Goal: Information Seeking & Learning: Learn about a topic

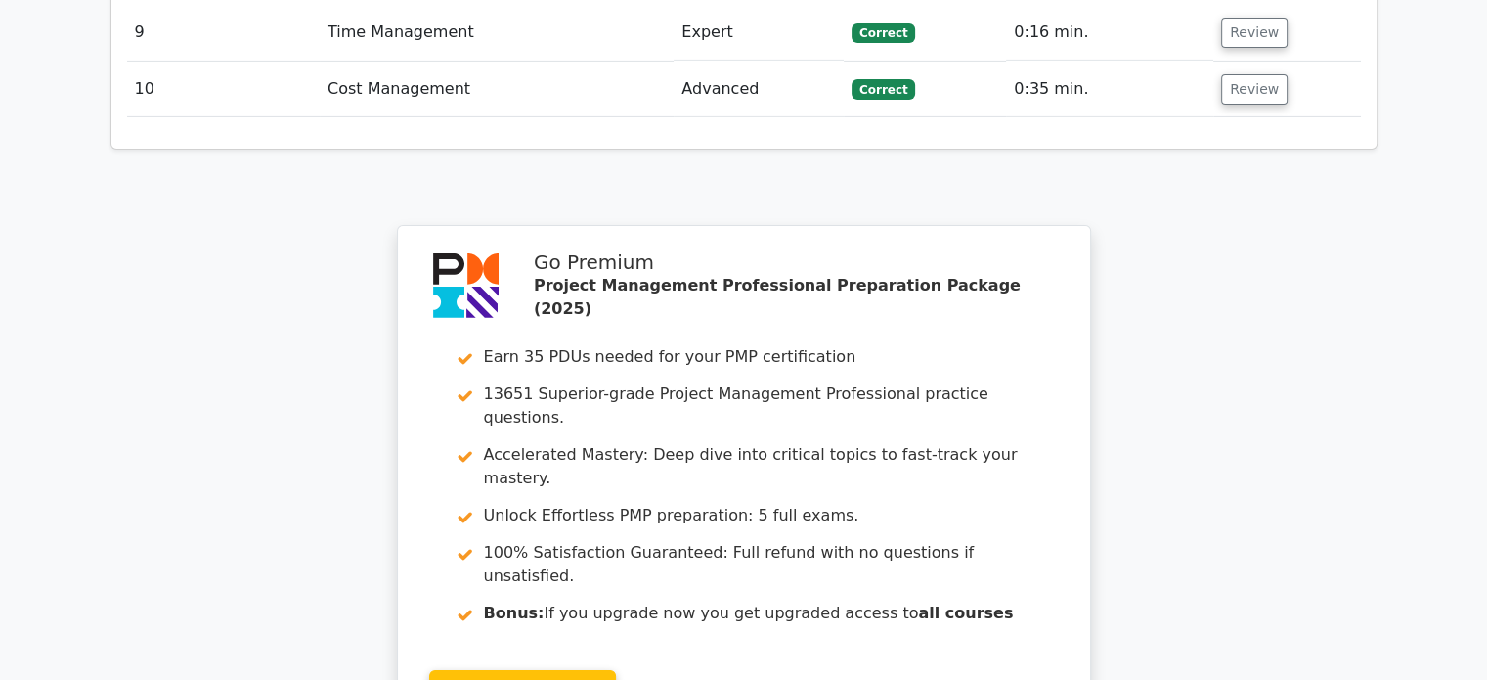
scroll to position [6640, 0]
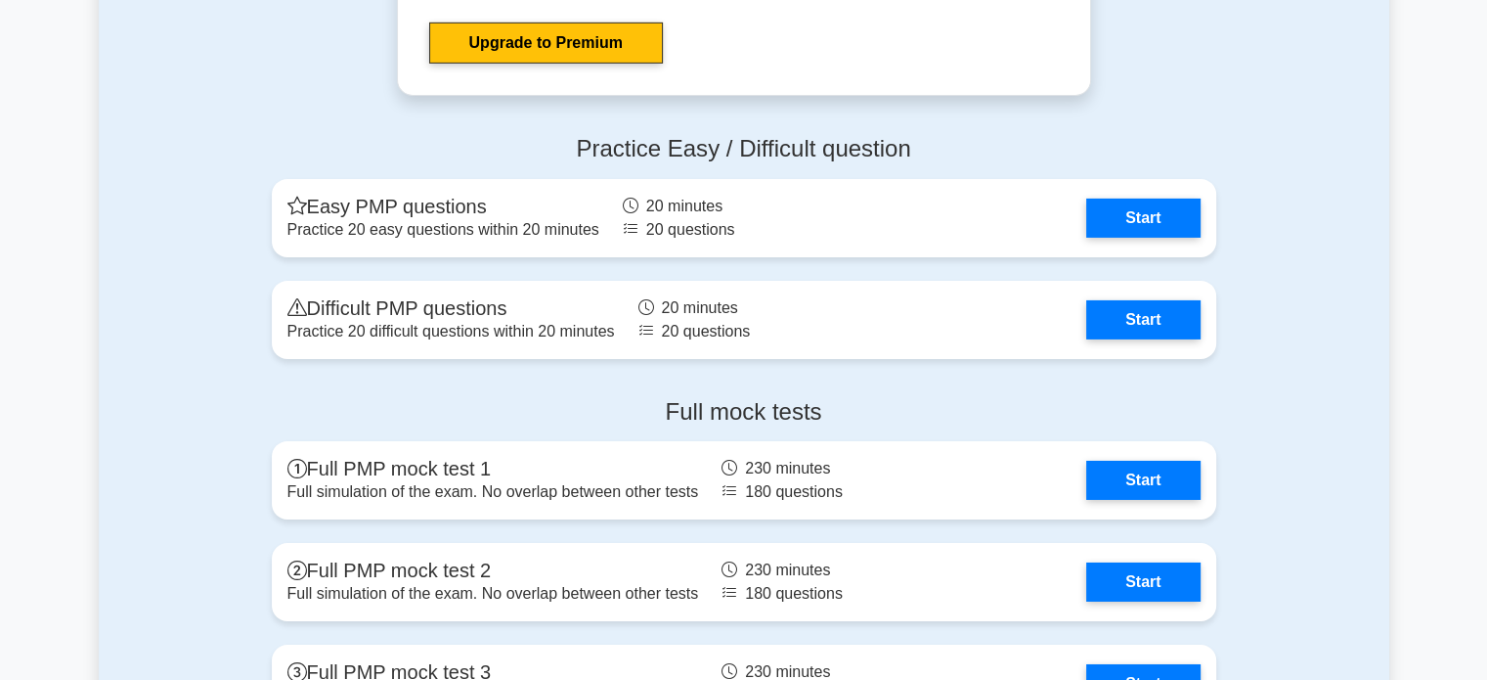
scroll to position [6489, 0]
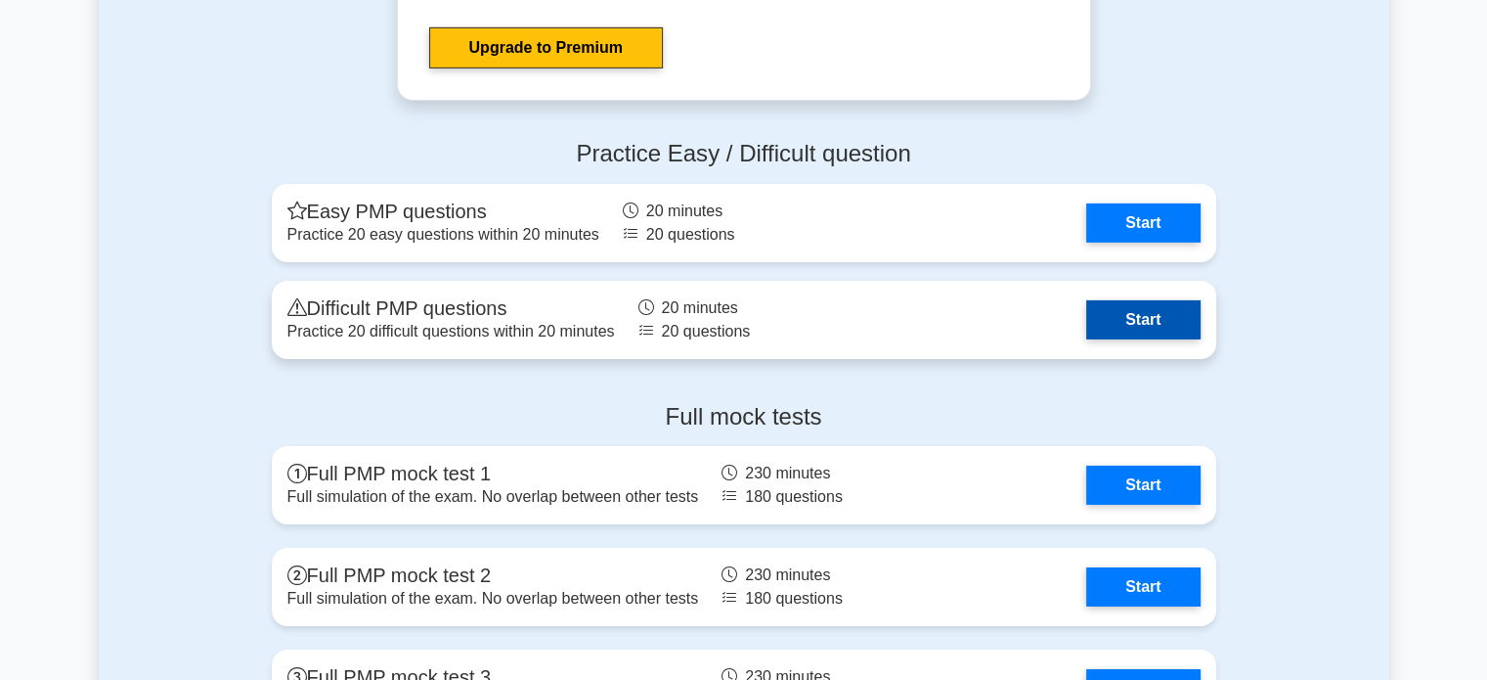
click at [1155, 316] on link "Start" at bounding box center [1142, 319] width 113 height 39
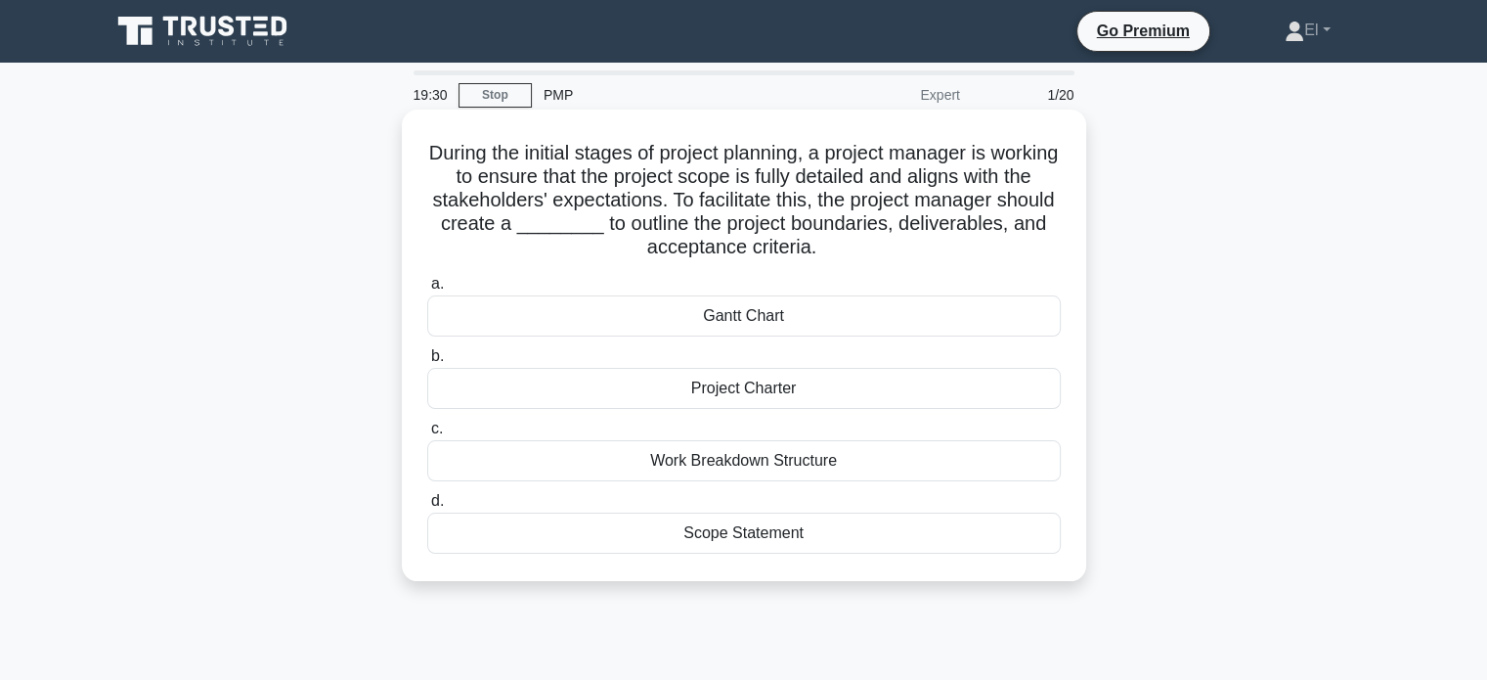
click at [907, 387] on div "Project Charter" at bounding box center [744, 388] width 634 height 41
click at [427, 363] on input "b. Project Charter" at bounding box center [427, 356] width 0 height 13
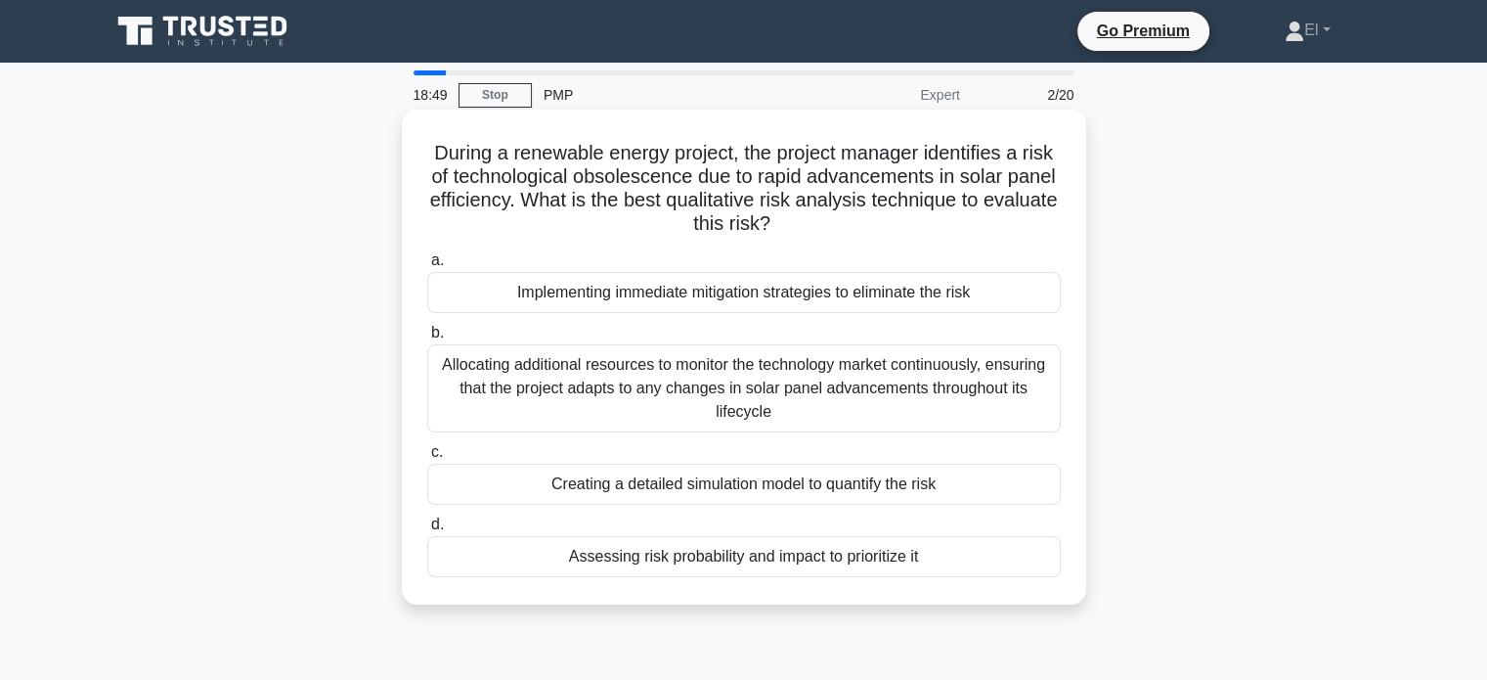
click at [884, 380] on div "Allocating additional resources to monitor the technology market continuously, …" at bounding box center [744, 388] width 634 height 88
click at [427, 339] on input "b. Allocating additional resources to monitor the technology market continuousl…" at bounding box center [427, 333] width 0 height 13
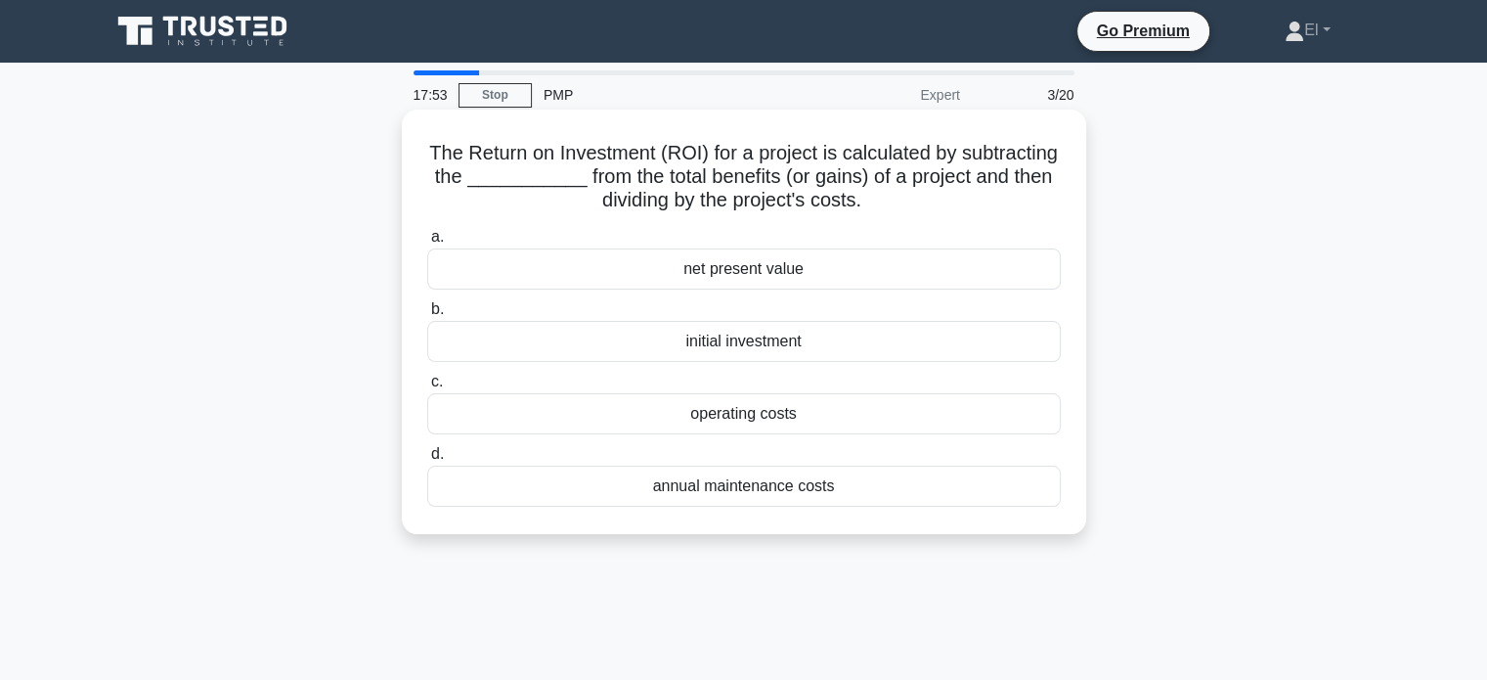
click at [907, 272] on div "net present value" at bounding box center [744, 268] width 634 height 41
click at [427, 243] on input "a. net present value" at bounding box center [427, 237] width 0 height 13
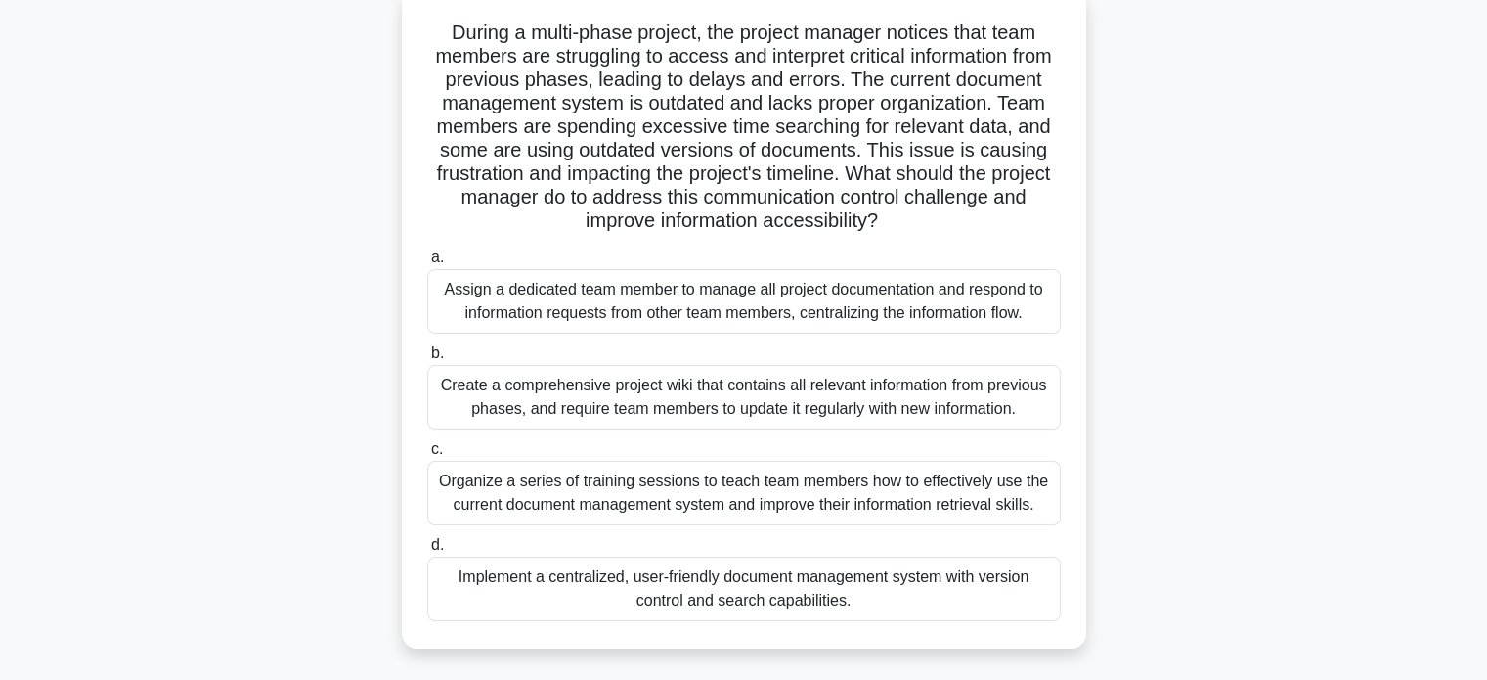
scroll to position [127, 0]
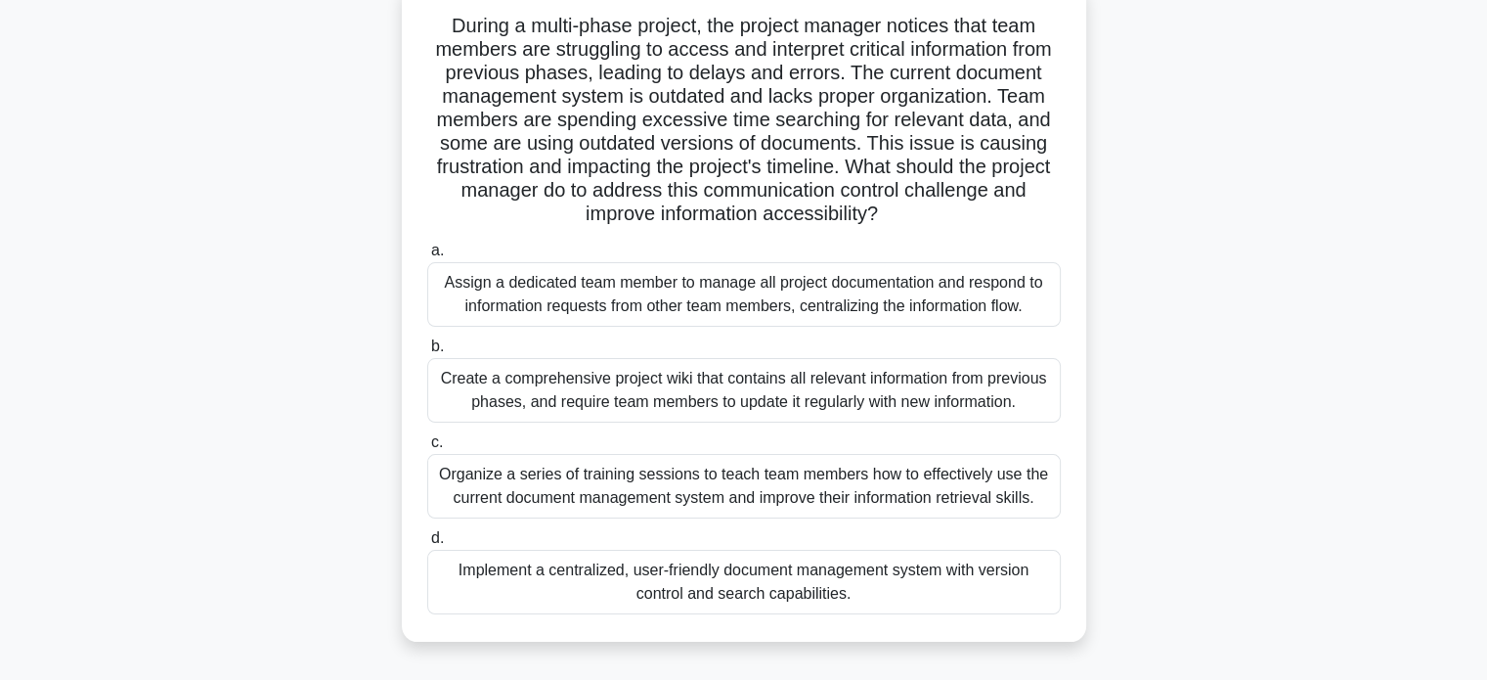
click at [979, 398] on div "Create a comprehensive project wiki that contains all relevant information from…" at bounding box center [744, 390] width 634 height 65
click at [427, 353] on input "b. Create a comprehensive project wiki that contains all relevant information f…" at bounding box center [427, 346] width 0 height 13
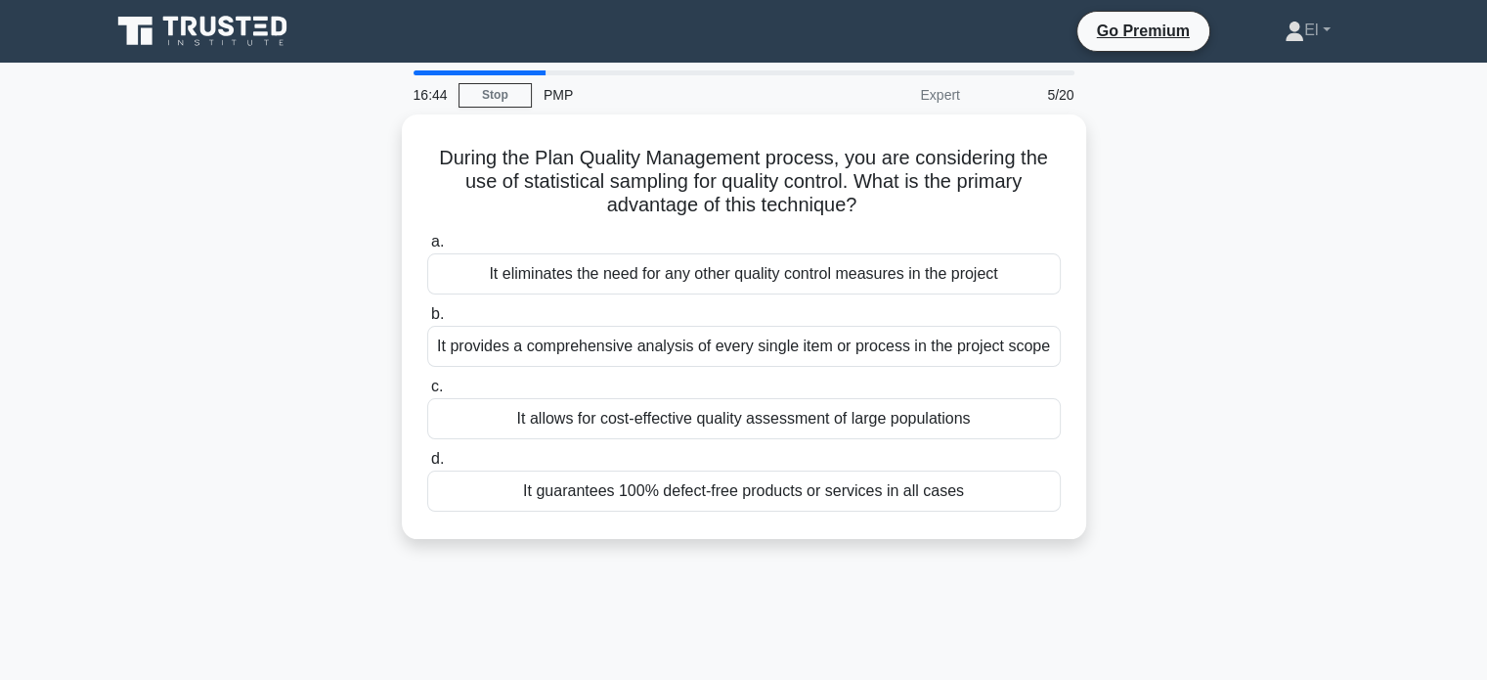
scroll to position [0, 0]
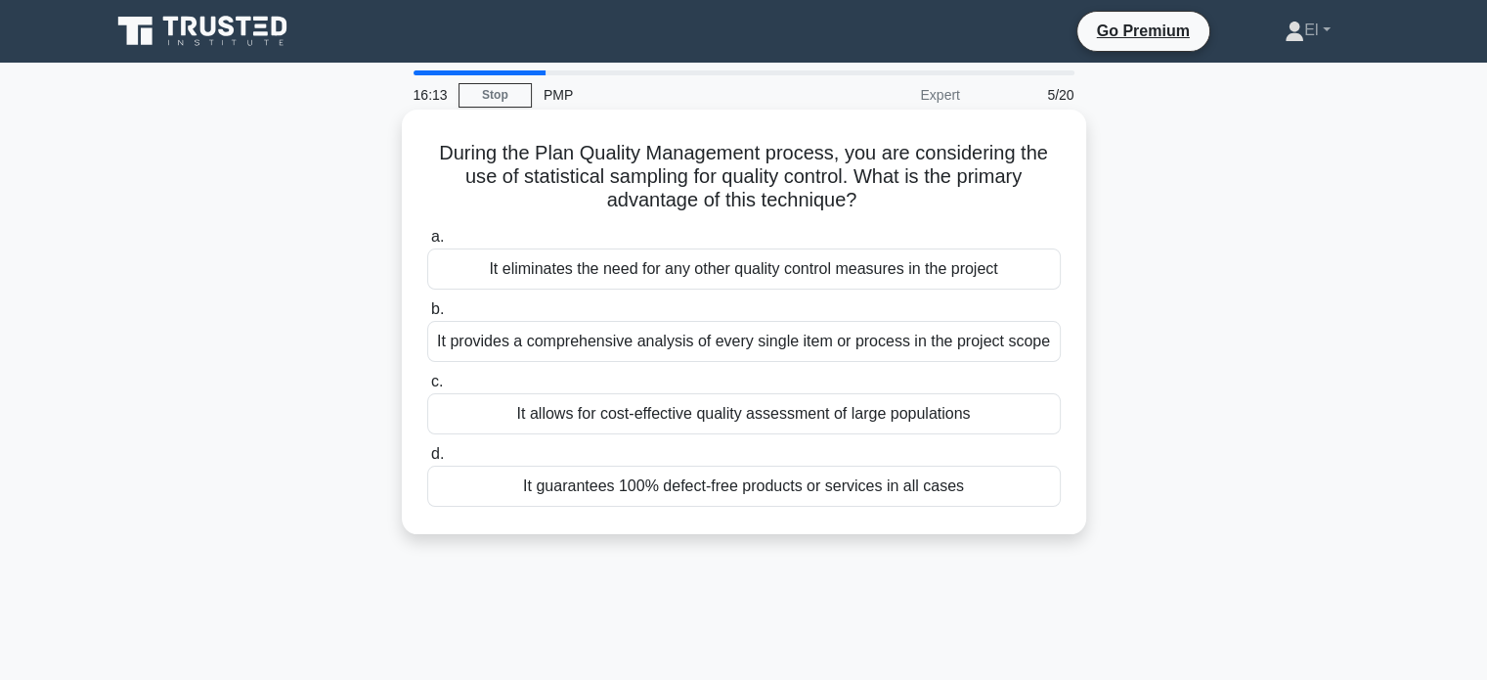
click at [991, 347] on div "It provides a comprehensive analysis of every single item or process in the pro…" at bounding box center [744, 341] width 634 height 41
click at [427, 316] on input "b. It provides a comprehensive analysis of every single item or process in the …" at bounding box center [427, 309] width 0 height 13
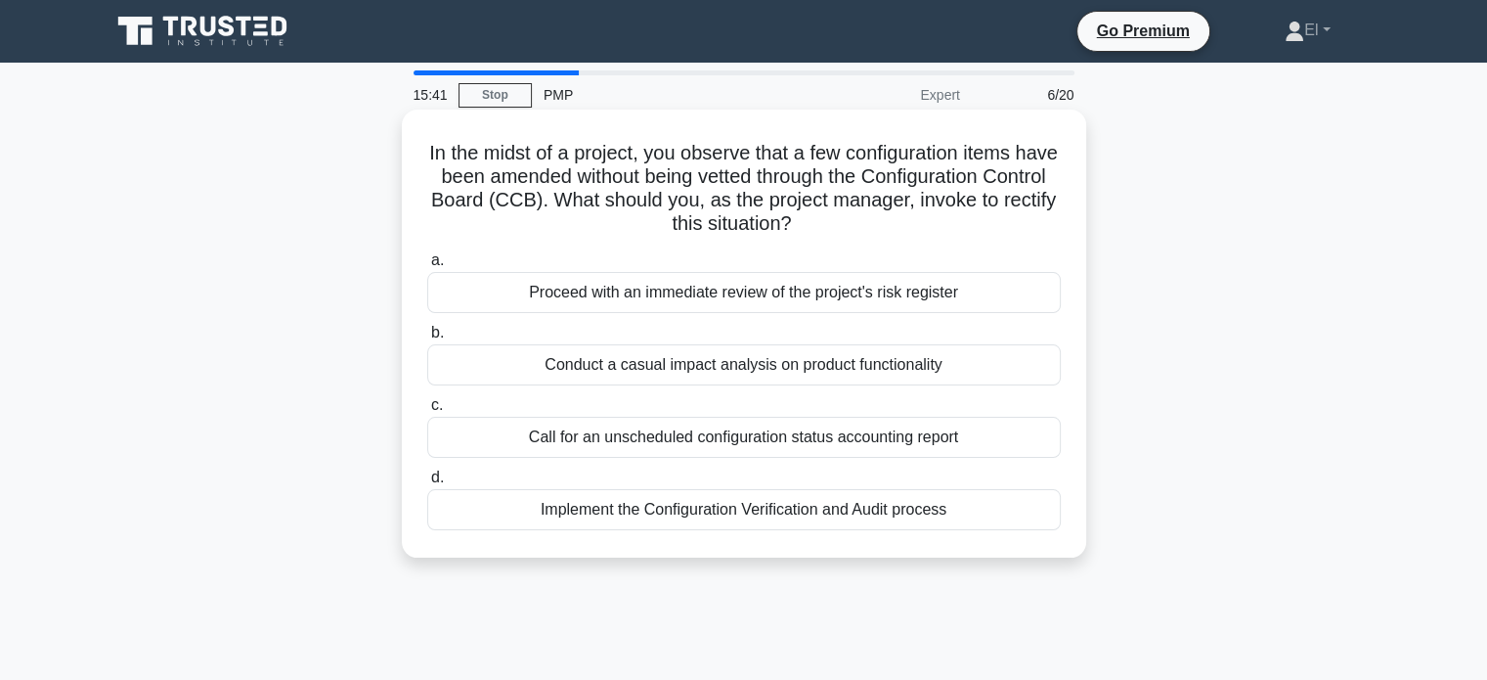
click at [889, 509] on div "Implement the Configuration Verification and Audit process" at bounding box center [744, 509] width 634 height 41
click at [427, 484] on input "d. Implement the Configuration Verification and Audit process" at bounding box center [427, 477] width 0 height 13
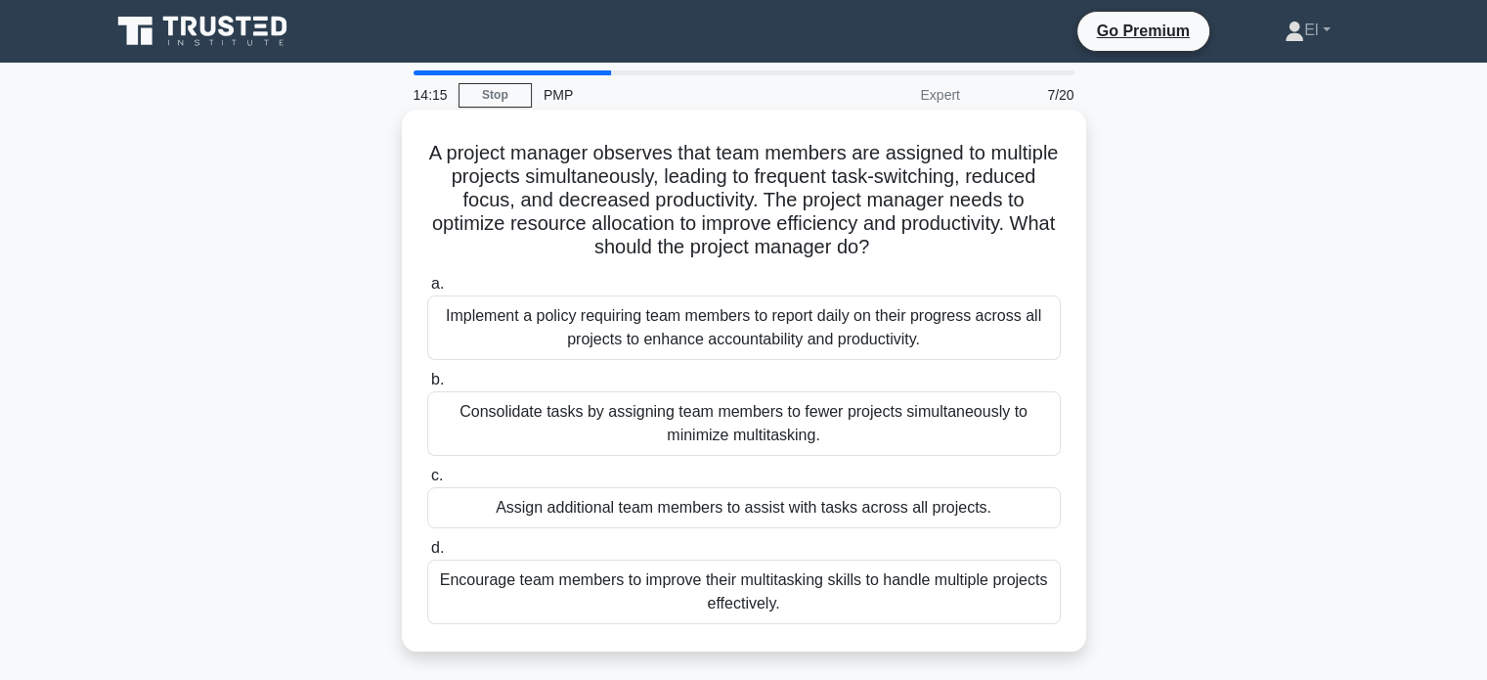
click at [756, 427] on div "Consolidate tasks by assigning team members to fewer projects simultaneously to…" at bounding box center [744, 423] width 634 height 65
click at [427, 386] on input "b. Consolidate tasks by assigning team members to fewer projects simultaneously…" at bounding box center [427, 380] width 0 height 13
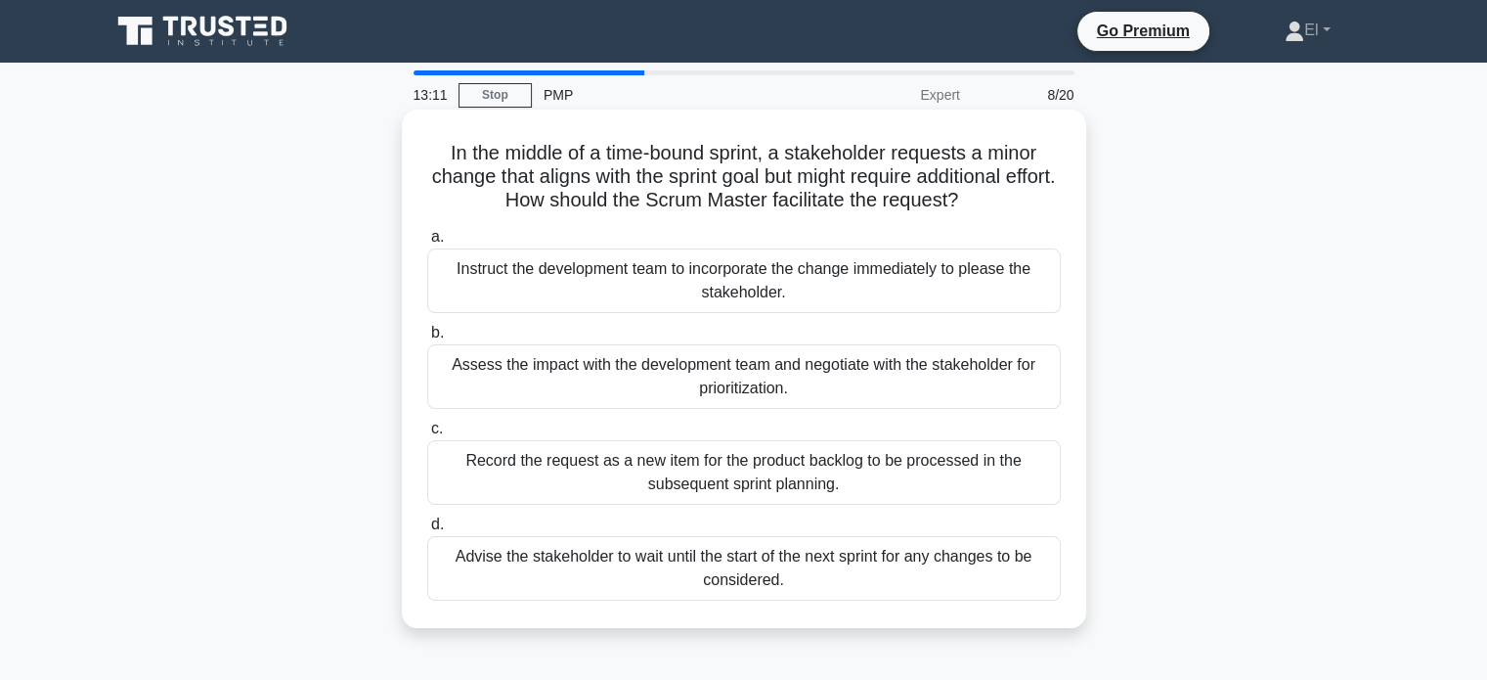
click at [786, 359] on div "Assess the impact with the development team and negotiate with the stakeholder …" at bounding box center [744, 376] width 634 height 65
click at [427, 339] on input "b. Assess the impact with the development team and negotiate with the stakehold…" at bounding box center [427, 333] width 0 height 13
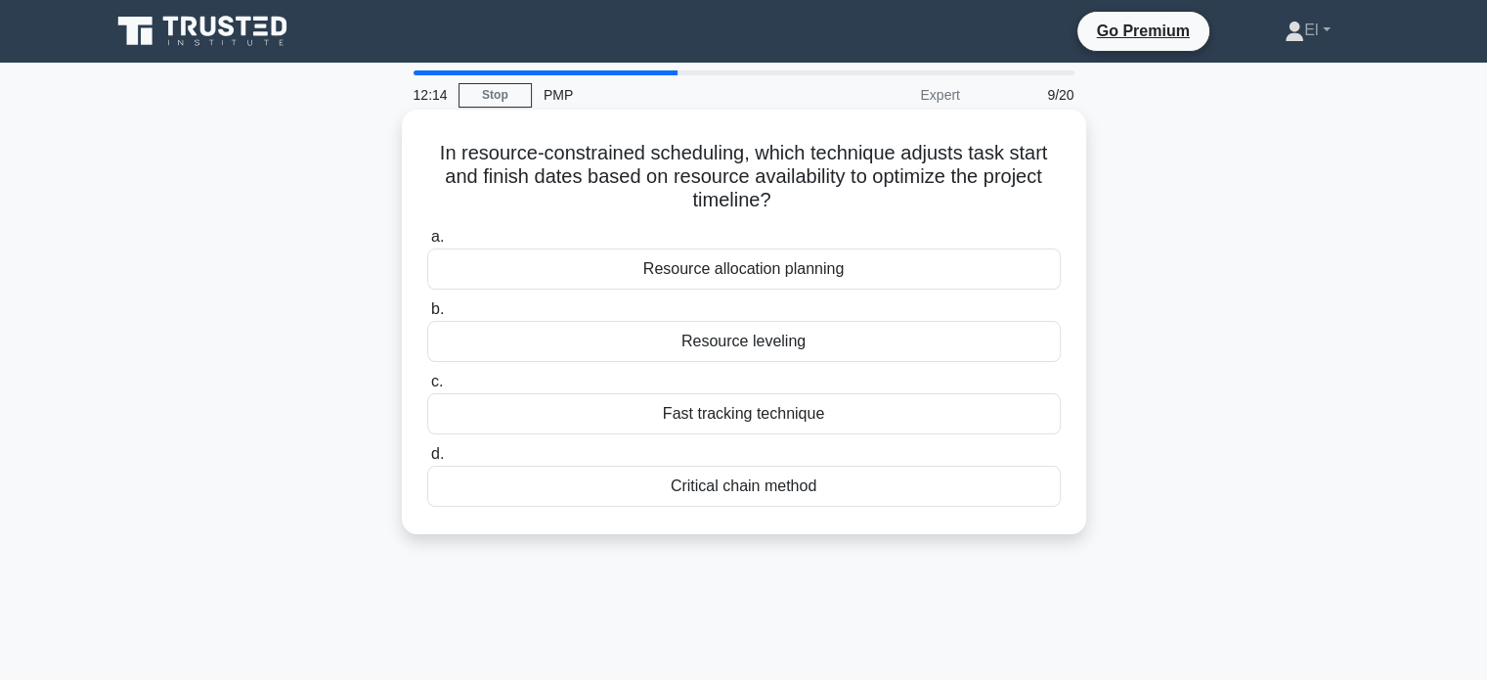
click at [758, 410] on div "Fast tracking technique" at bounding box center [744, 413] width 634 height 41
click at [427, 388] on input "c. Fast tracking technique" at bounding box center [427, 382] width 0 height 13
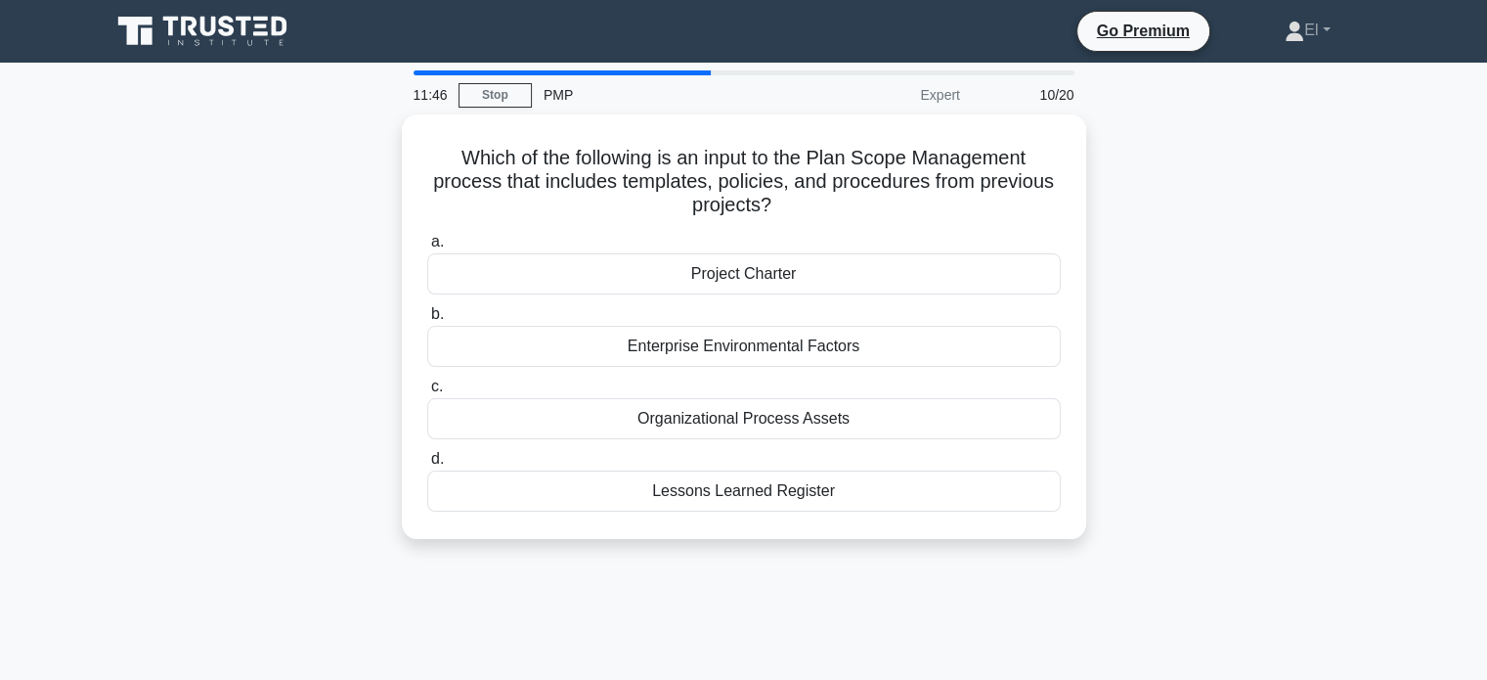
click at [758, 410] on div "Organizational Process Assets" at bounding box center [744, 418] width 634 height 41
click at [427, 393] on input "c. Organizational Process Assets" at bounding box center [427, 386] width 0 height 13
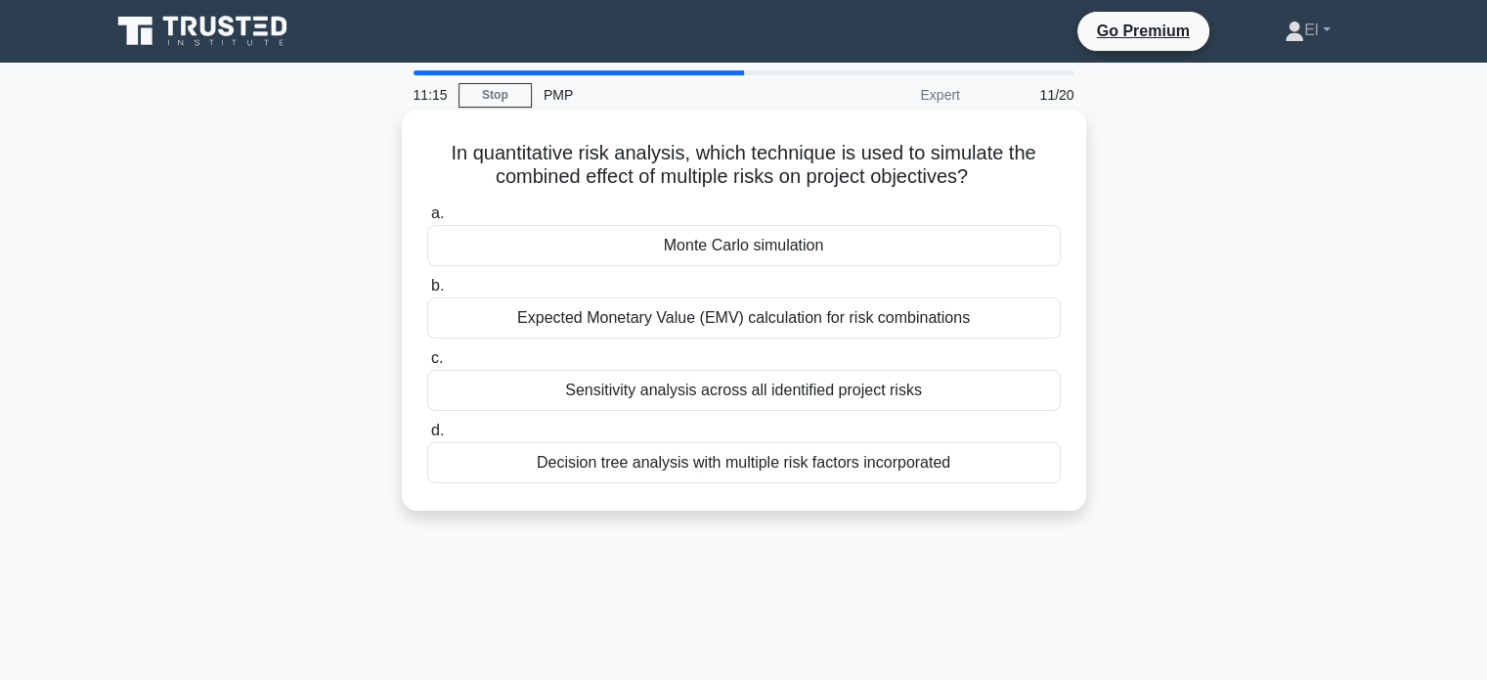
click at [688, 231] on div "Monte Carlo simulation" at bounding box center [744, 245] width 634 height 41
click at [427, 220] on input "a. Monte Carlo simulation" at bounding box center [427, 213] width 0 height 13
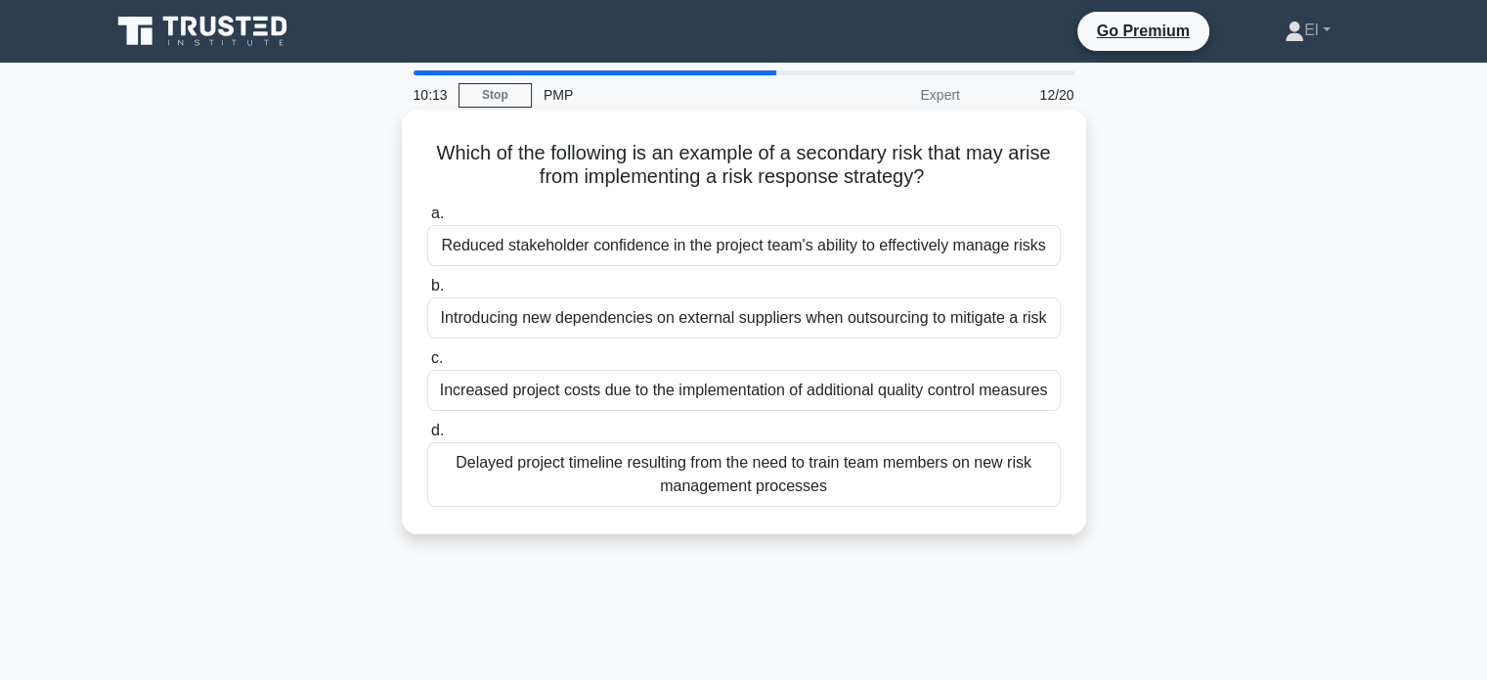
click at [653, 324] on div "Introducing new dependencies on external suppliers when outsourcing to mitigate…" at bounding box center [744, 317] width 634 height 41
click at [427, 292] on input "b. Introducing new dependencies on external suppliers when outsourcing to mitig…" at bounding box center [427, 286] width 0 height 13
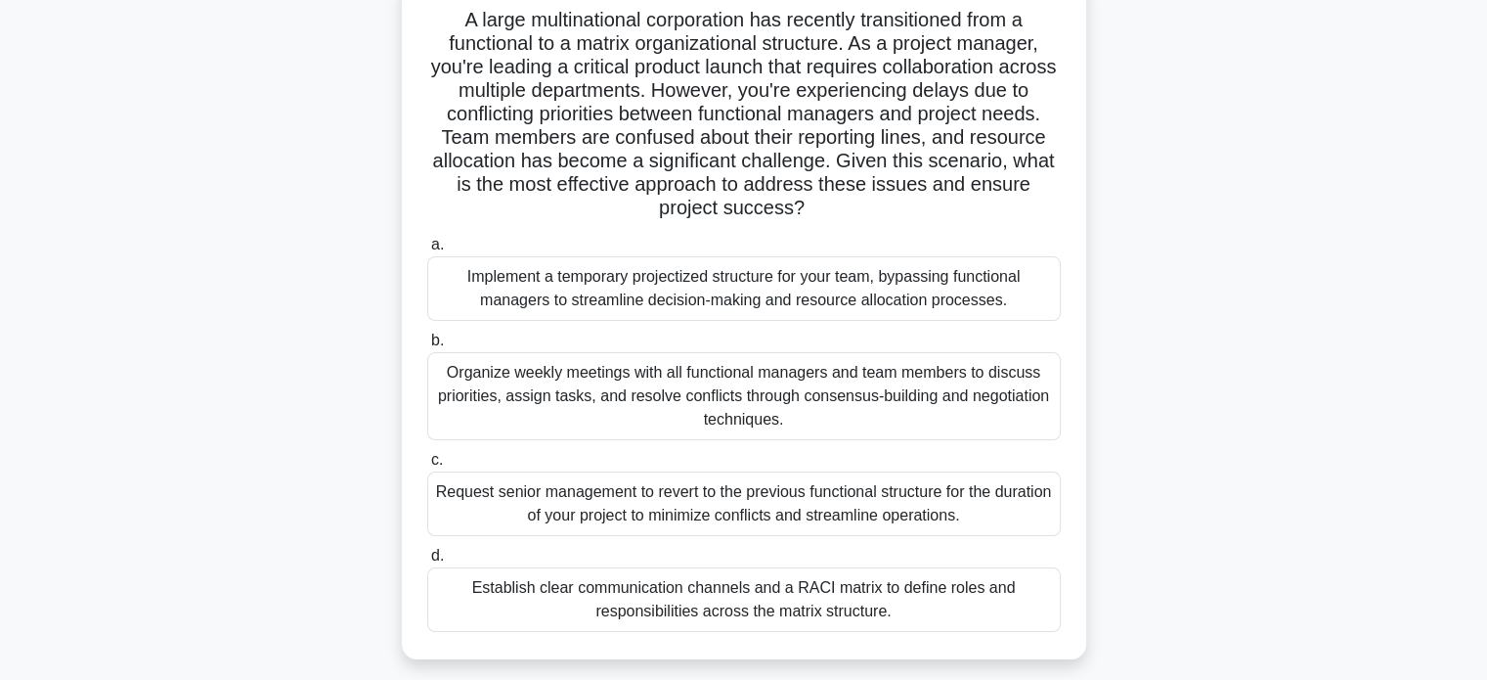
scroll to position [194, 0]
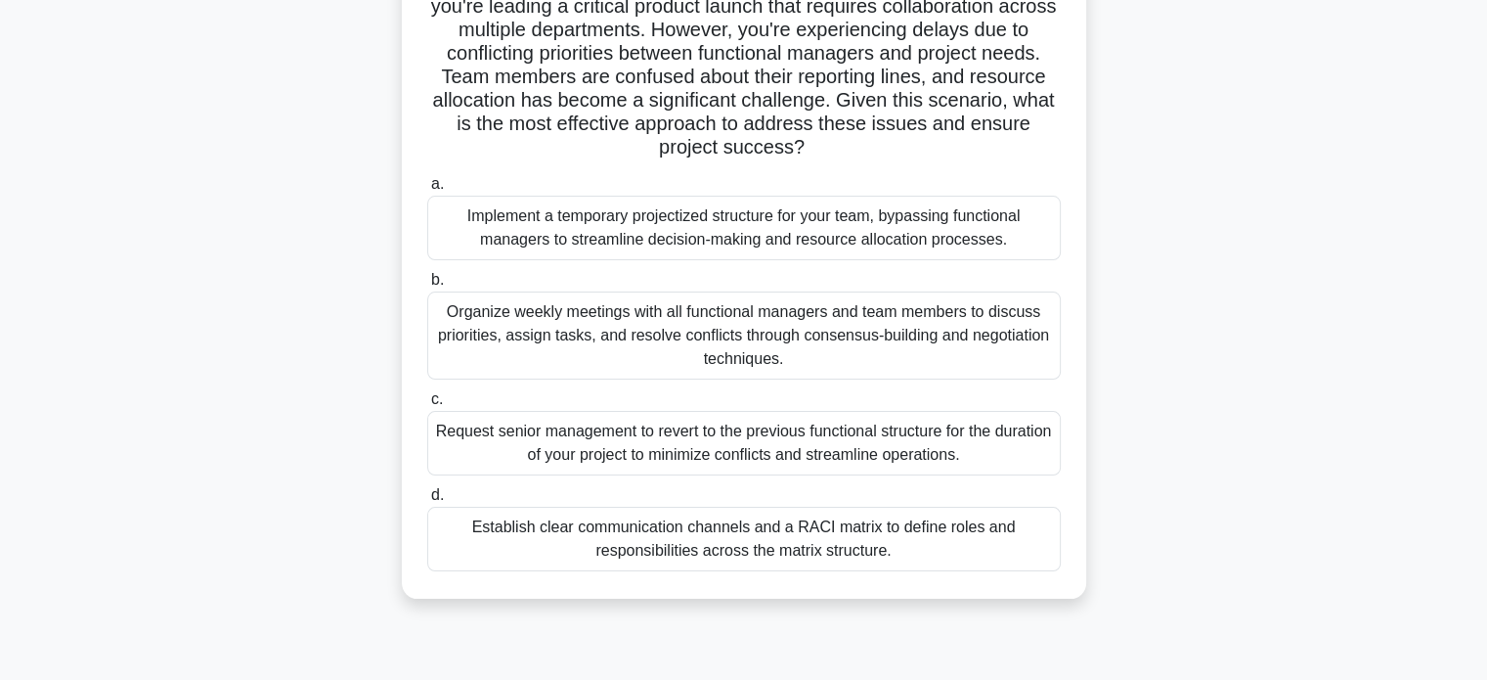
click at [494, 341] on div "Organize weekly meetings with all functional managers and team members to discu…" at bounding box center [744, 335] width 634 height 88
click at [427, 287] on input "b. Organize weekly meetings with all functional managers and team members to di…" at bounding box center [427, 280] width 0 height 13
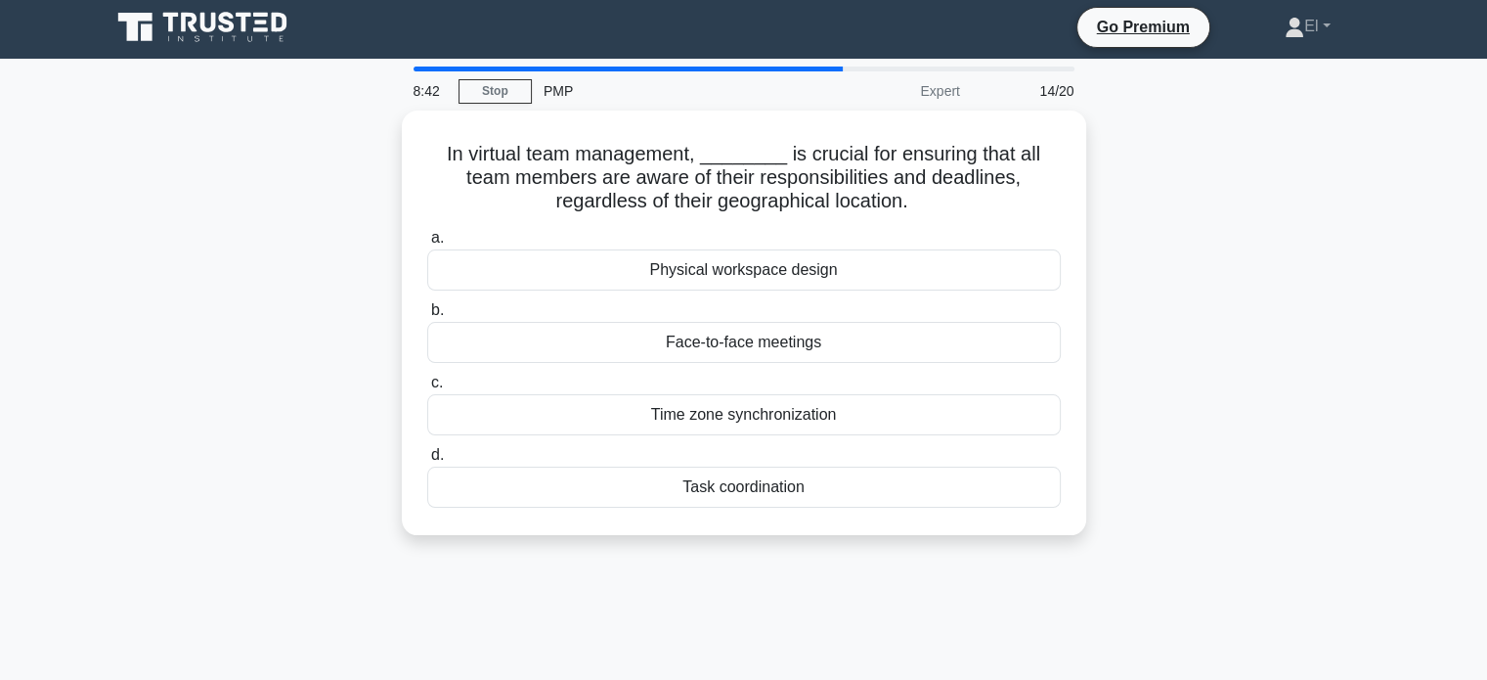
scroll to position [0, 0]
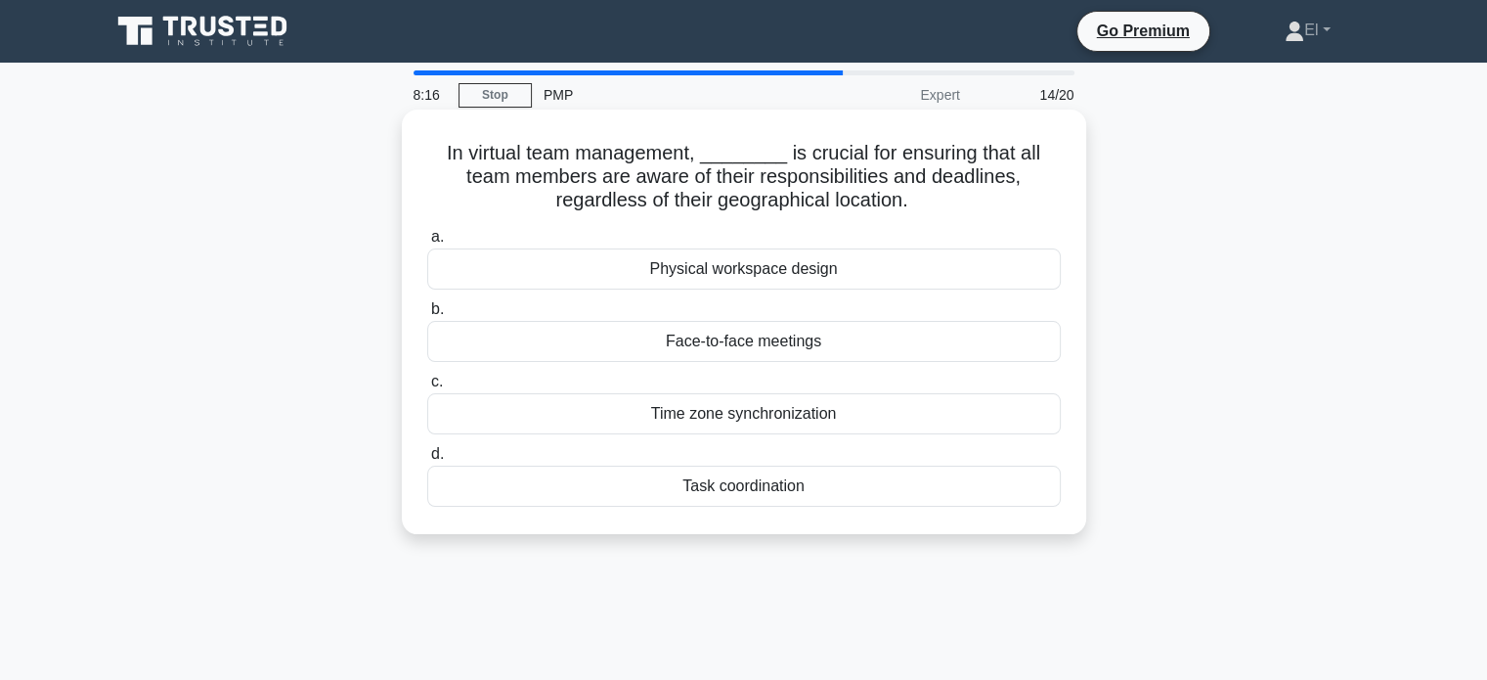
click at [745, 495] on div "Task coordination" at bounding box center [744, 485] width 634 height 41
click at [427, 461] on input "d. Task coordination" at bounding box center [427, 454] width 0 height 13
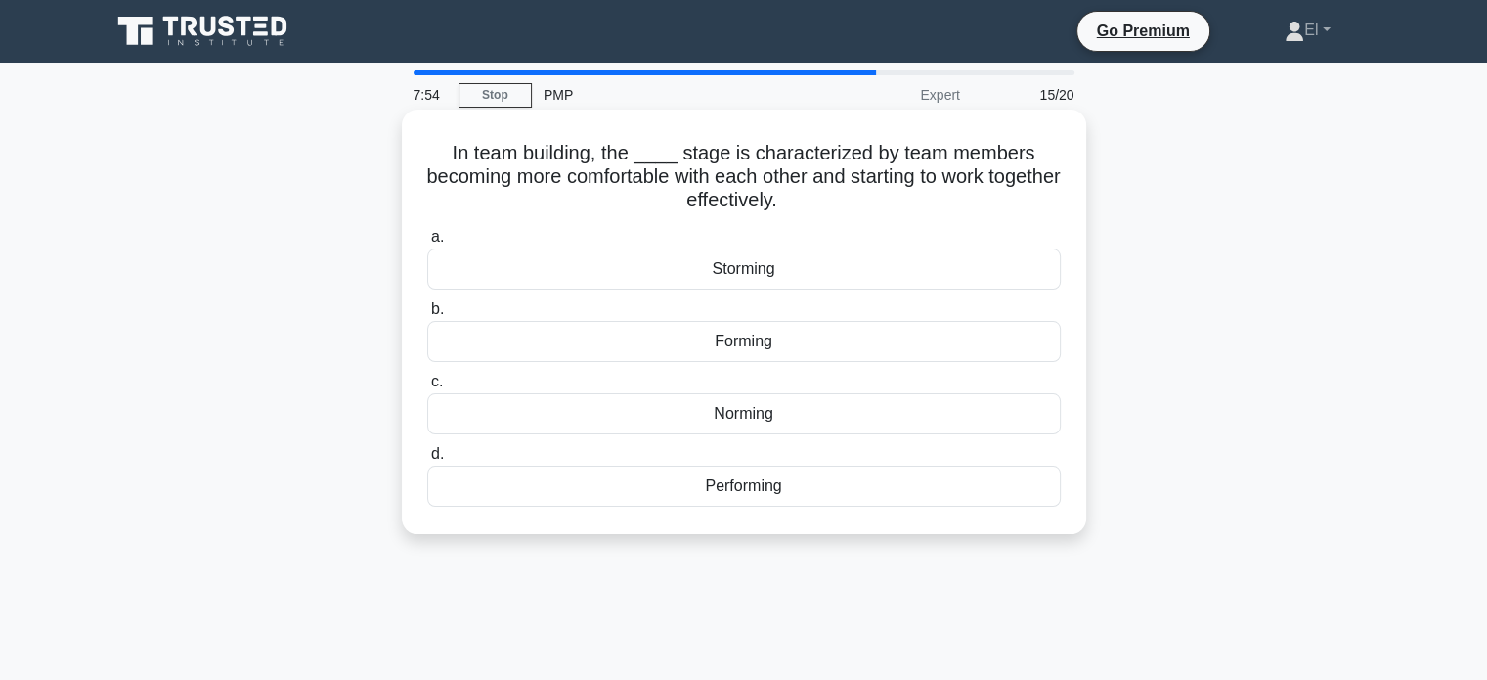
click at [763, 418] on div "Norming" at bounding box center [744, 413] width 634 height 41
click at [427, 388] on input "c. Norming" at bounding box center [427, 382] width 0 height 13
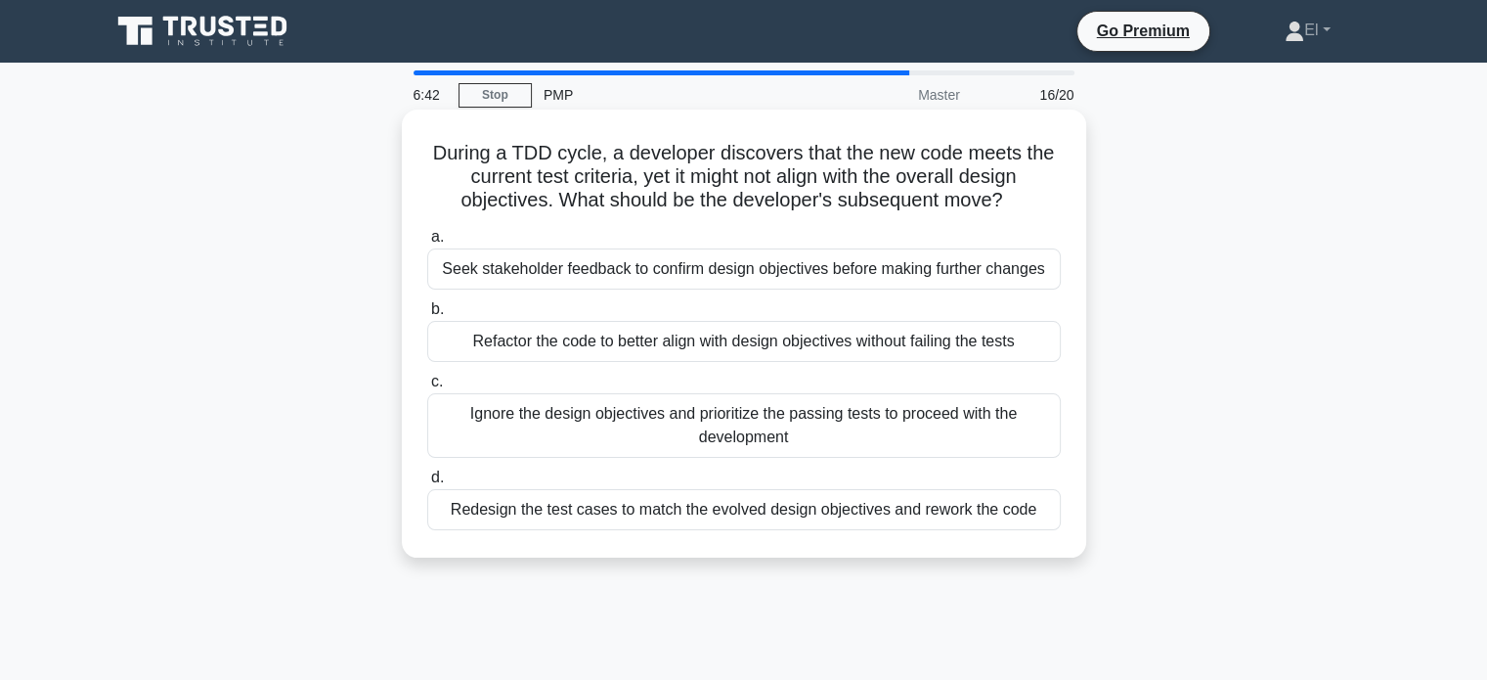
click at [781, 272] on div "Seek stakeholder feedback to confirm design objectives before making further ch…" at bounding box center [744, 268] width 634 height 41
click at [427, 243] on input "a. Seek stakeholder feedback to confirm design objectives before making further…" at bounding box center [427, 237] width 0 height 13
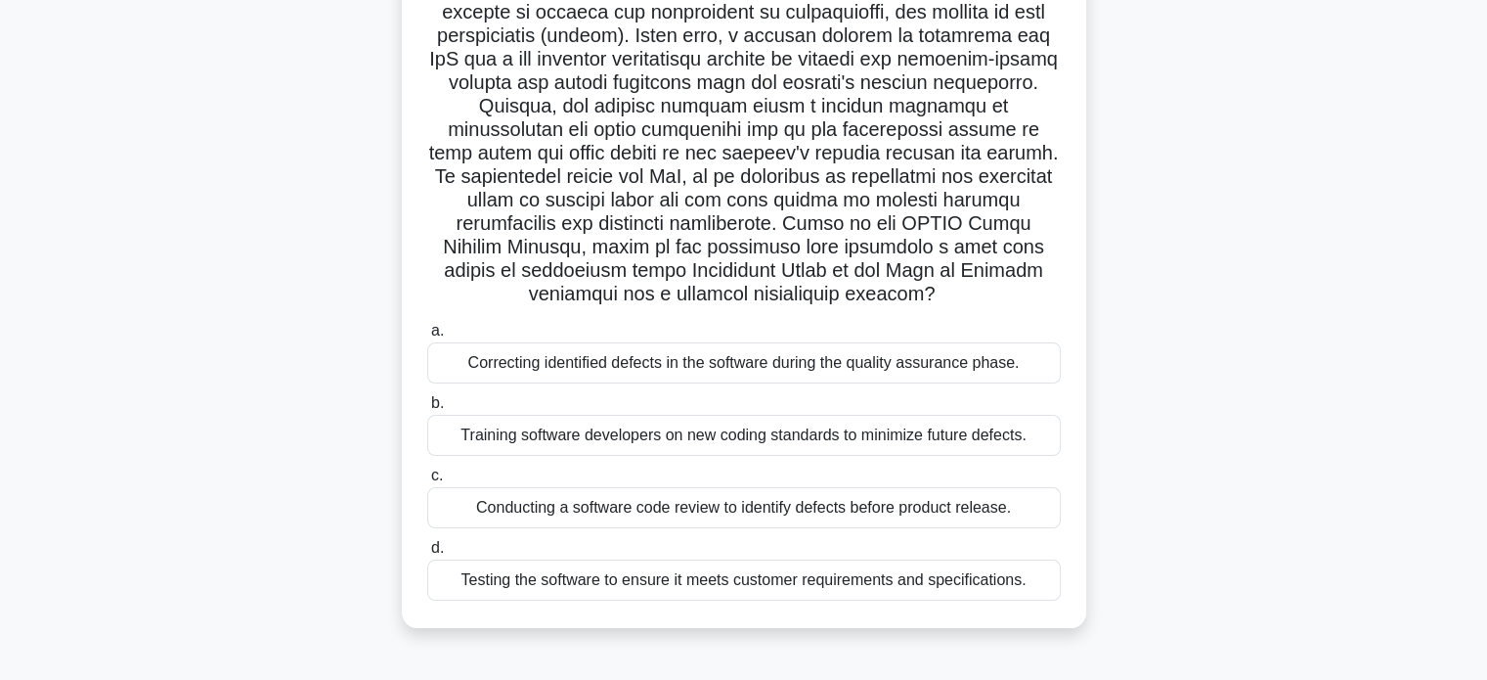
scroll to position [219, 0]
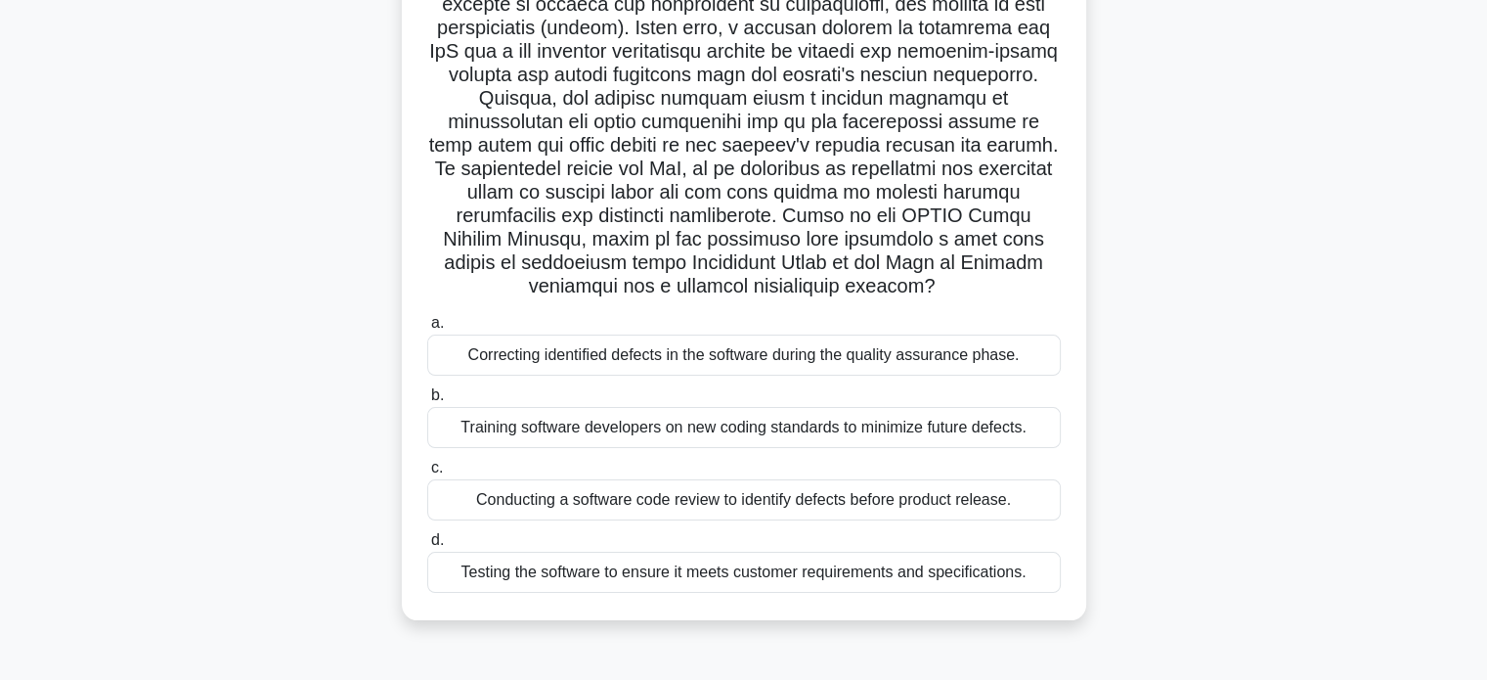
click at [446, 352] on div "Correcting identified defects in the software during the quality assurance phas…" at bounding box center [744, 354] width 634 height 41
click at [427, 330] on input "a. Correcting identified defects in the software during the quality assurance p…" at bounding box center [427, 323] width 0 height 13
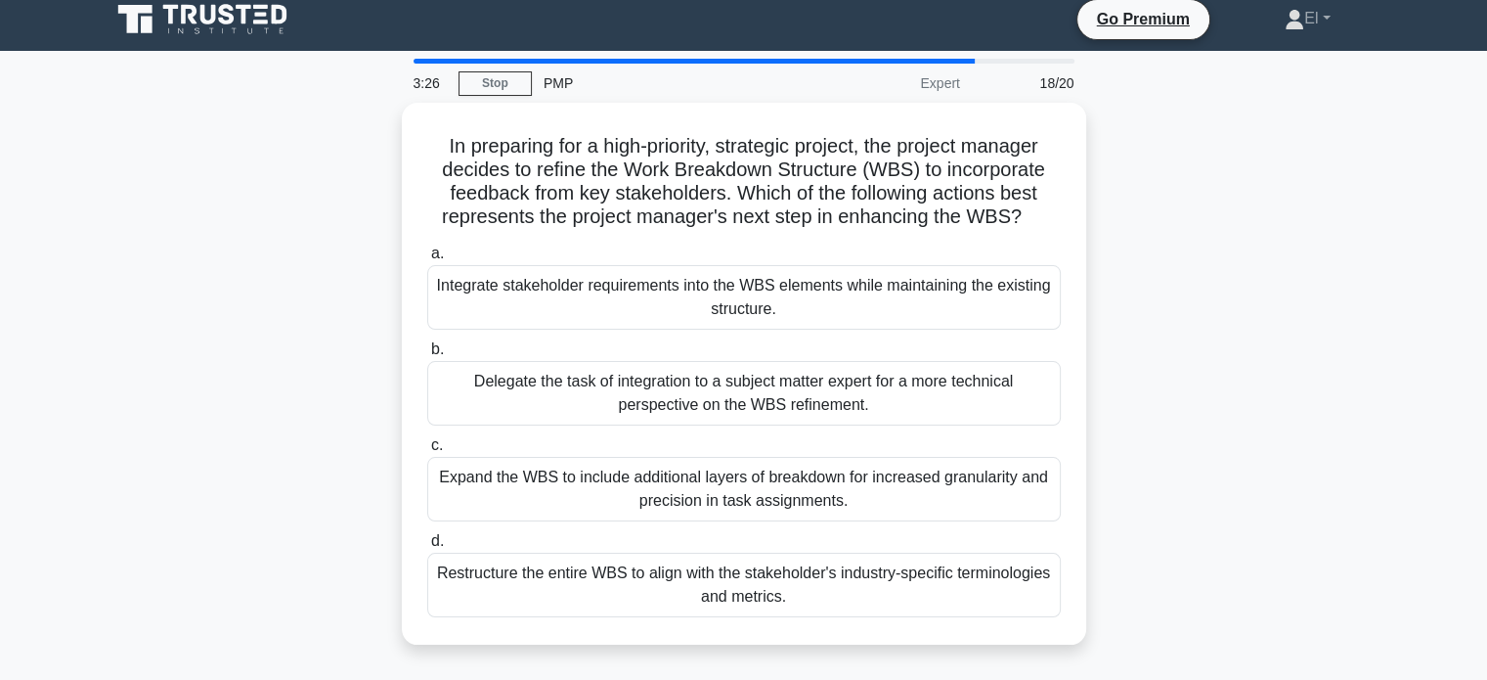
scroll to position [0, 0]
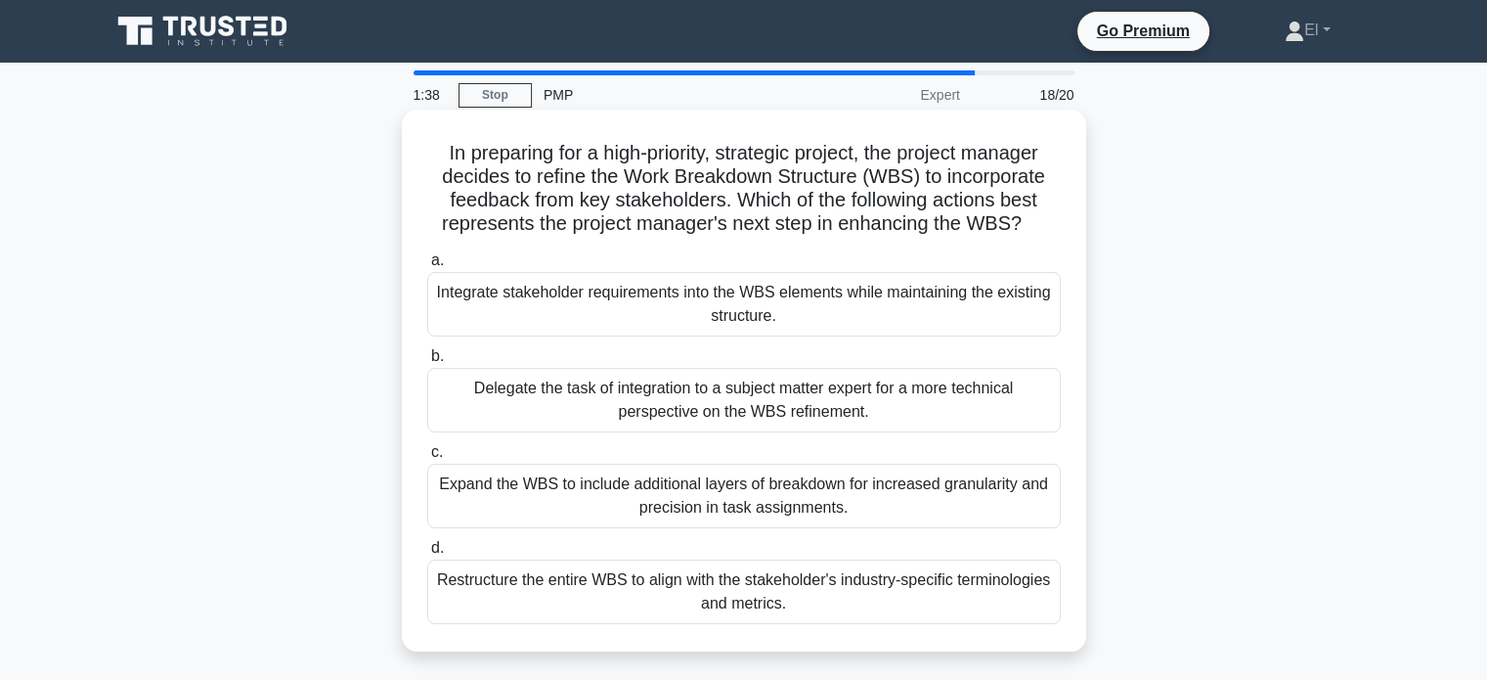
click at [458, 317] on div "Integrate stakeholder requirements into the WBS elements while maintaining the …" at bounding box center [744, 304] width 634 height 65
click at [427, 267] on input "a. Integrate stakeholder requirements into the WBS elements while maintaining t…" at bounding box center [427, 260] width 0 height 13
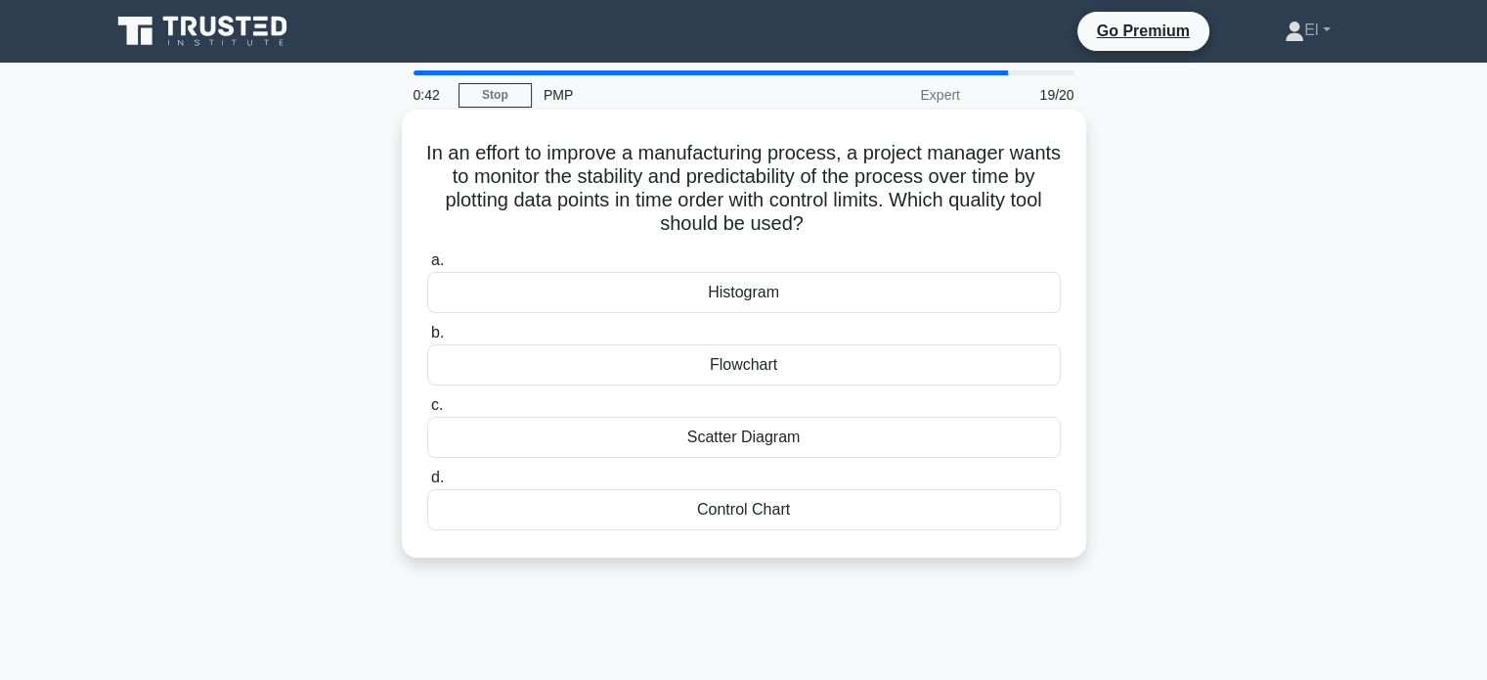
click at [760, 432] on div "Scatter Diagram" at bounding box center [744, 437] width 634 height 41
click at [427, 412] on input "c. Scatter Diagram" at bounding box center [427, 405] width 0 height 13
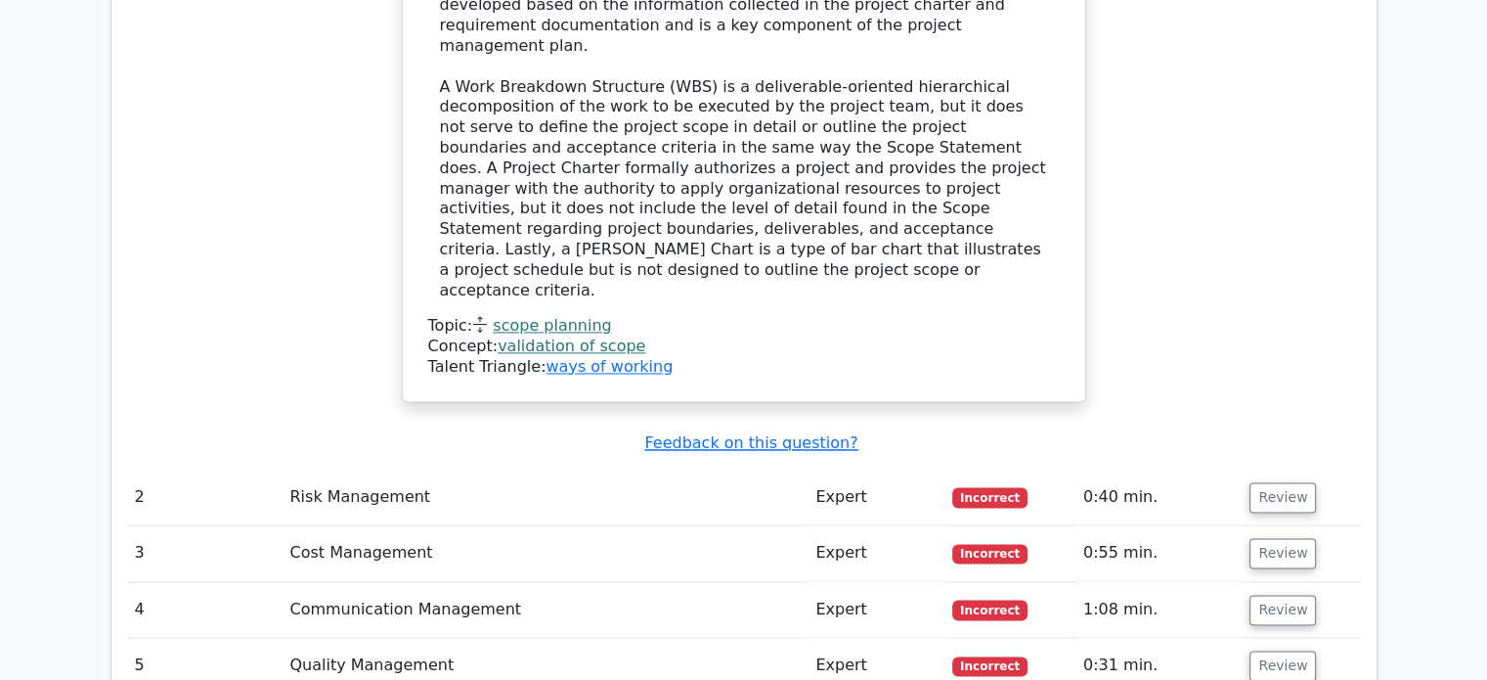
scroll to position [2751, 0]
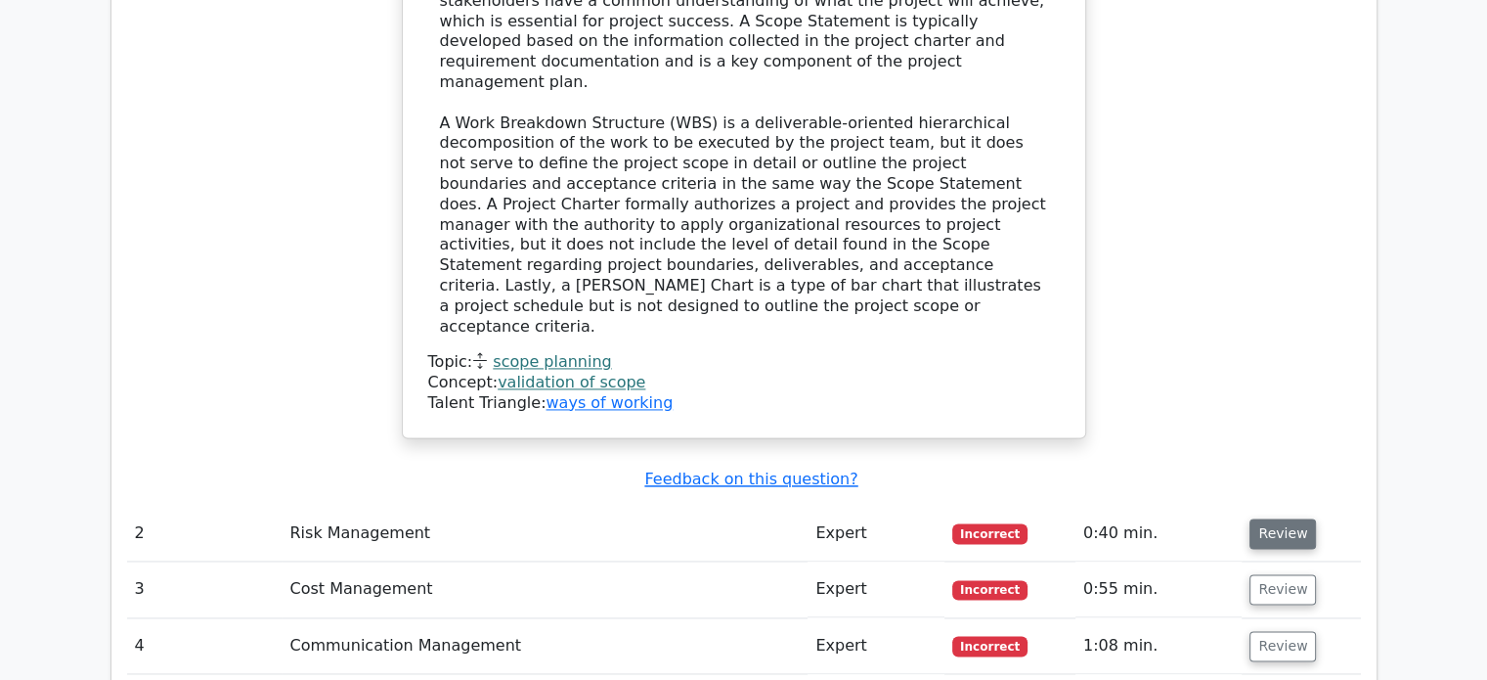
click at [1291, 518] on button "Review" at bounding box center [1283, 533] width 66 height 30
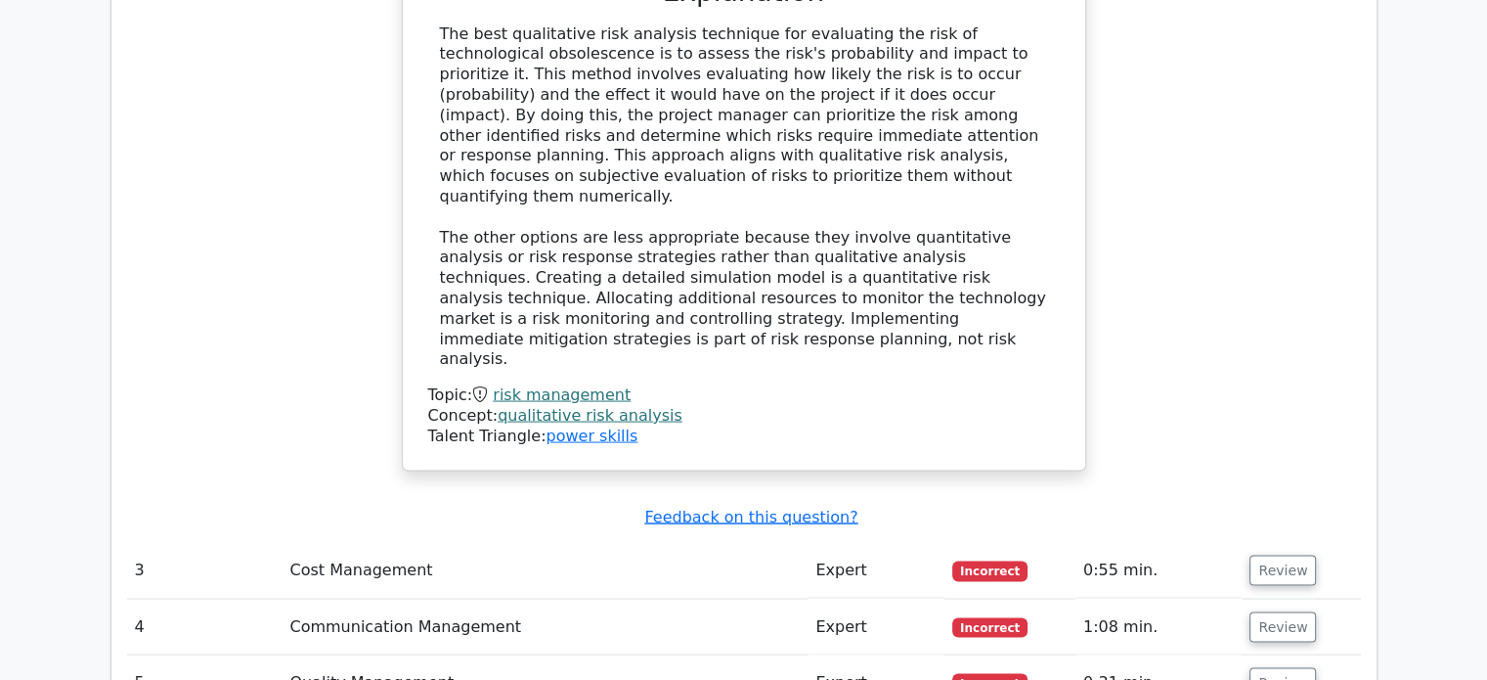
scroll to position [3795, 0]
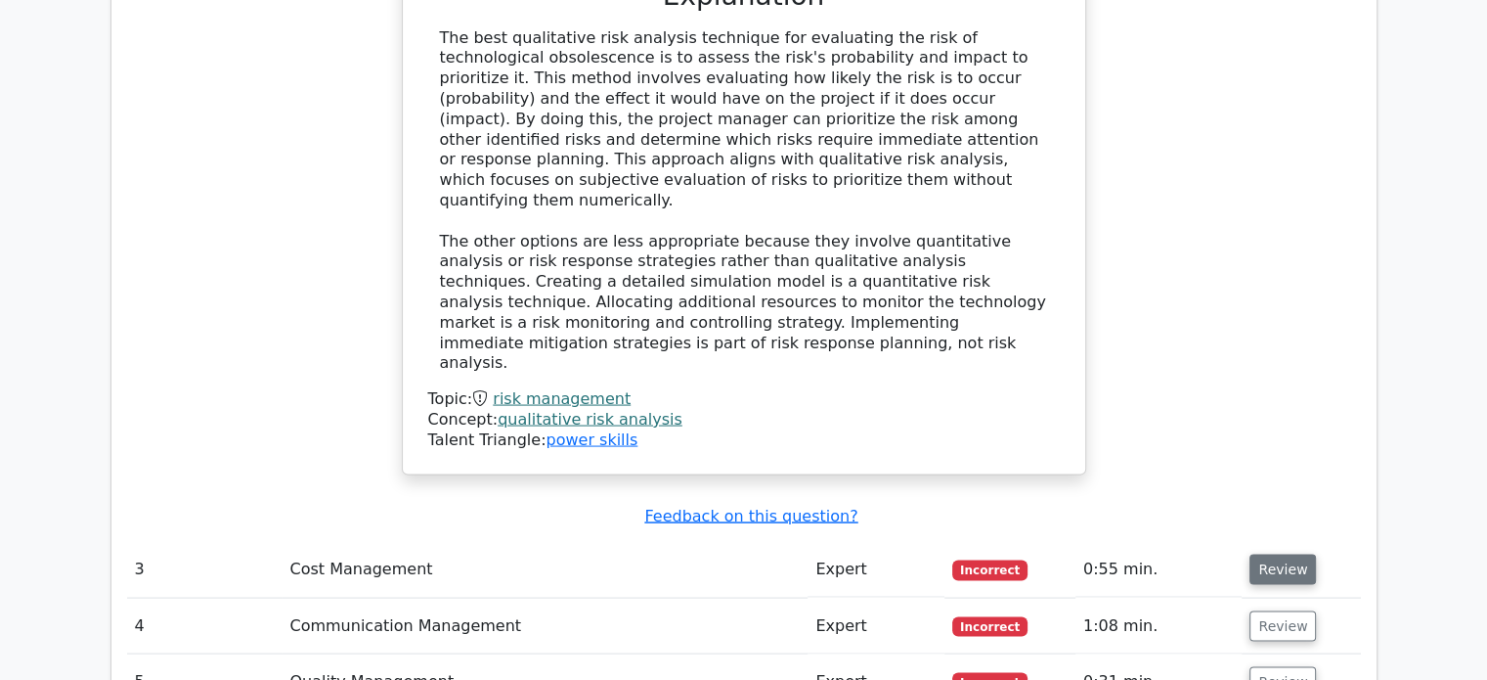
click at [1293, 554] on button "Review" at bounding box center [1283, 569] width 66 height 30
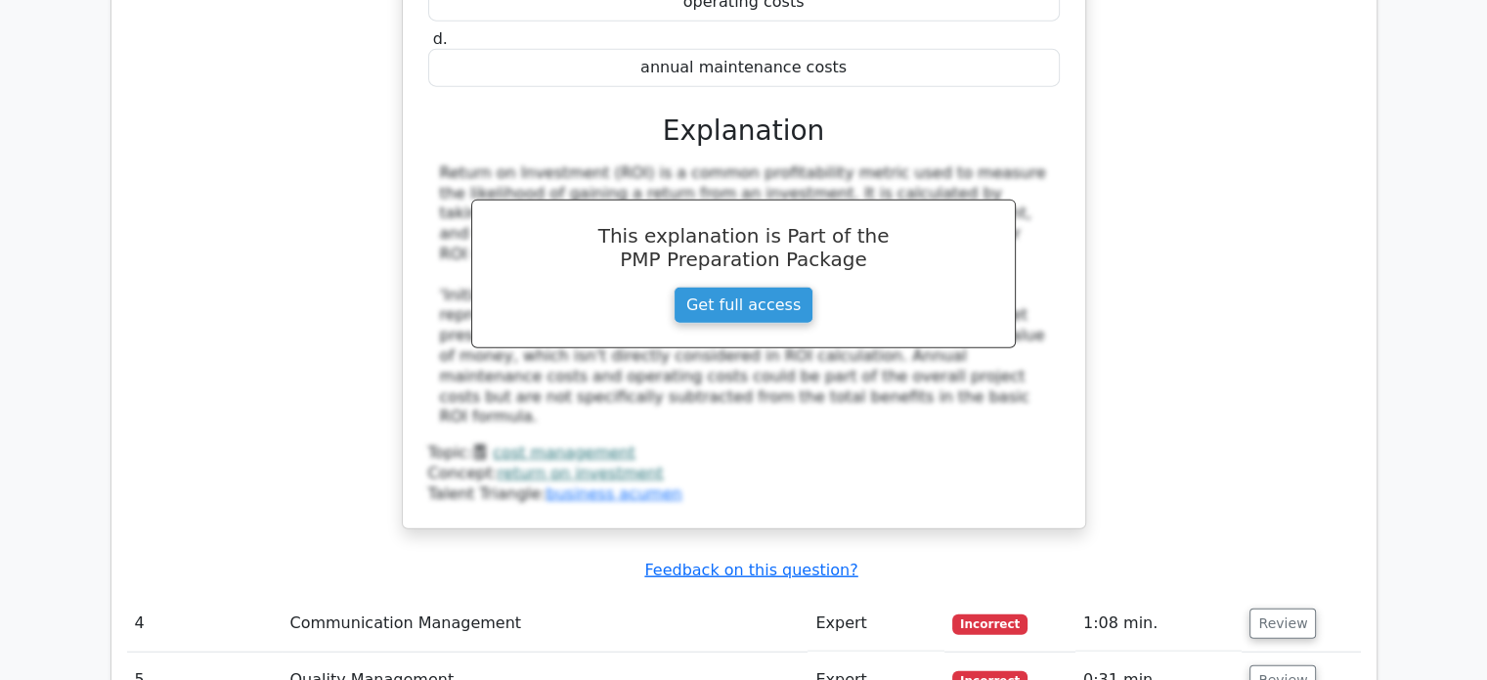
scroll to position [4688, 0]
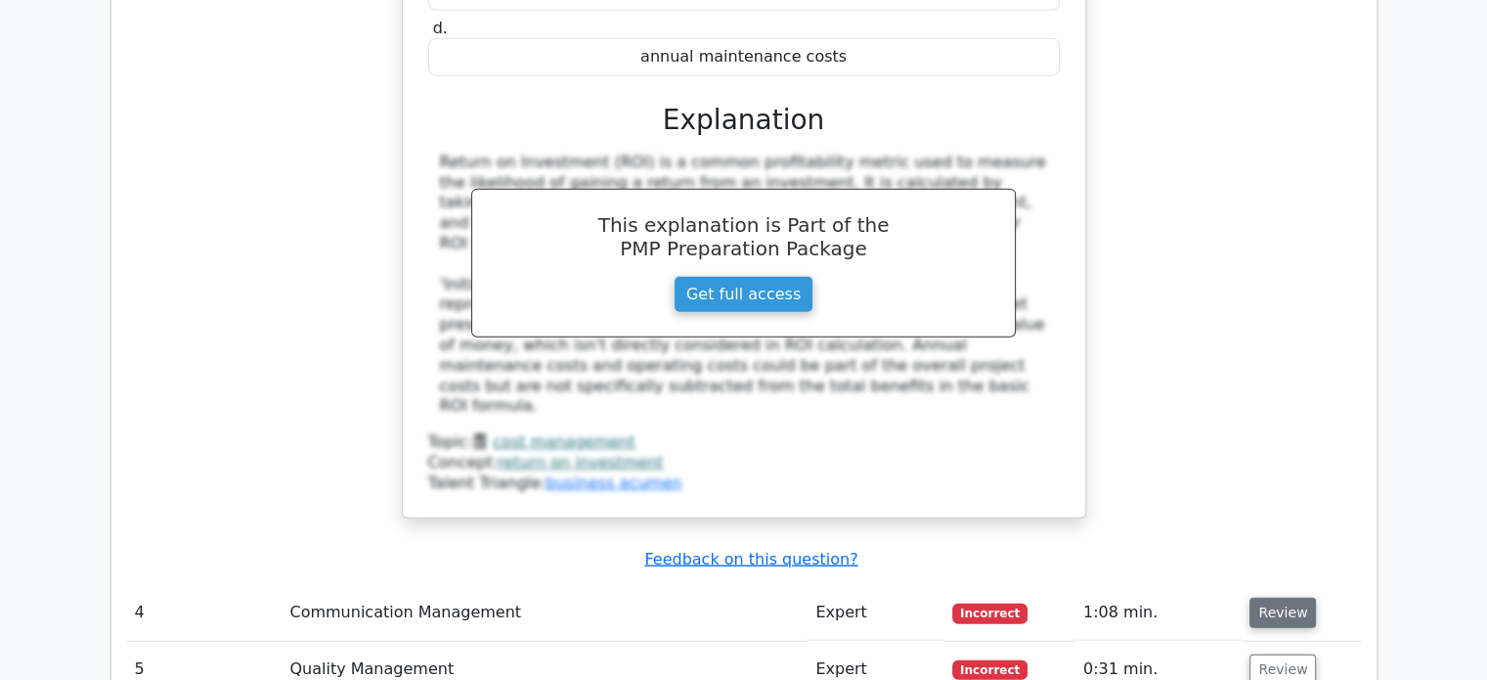
click at [1291, 597] on button "Review" at bounding box center [1283, 612] width 66 height 30
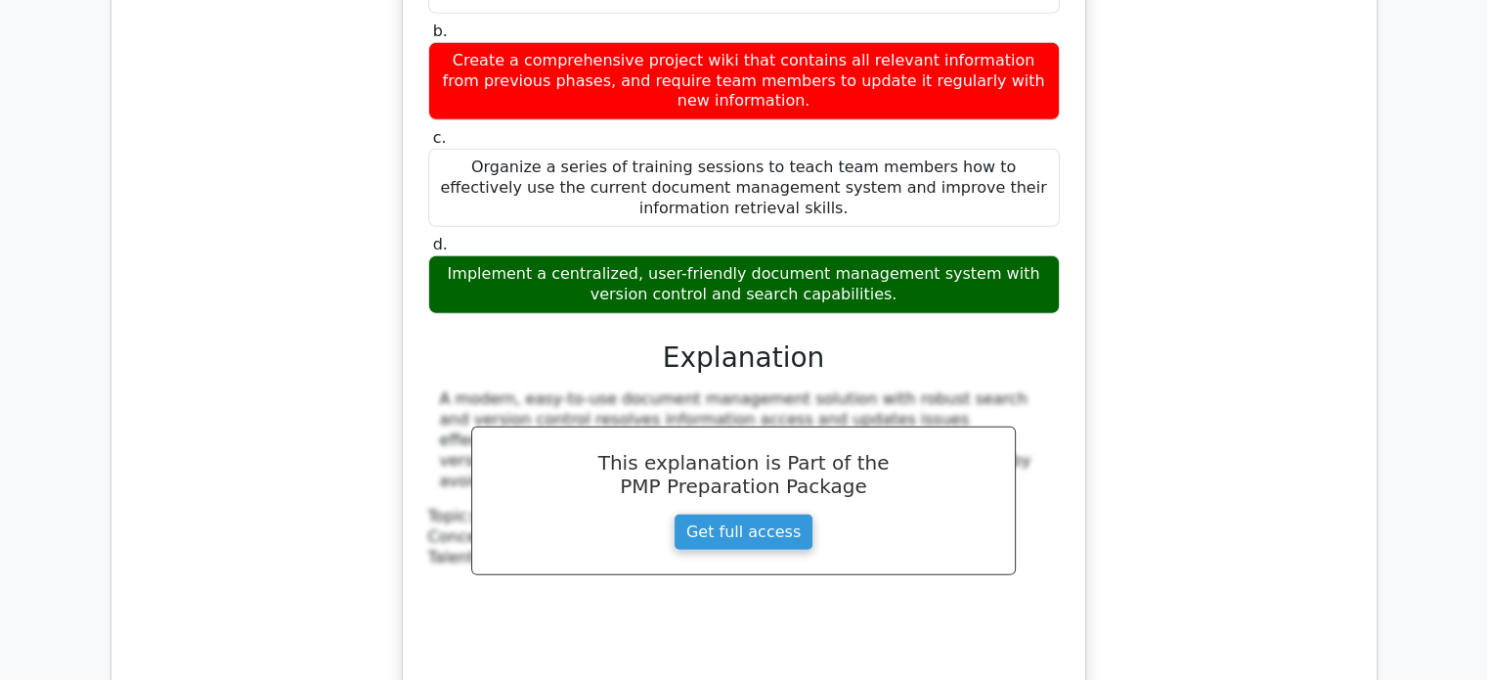
scroll to position [5693, 0]
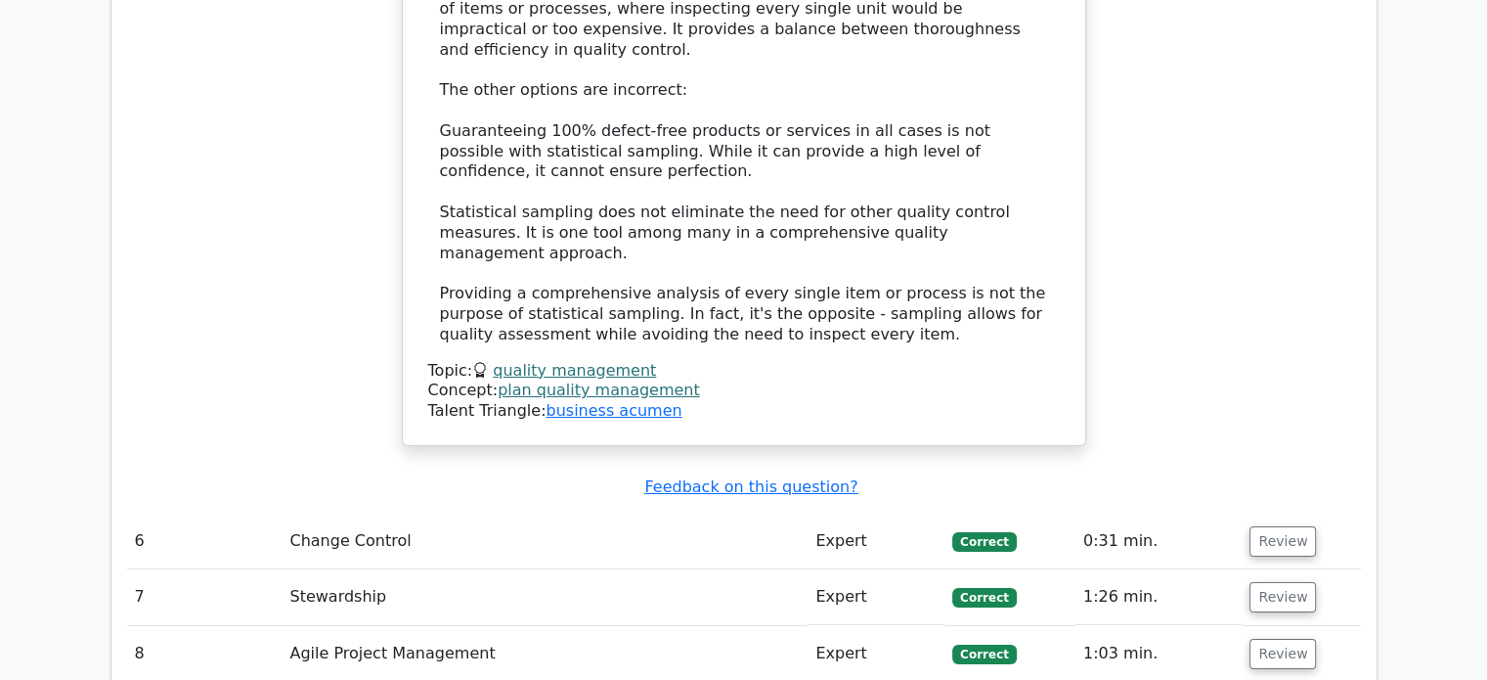
scroll to position [7113, 0]
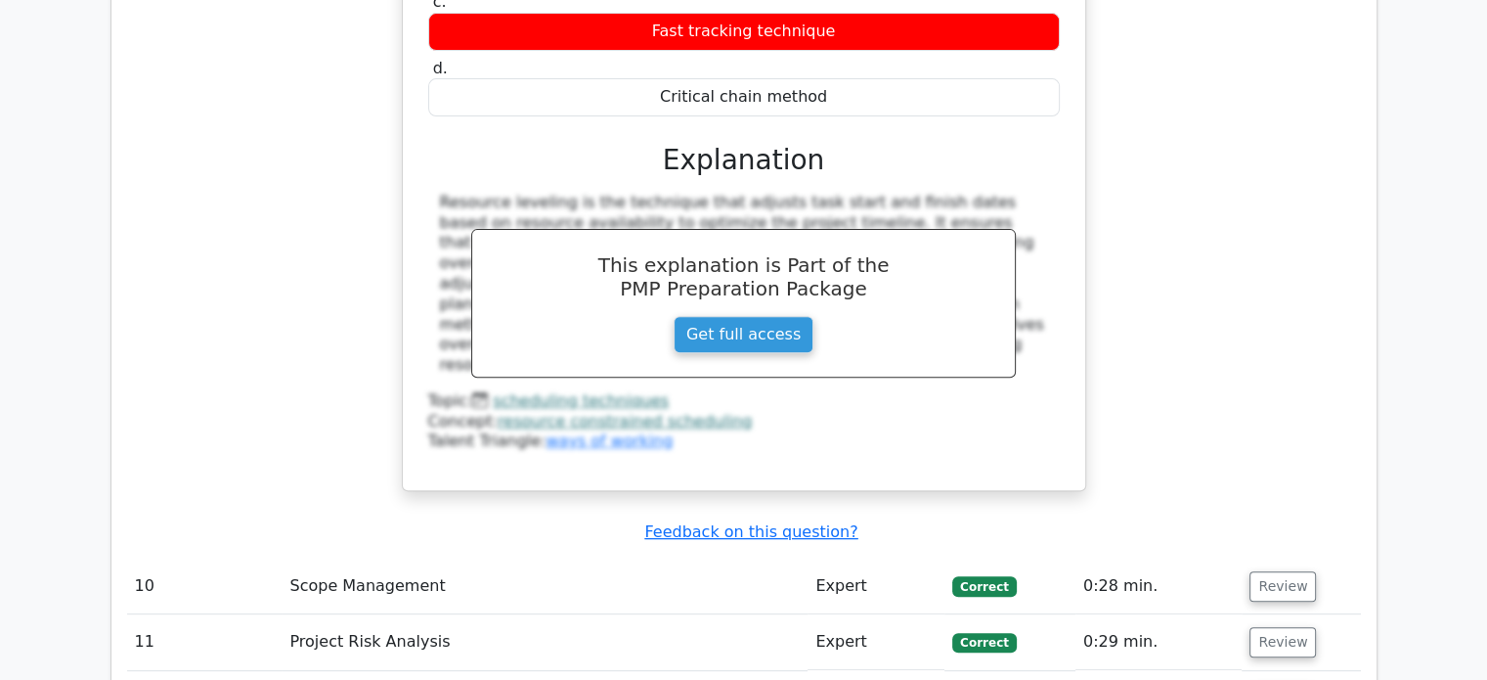
scroll to position [8109, 0]
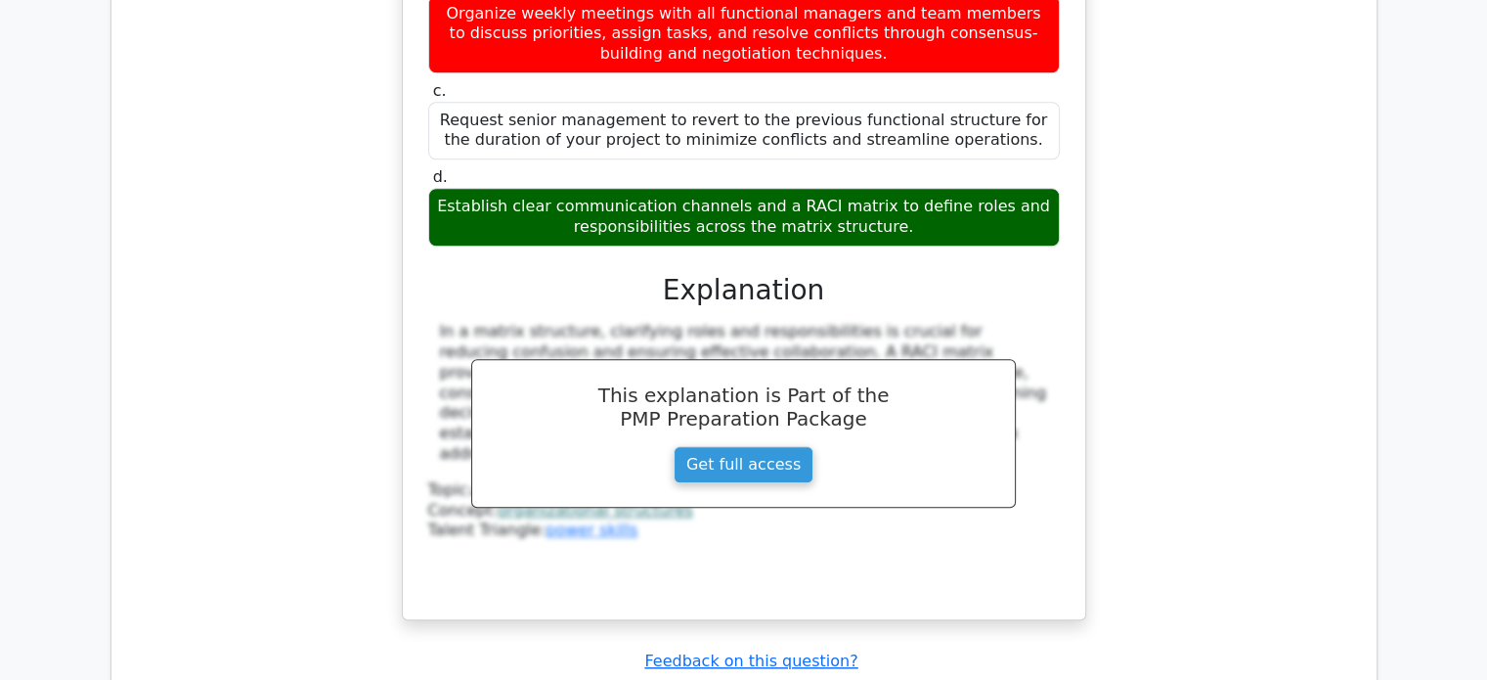
scroll to position [9305, 0]
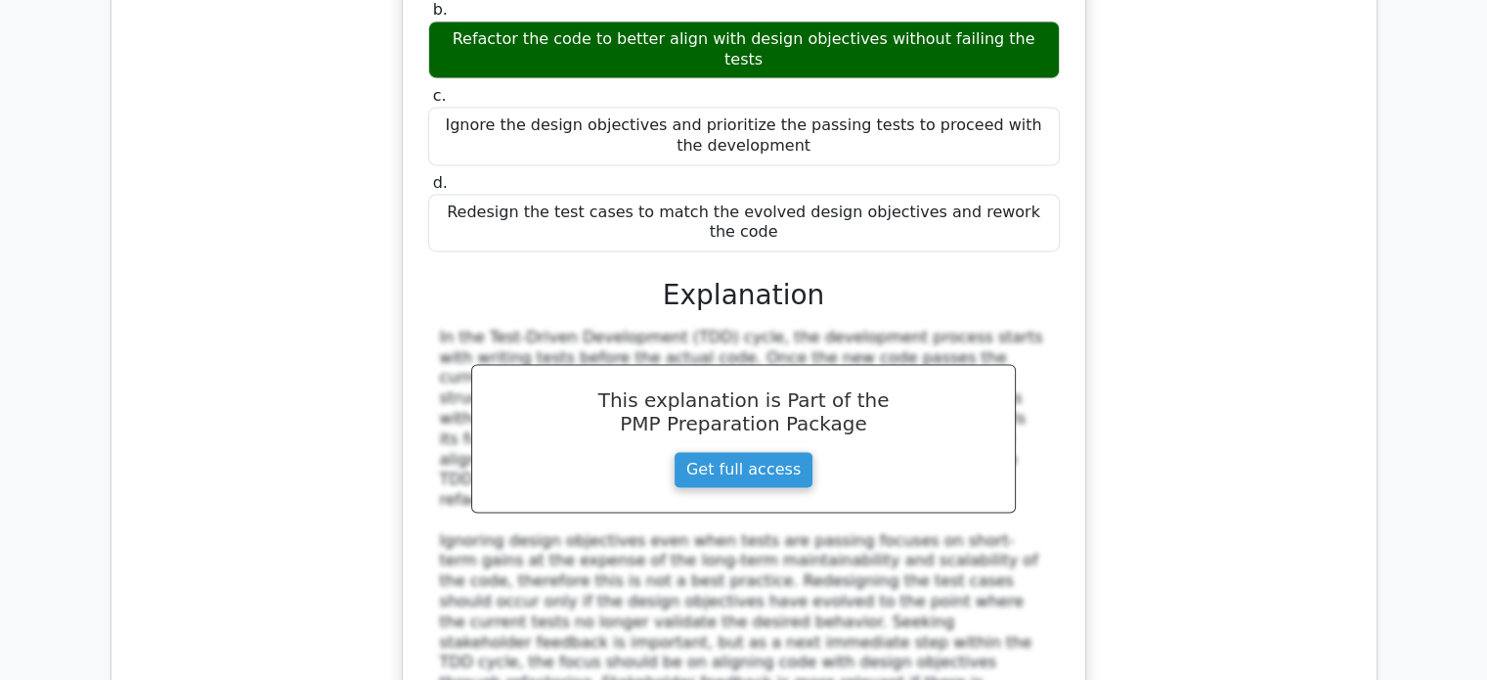
scroll to position [10419, 0]
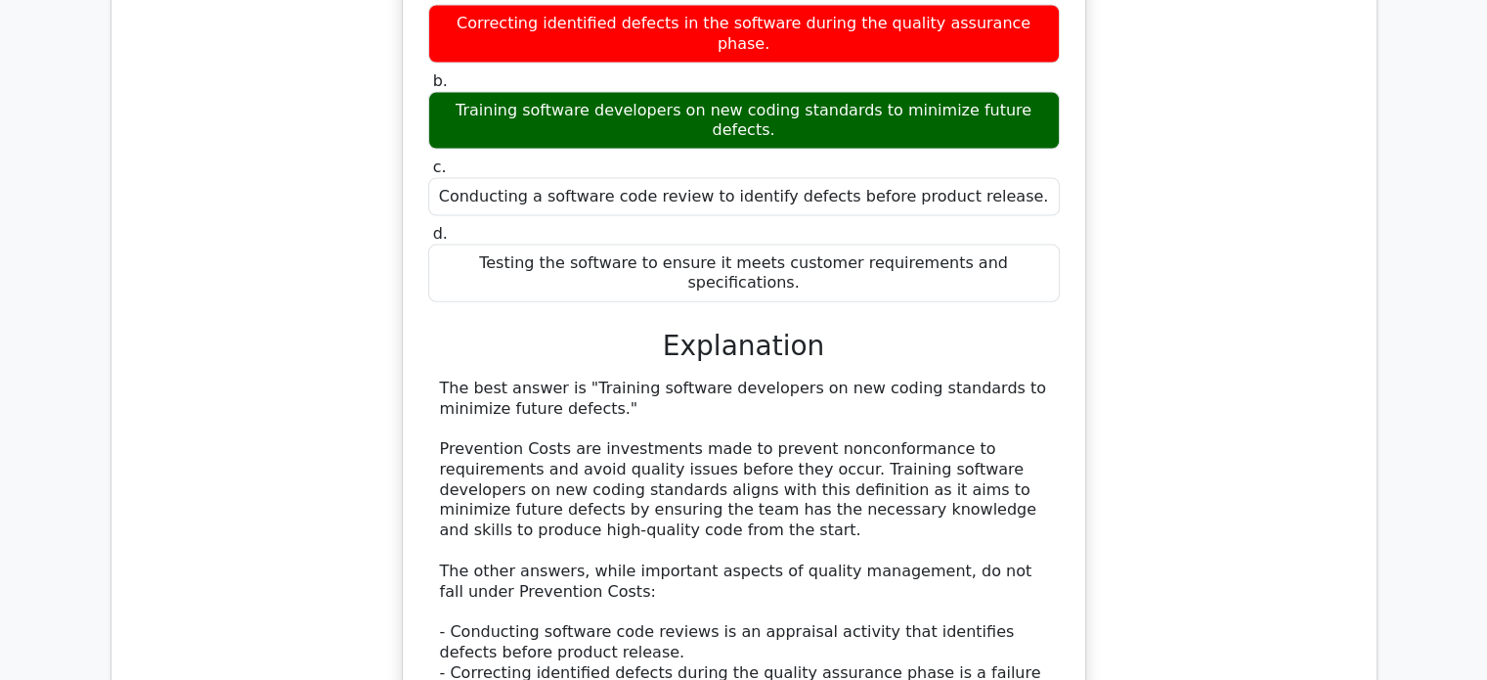
scroll to position [11819, 0]
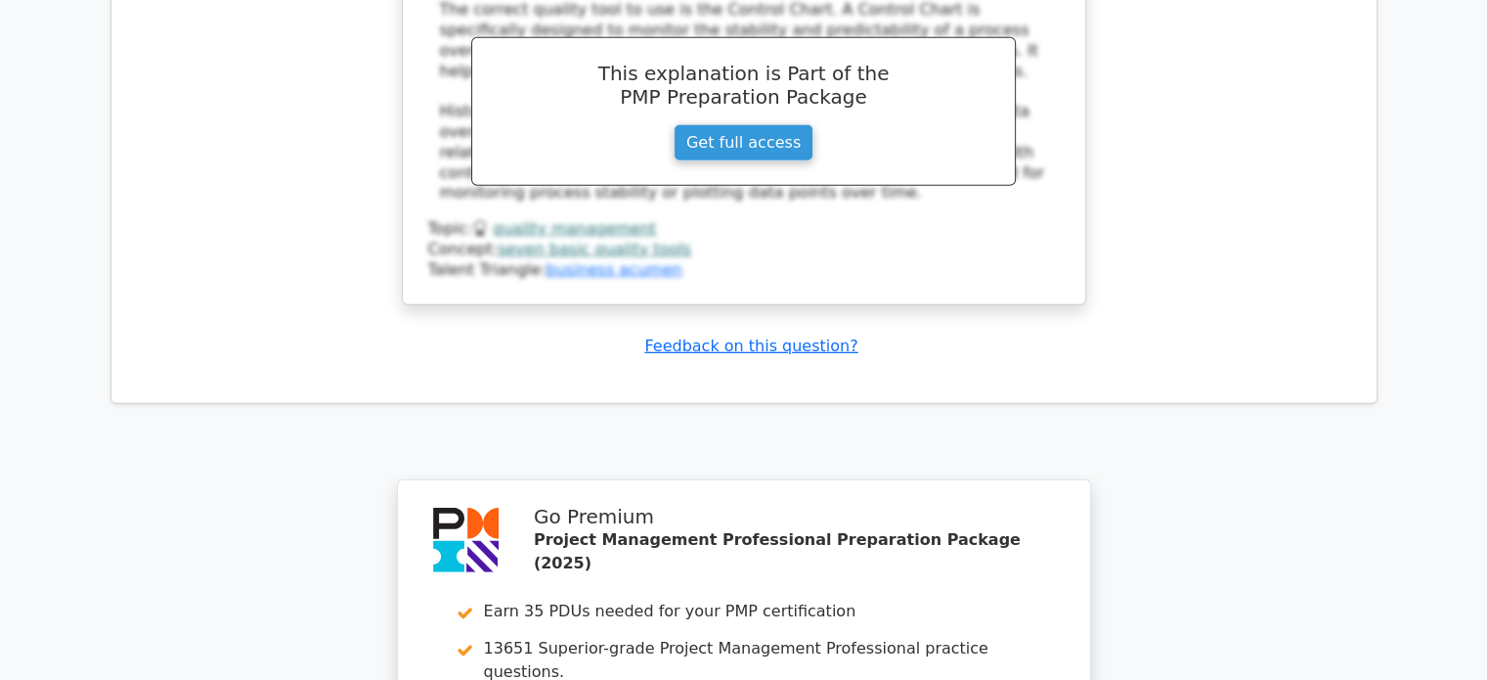
scroll to position [13319, 0]
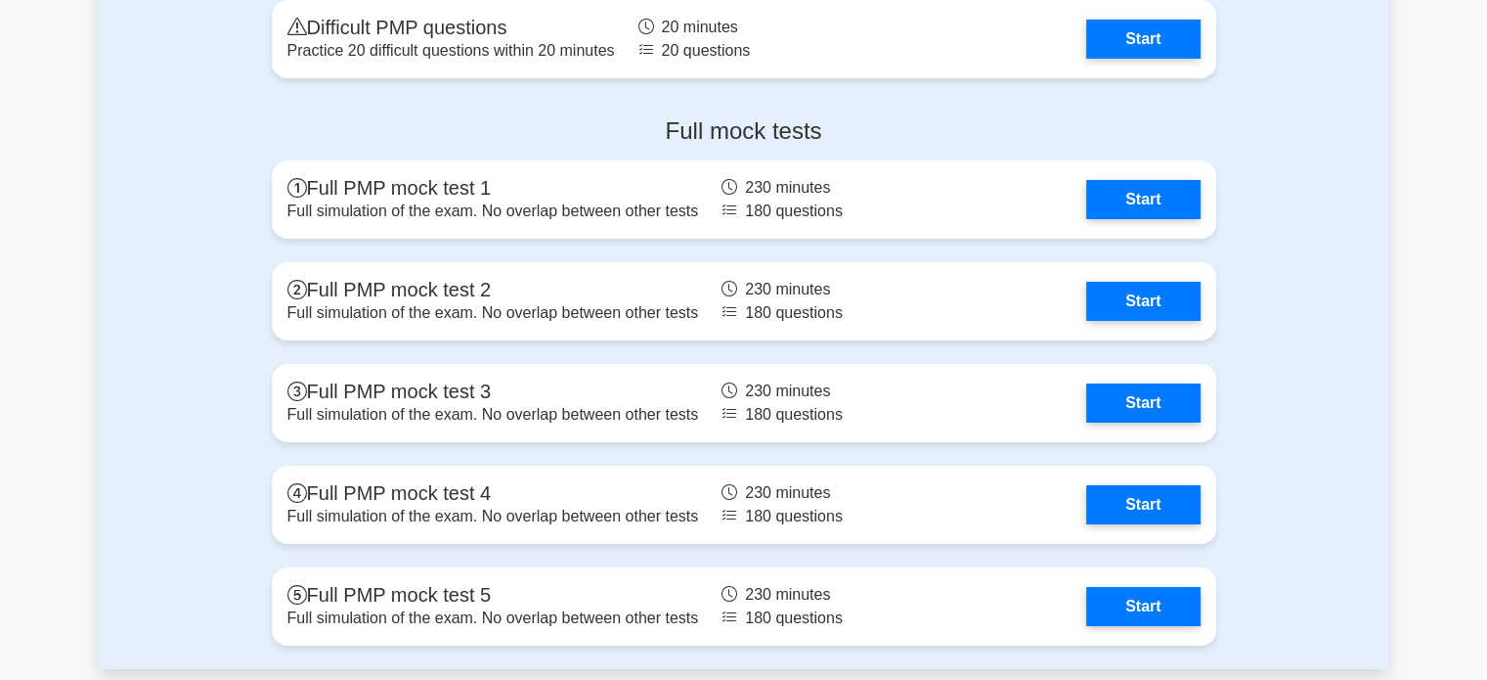
scroll to position [6986, 0]
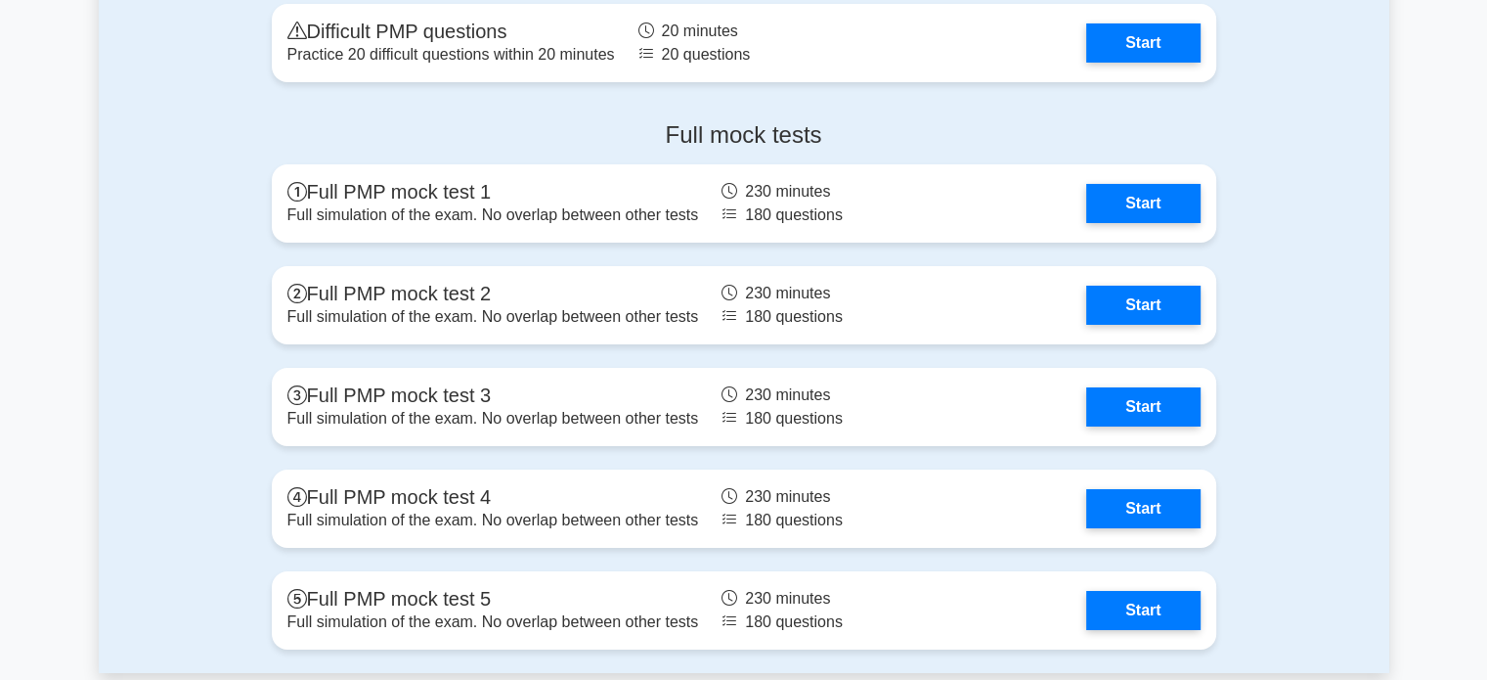
click at [193, 192] on div "Full mock tests Full PMP mock test 1 Full simulation of the exam. No overlap be…" at bounding box center [744, 390] width 1291 height 568
click at [218, 296] on div "Full mock tests Full PMP mock test 1 Full simulation of the exam. No overlap be…" at bounding box center [744, 390] width 1291 height 568
click at [227, 402] on div "Full mock tests Full PMP mock test 1 Full simulation of the exam. No overlap be…" at bounding box center [744, 390] width 1291 height 568
click at [160, 570] on div "Full mock tests Full PMP mock test 1 Full simulation of the exam. No overlap be…" at bounding box center [744, 390] width 1291 height 568
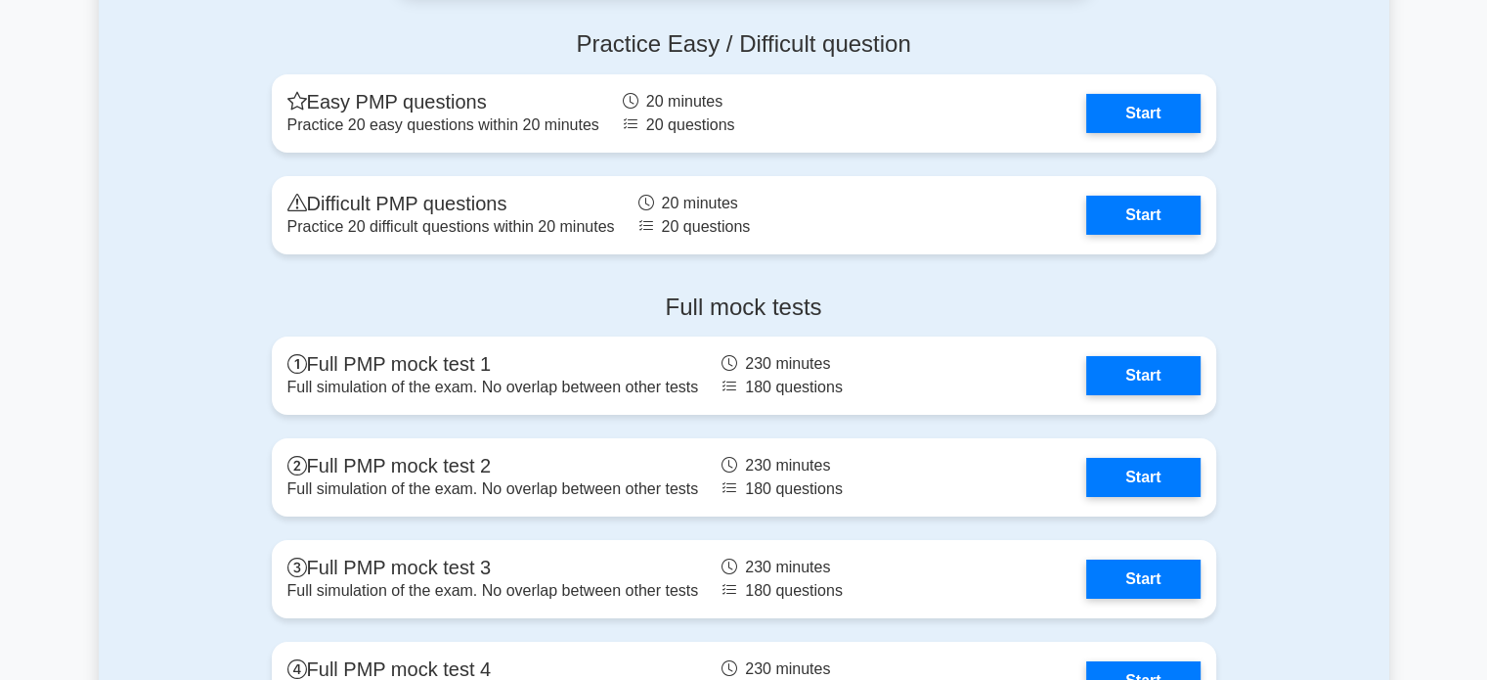
scroll to position [6810, 0]
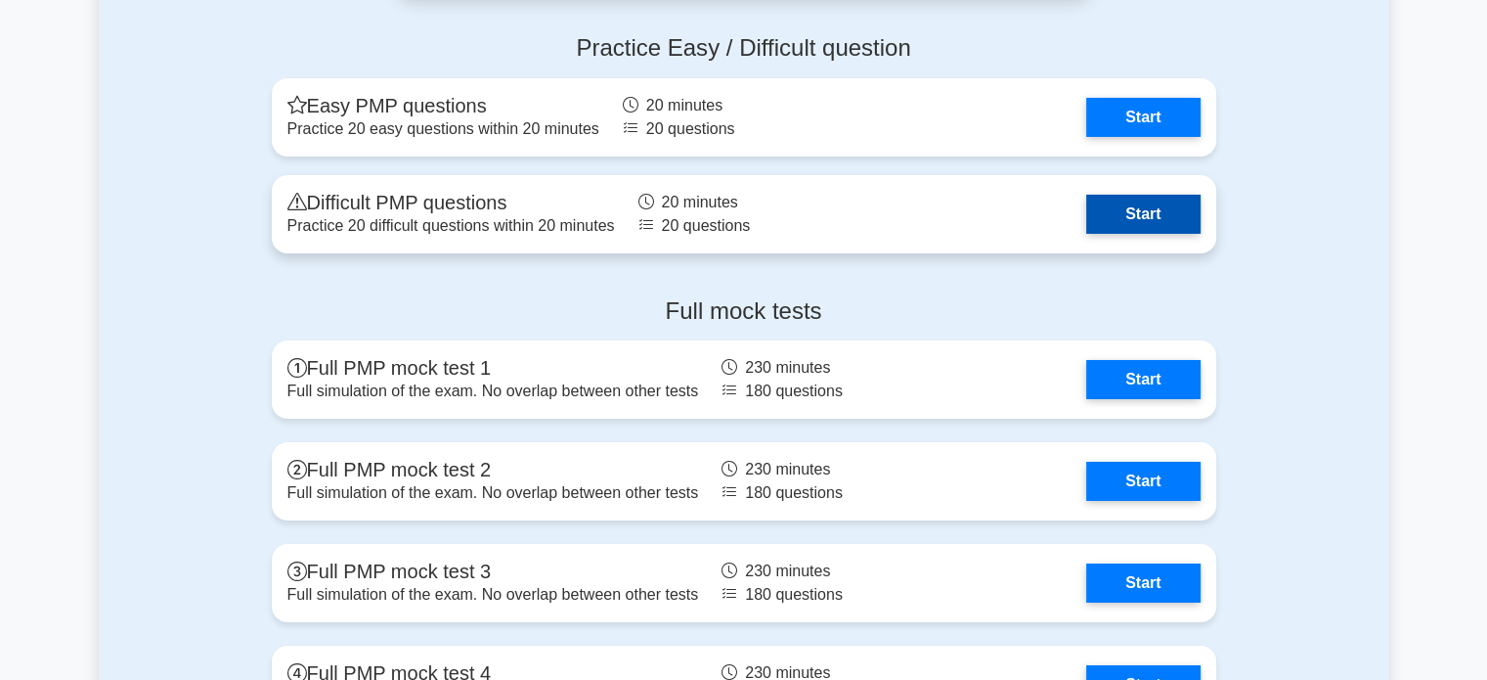
click at [1115, 223] on link "Start" at bounding box center [1142, 214] width 113 height 39
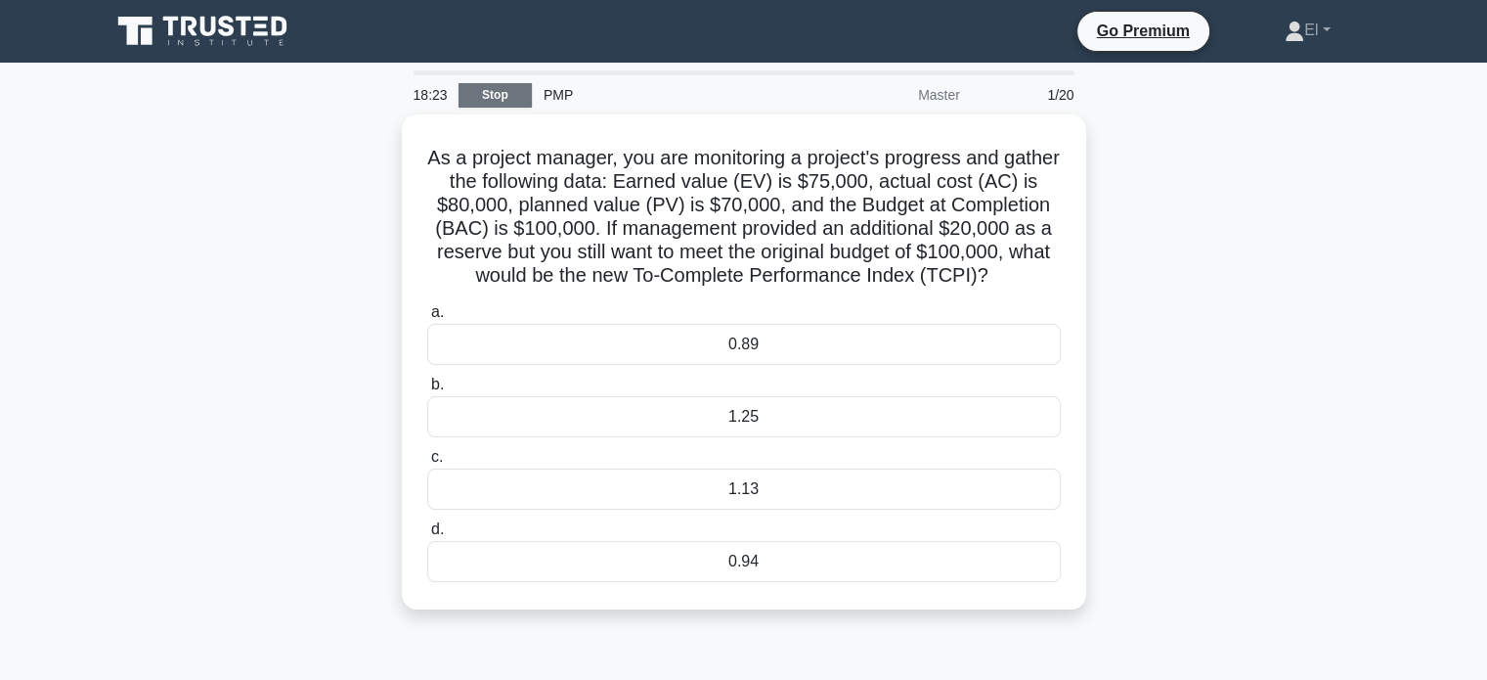
click at [496, 95] on link "Stop" at bounding box center [495, 95] width 73 height 24
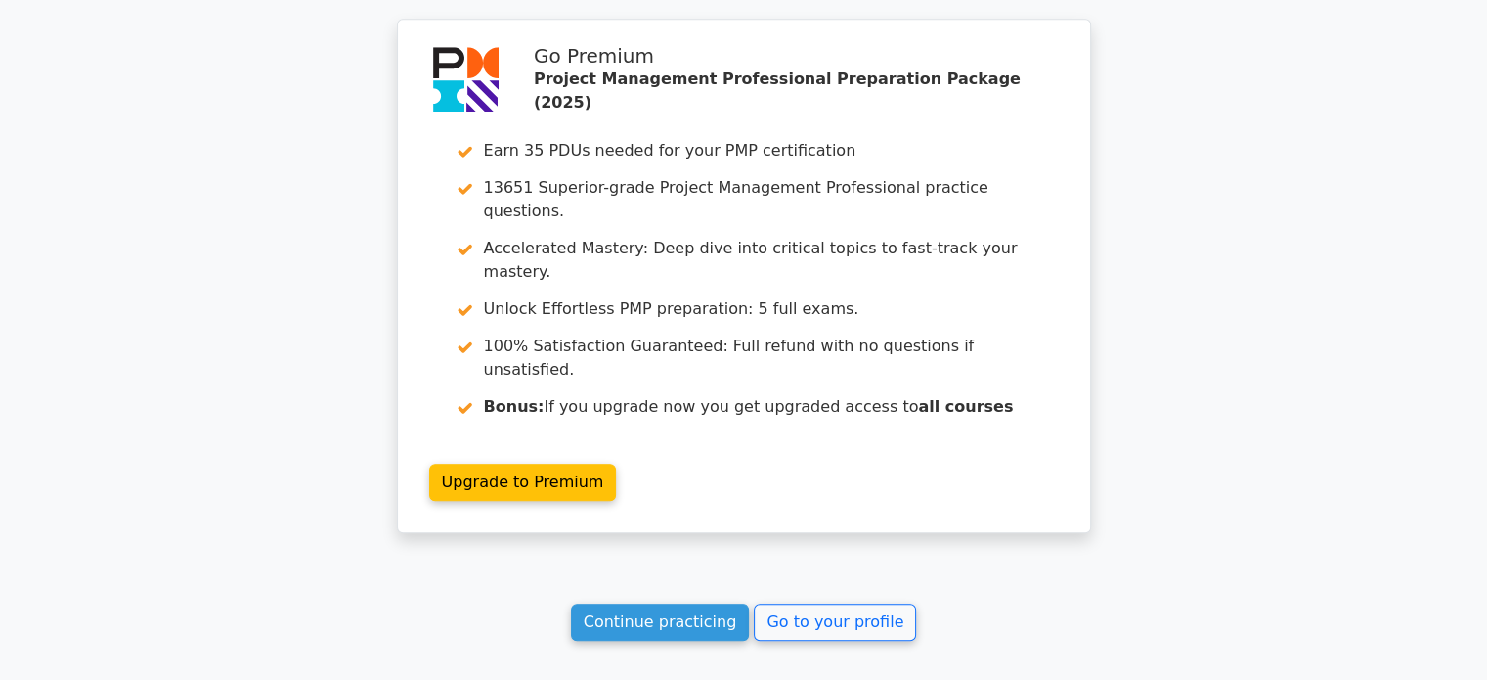
scroll to position [1631, 0]
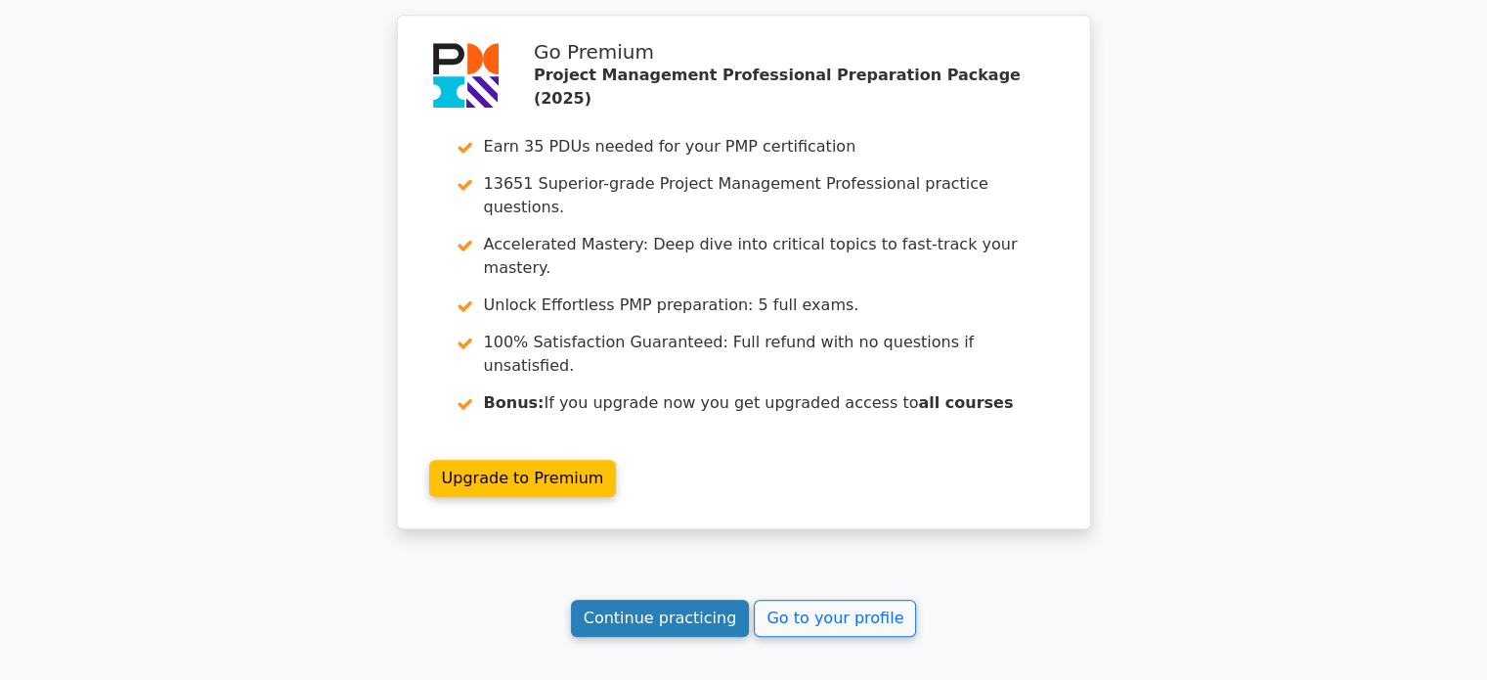
click at [685, 599] on link "Continue practicing" at bounding box center [660, 617] width 179 height 37
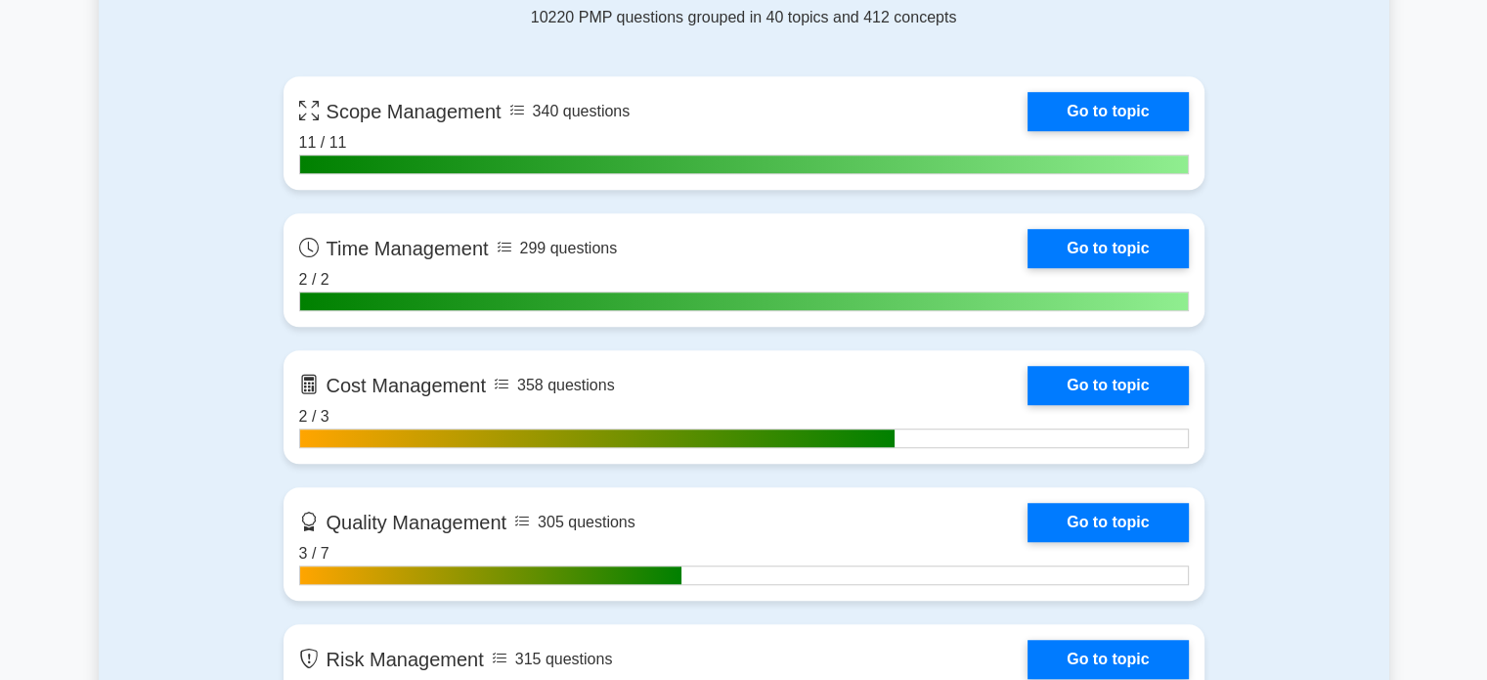
scroll to position [1344, 0]
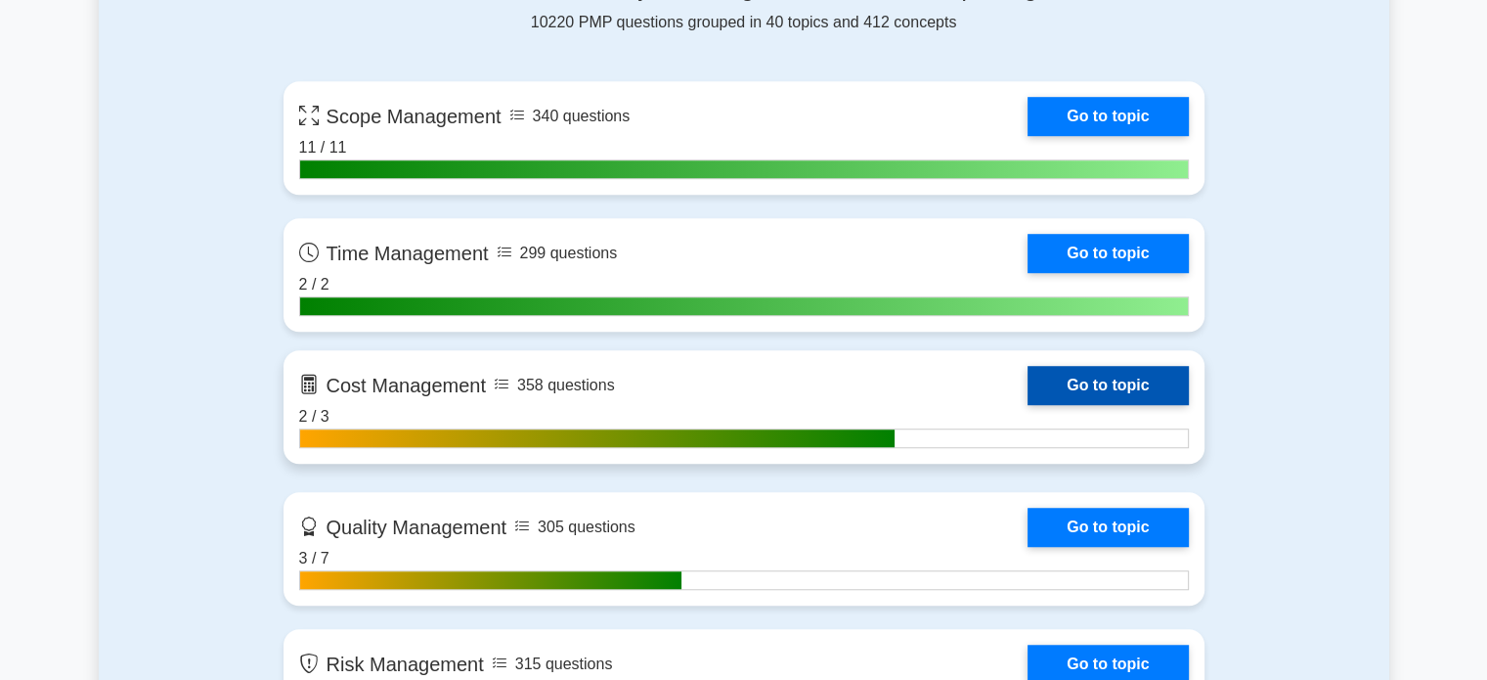
click at [1028, 403] on link "Go to topic" at bounding box center [1108, 385] width 160 height 39
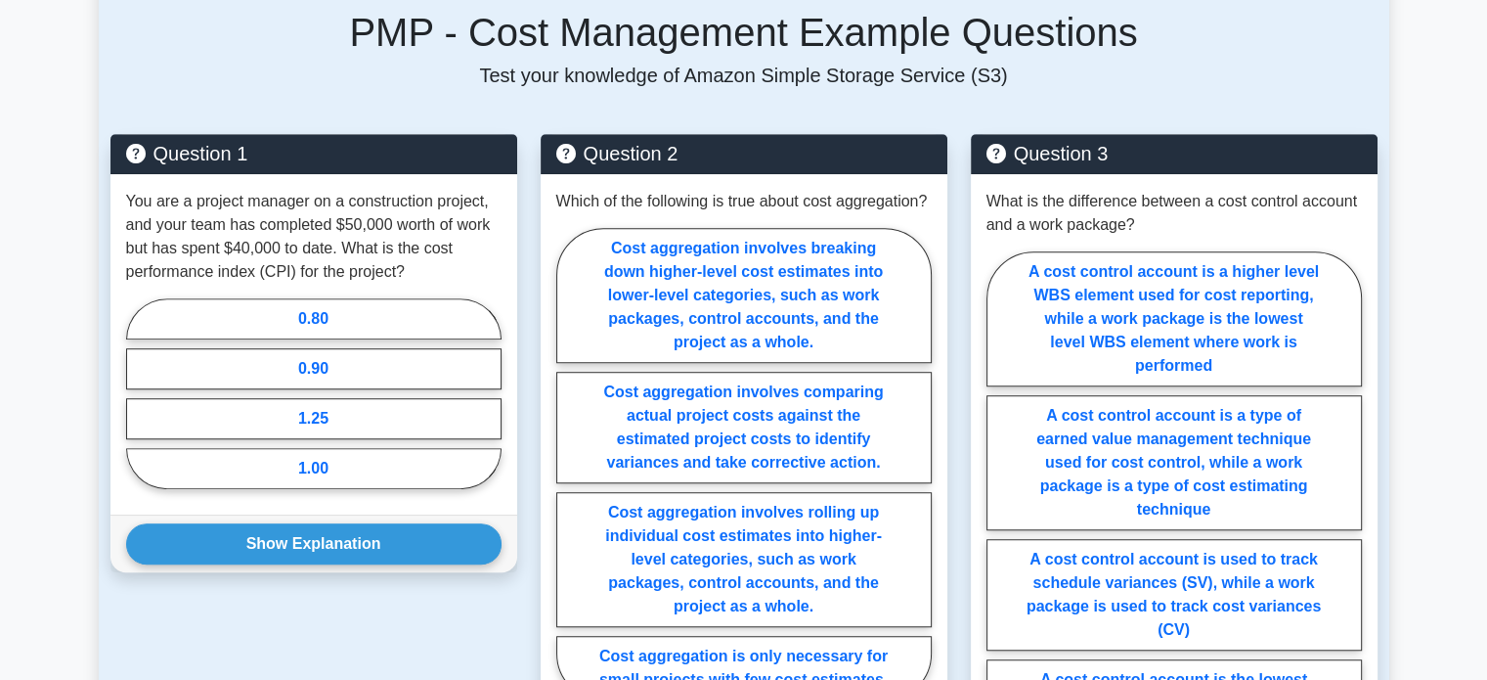
scroll to position [1253, 0]
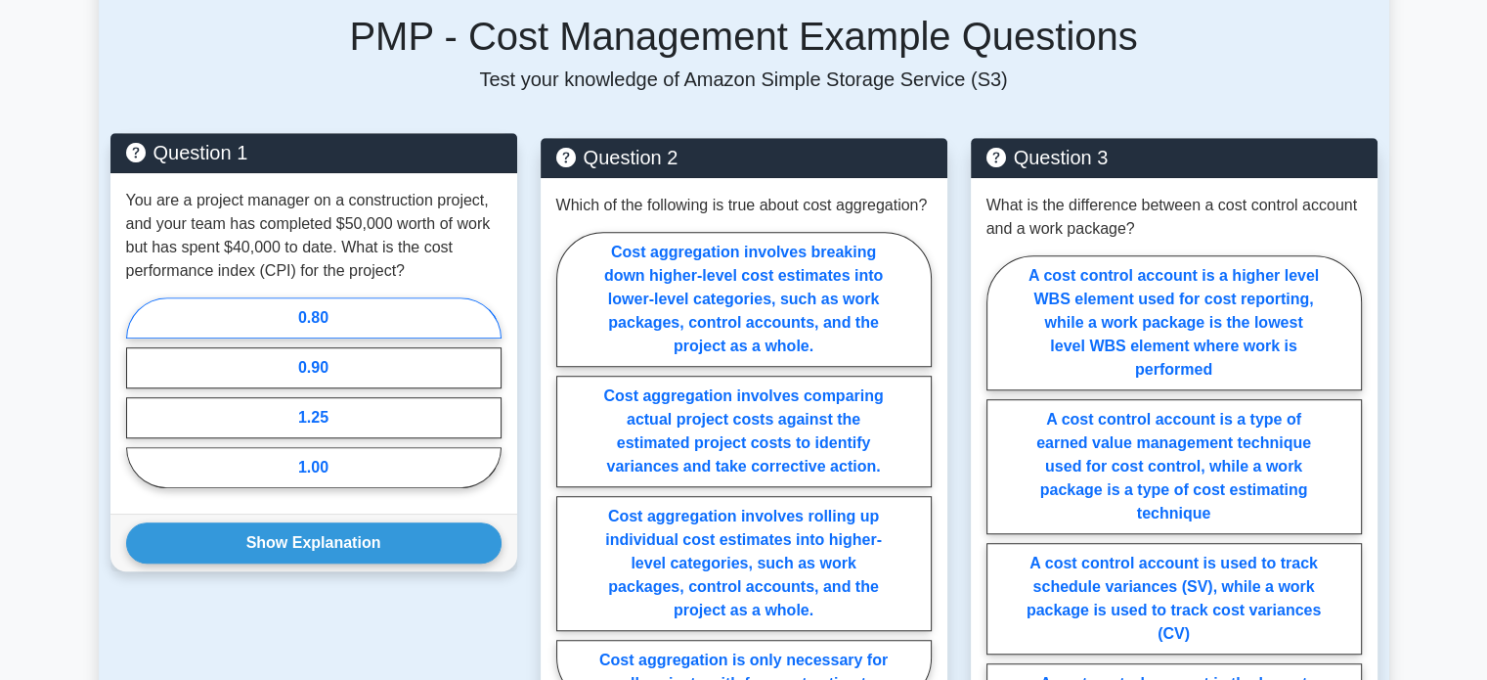
click at [383, 325] on label "0.80" at bounding box center [314, 317] width 376 height 41
click at [139, 392] on input "0.80" at bounding box center [132, 398] width 13 height 13
radio input "true"
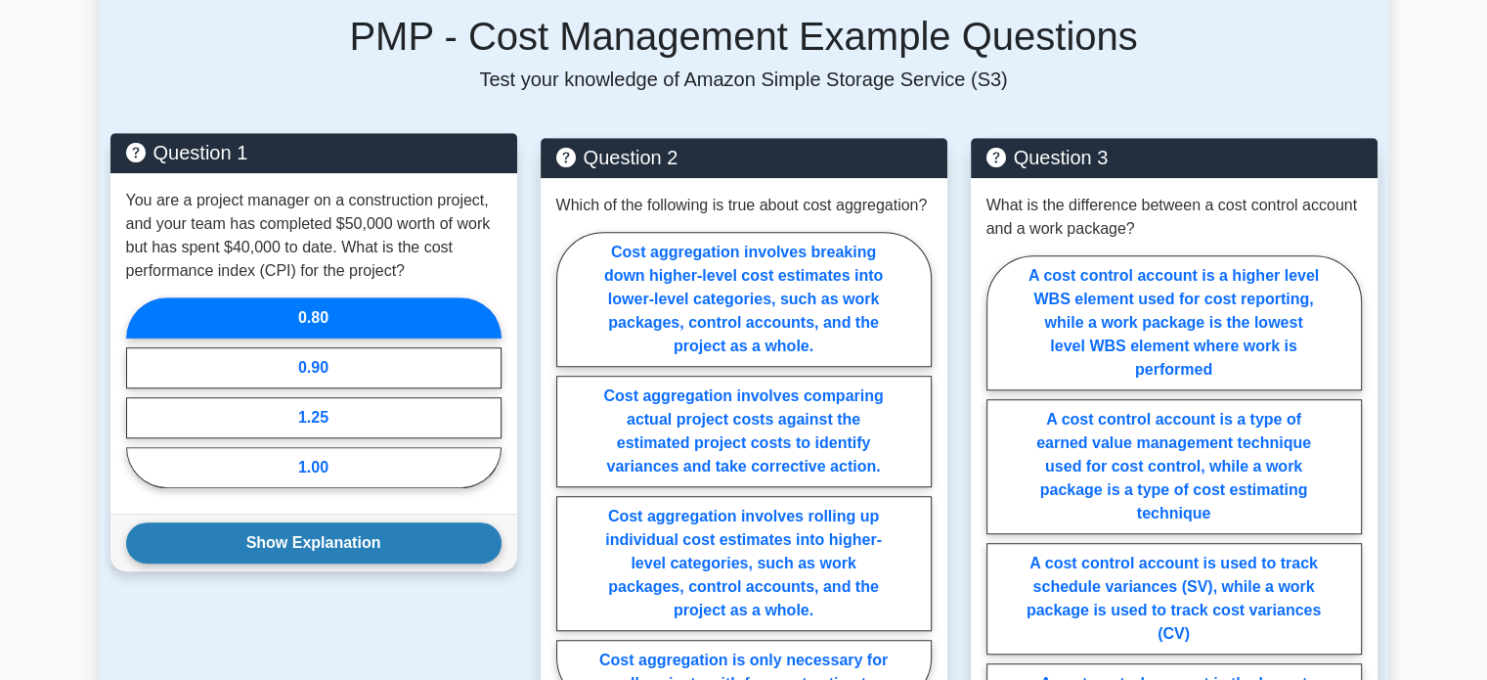
click at [444, 539] on button "Show Explanation" at bounding box center [314, 542] width 376 height 41
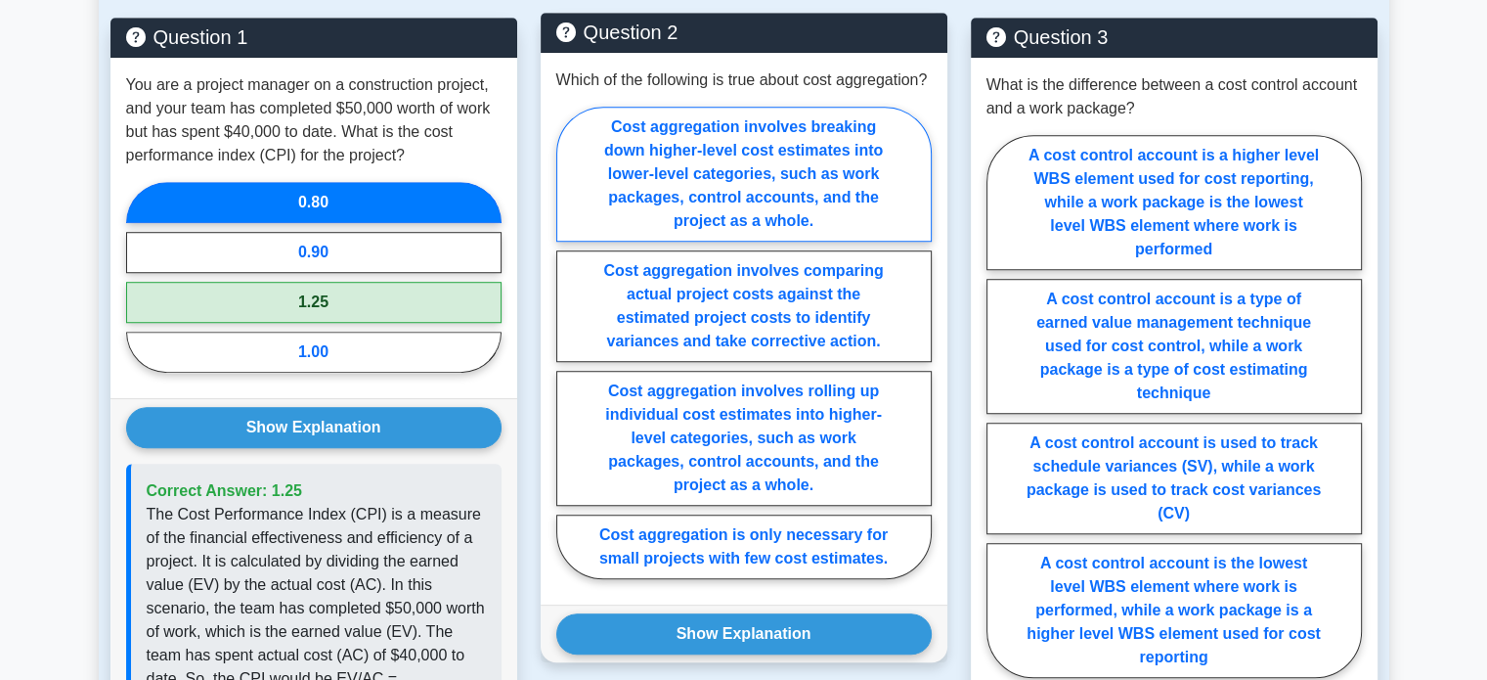
scroll to position [1373, 0]
click at [818, 219] on label "Cost aggregation involves breaking down higher-level cost estimates into lower-…" at bounding box center [744, 174] width 376 height 135
click at [569, 342] on input "Cost aggregation involves breaking down higher-level cost estimates into lower-…" at bounding box center [562, 348] width 13 height 13
radio input "true"
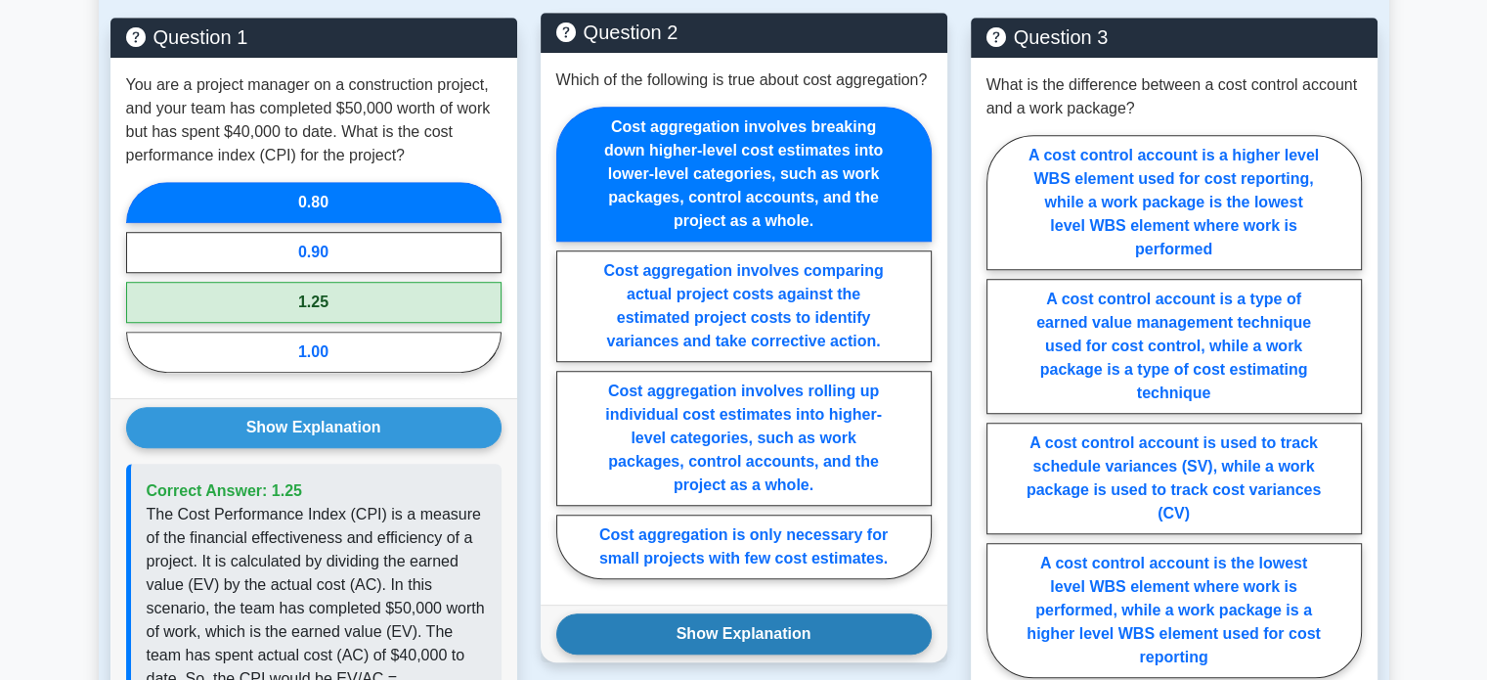
click at [801, 647] on button "Show Explanation" at bounding box center [744, 633] width 376 height 41
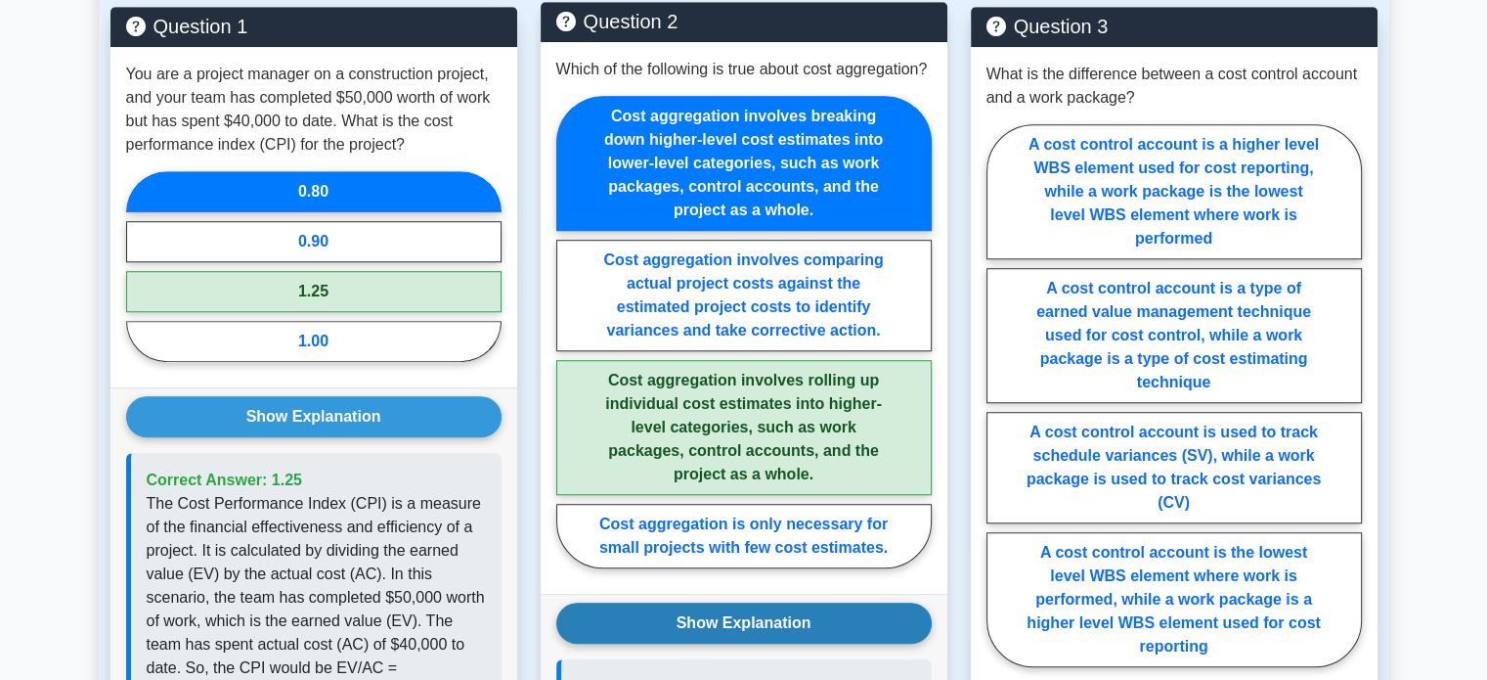
scroll to position [1381, 0]
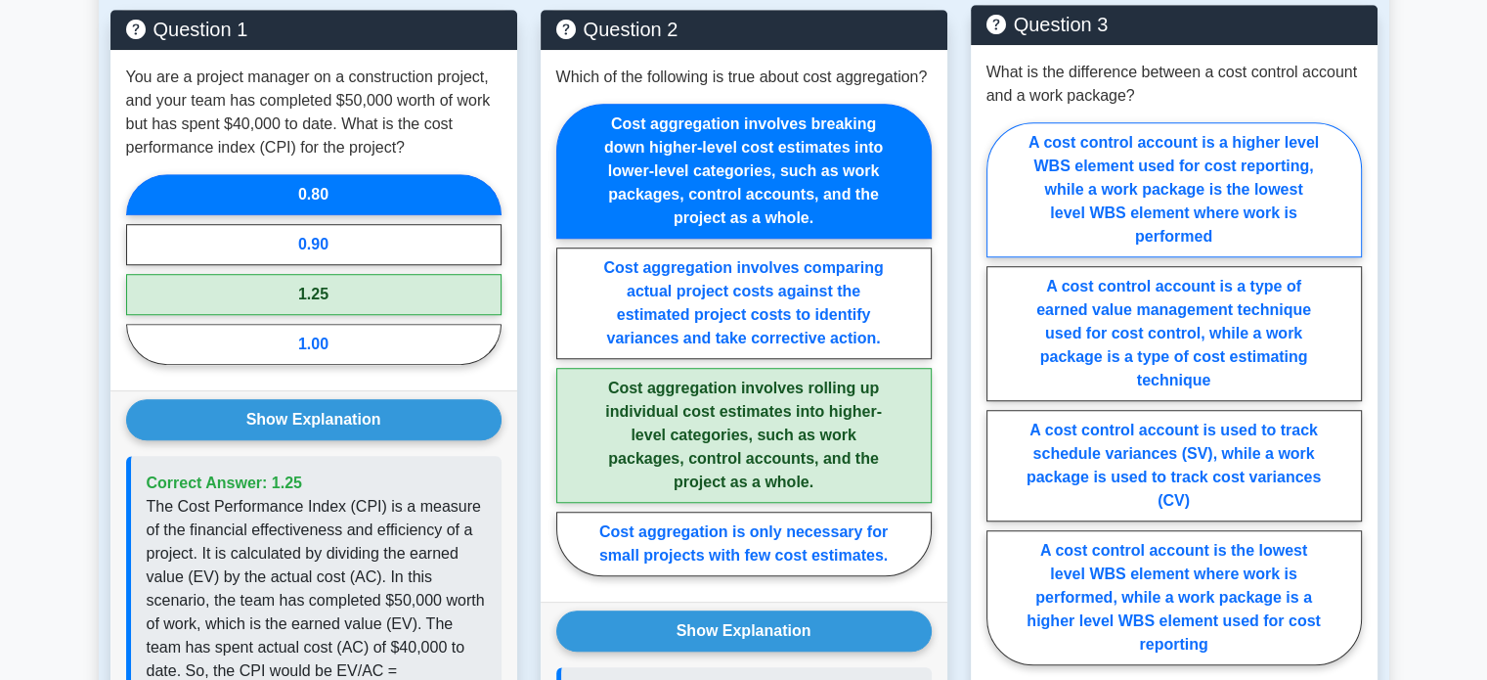
click at [1285, 196] on label "A cost control account is a higher level WBS element used for cost reporting, w…" at bounding box center [1175, 189] width 376 height 135
click at [999, 393] on input "A cost control account is a higher level WBS element used for cost reporting, w…" at bounding box center [993, 399] width 13 height 13
radio input "true"
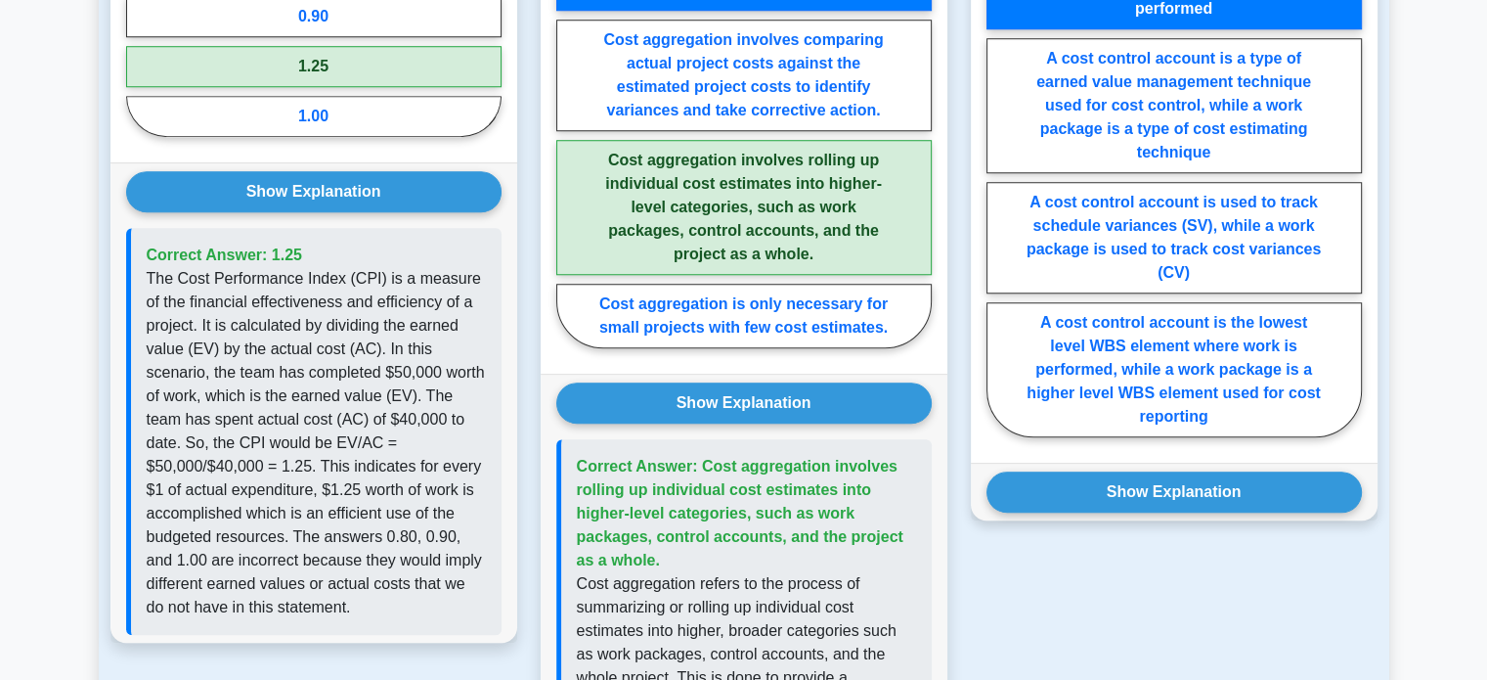
scroll to position [1615, 0]
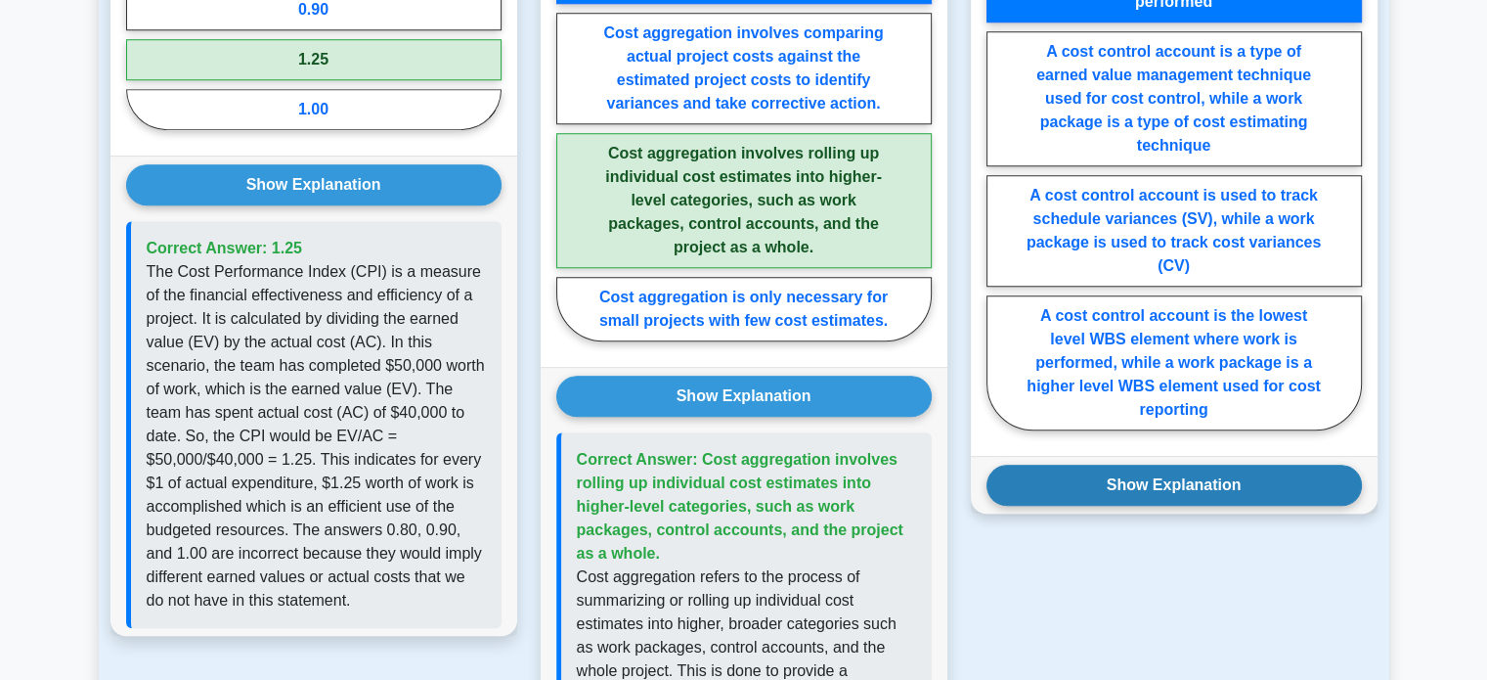
click at [1117, 481] on button "Show Explanation" at bounding box center [1175, 484] width 376 height 41
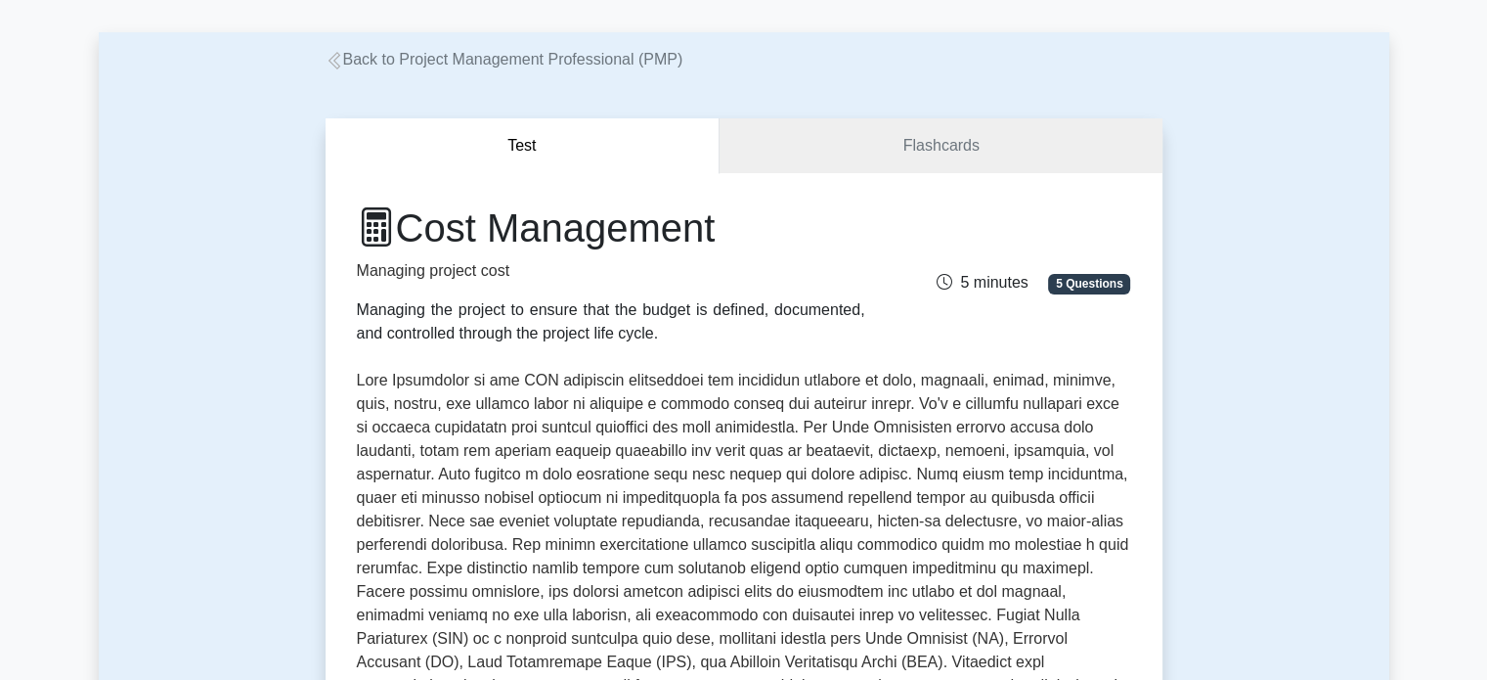
scroll to position [0, 0]
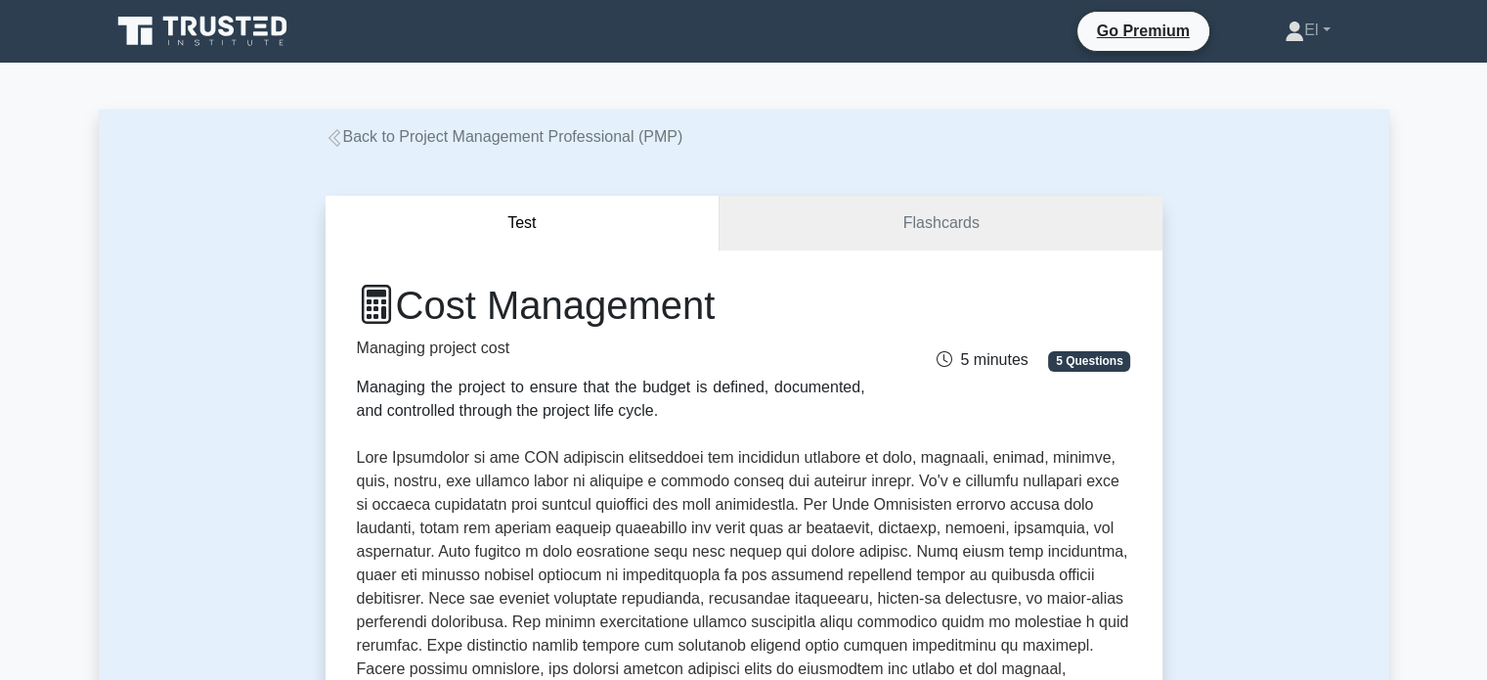
click at [334, 135] on icon at bounding box center [335, 138] width 18 height 18
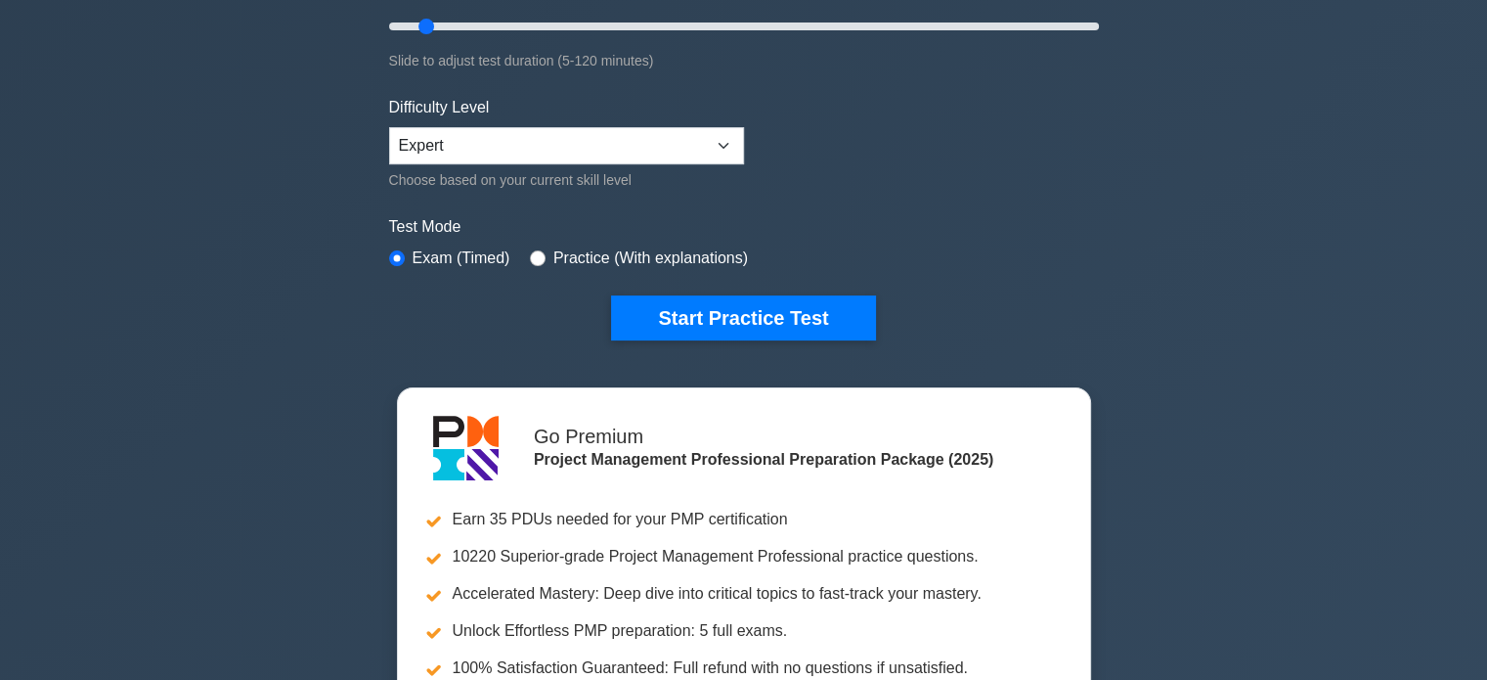
scroll to position [379, 0]
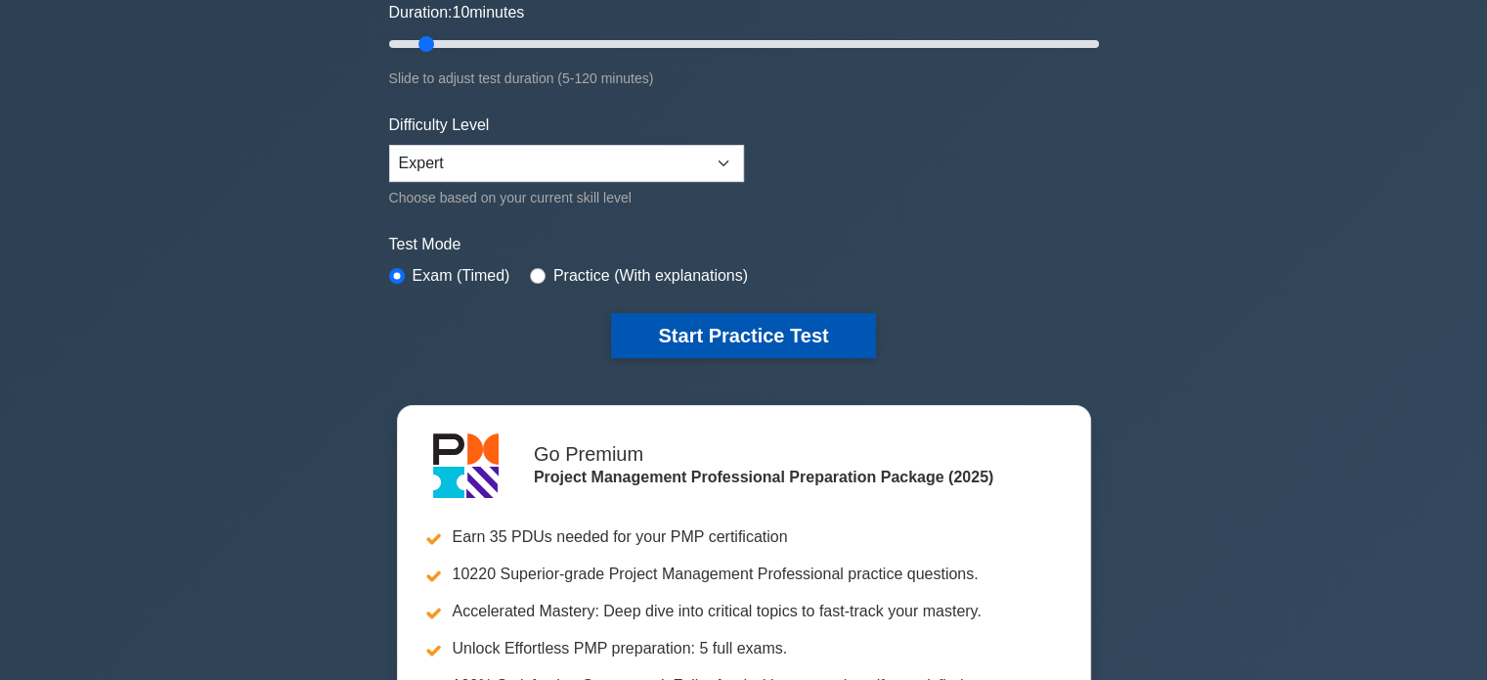
click at [818, 328] on button "Start Practice Test" at bounding box center [743, 335] width 264 height 45
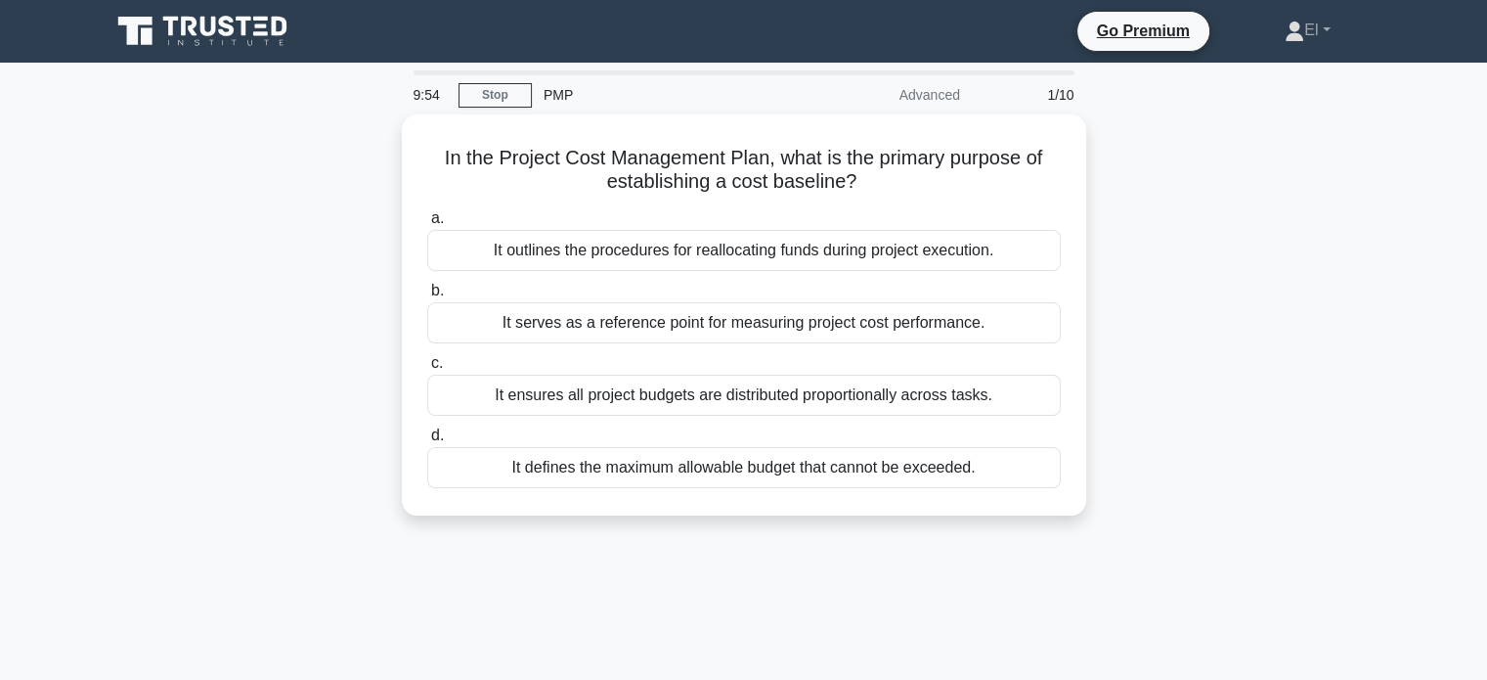
scroll to position [6, 0]
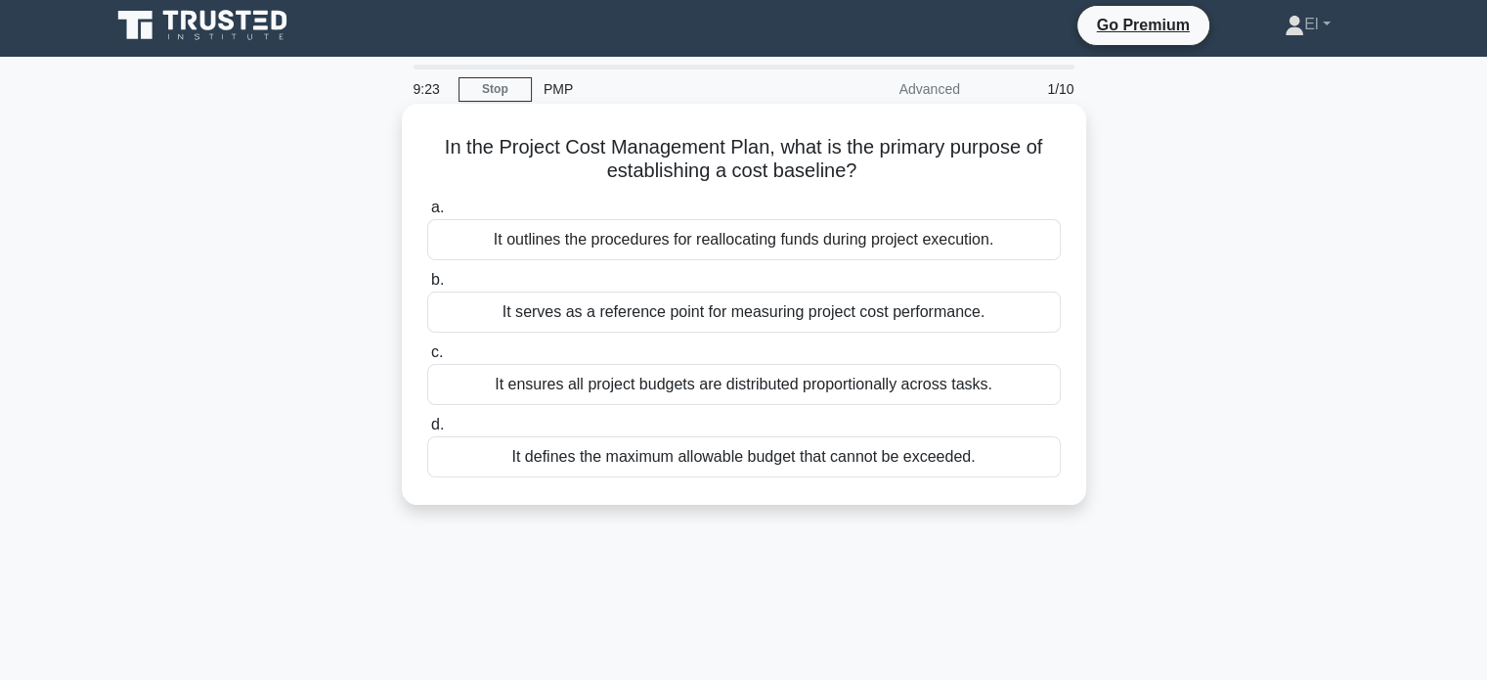
click at [955, 467] on div "It defines the maximum allowable budget that cannot be exceeded." at bounding box center [744, 456] width 634 height 41
click at [427, 431] on input "d. It defines the maximum allowable budget that cannot be exceeded." at bounding box center [427, 425] width 0 height 13
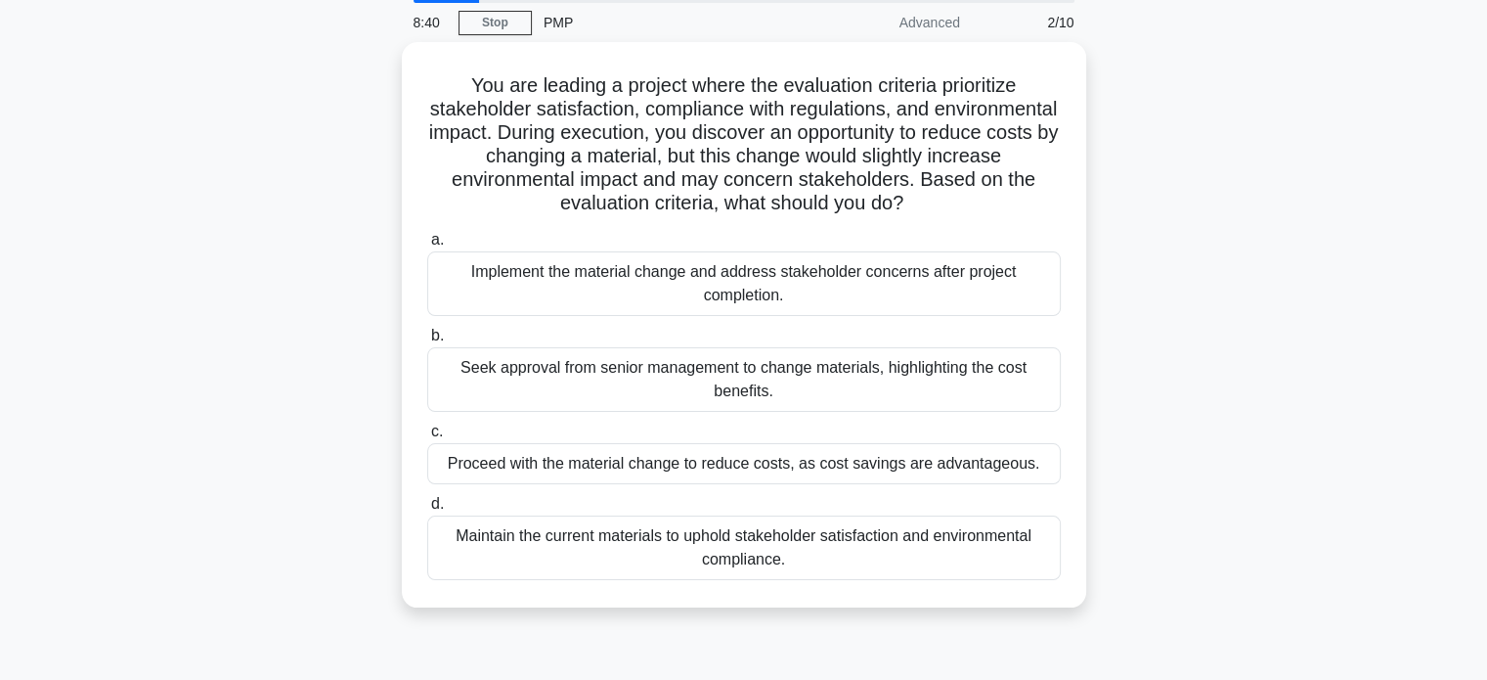
scroll to position [76, 0]
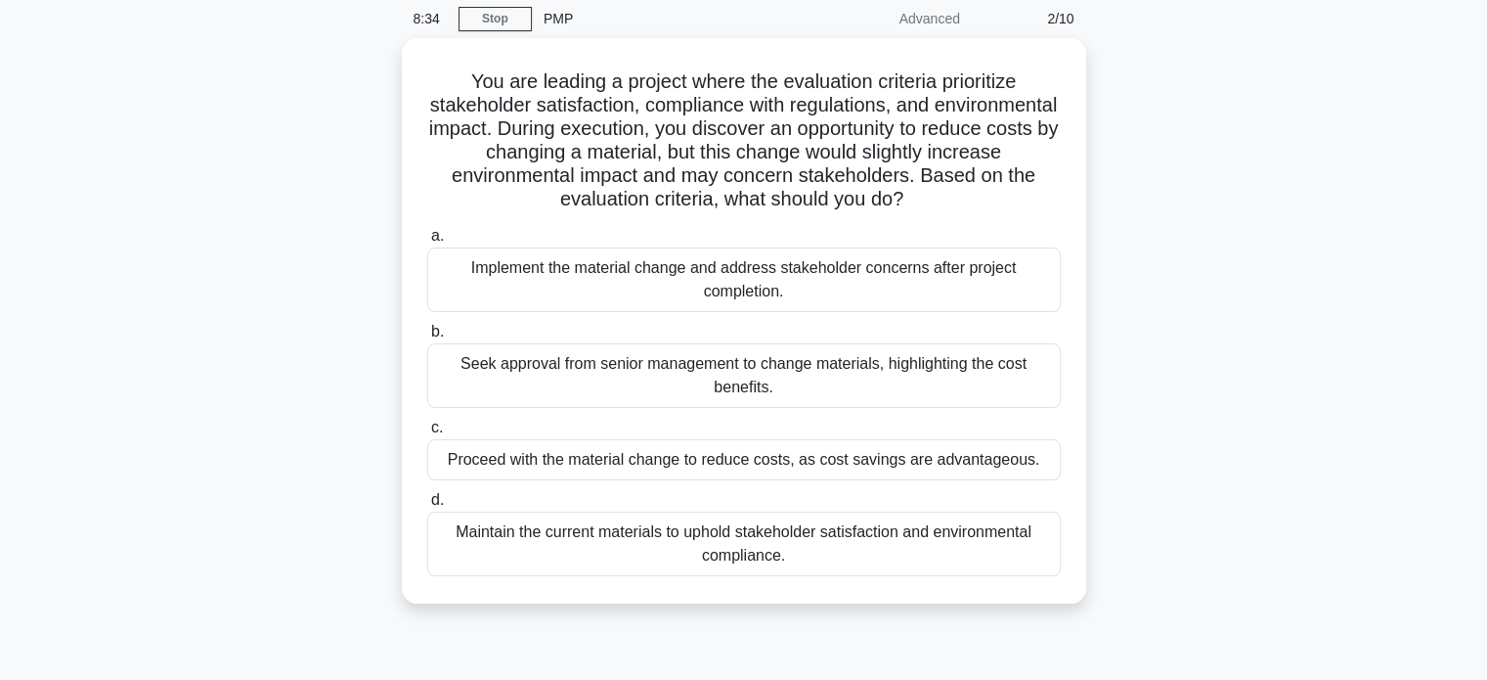
click at [1271, 654] on div "8:34 Stop PMP Advanced 2/10 You are leading a project where the evaluation crit…" at bounding box center [744, 483] width 1291 height 978
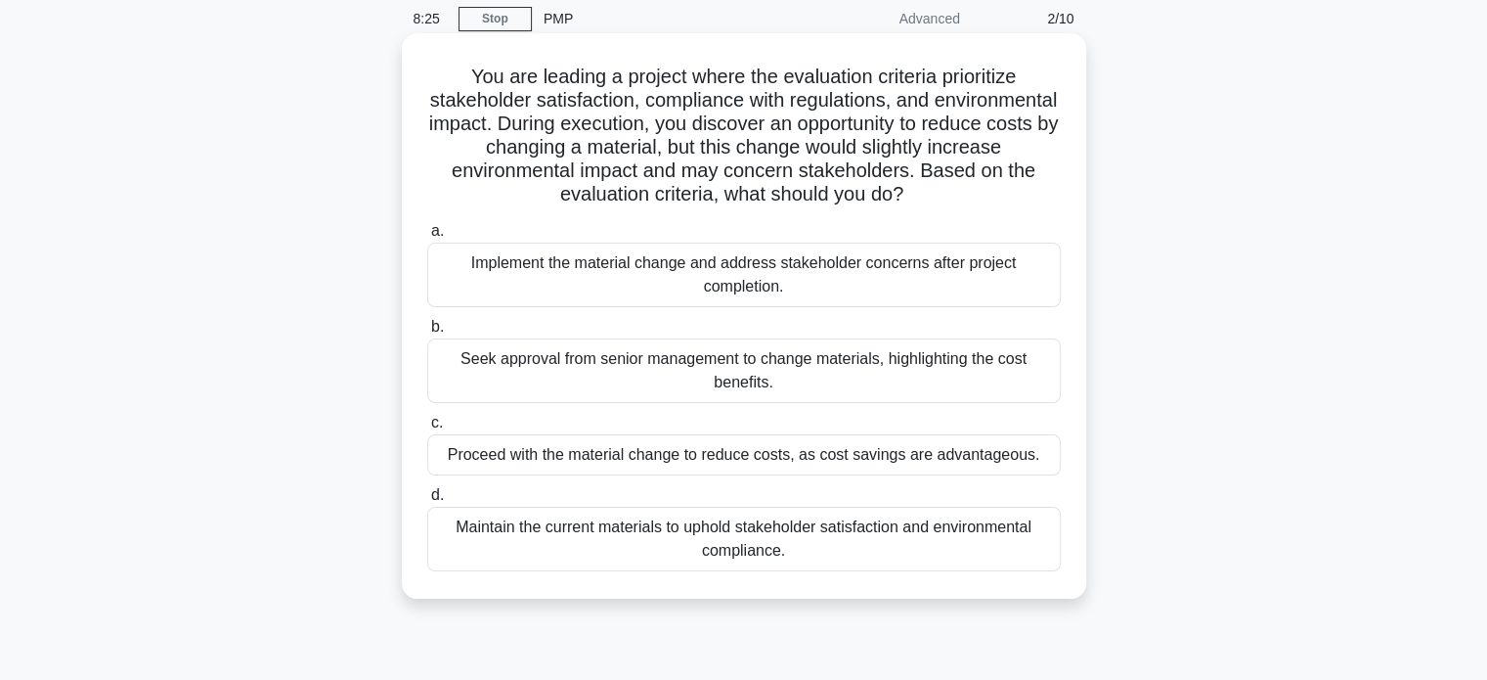
click at [1013, 538] on div "Maintain the current materials to uphold stakeholder satisfaction and environme…" at bounding box center [744, 539] width 634 height 65
click at [427, 502] on input "d. Maintain the current materials to uphold stakeholder satisfaction and enviro…" at bounding box center [427, 495] width 0 height 13
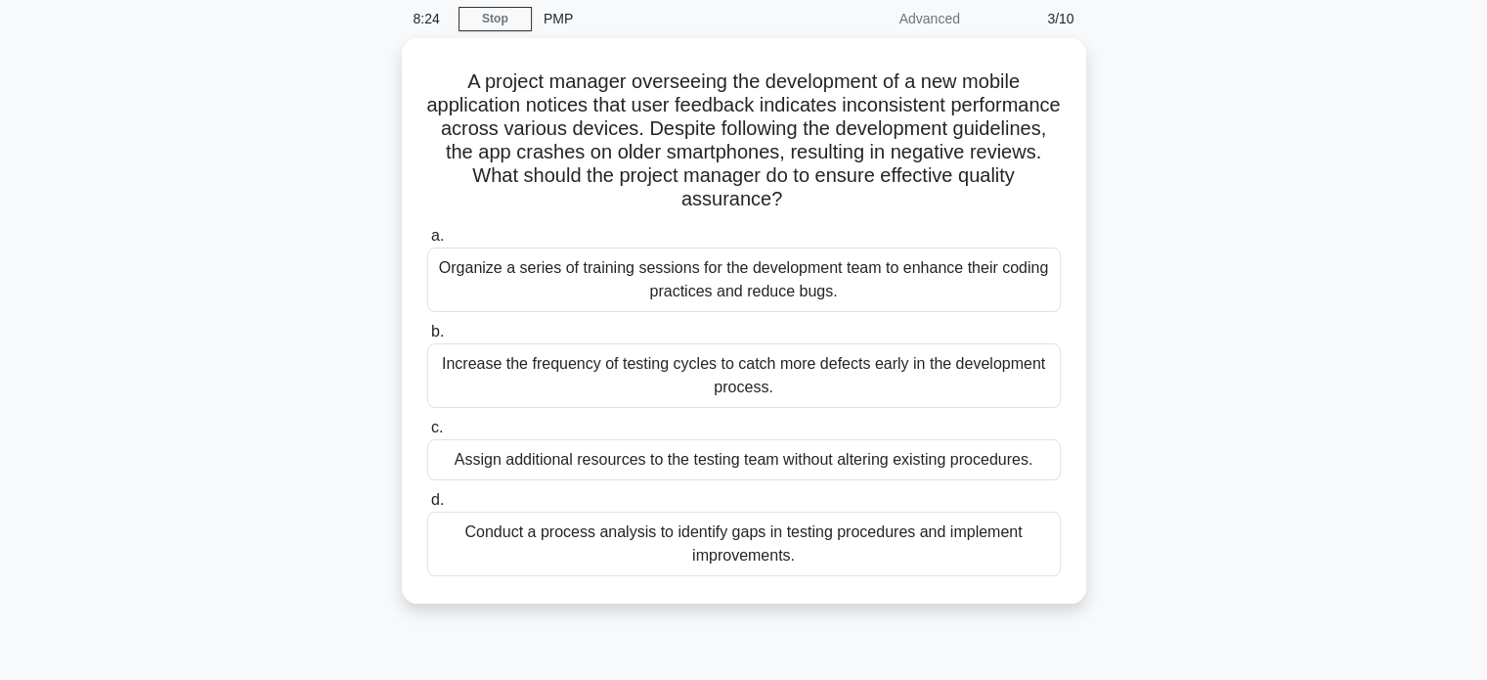
scroll to position [0, 0]
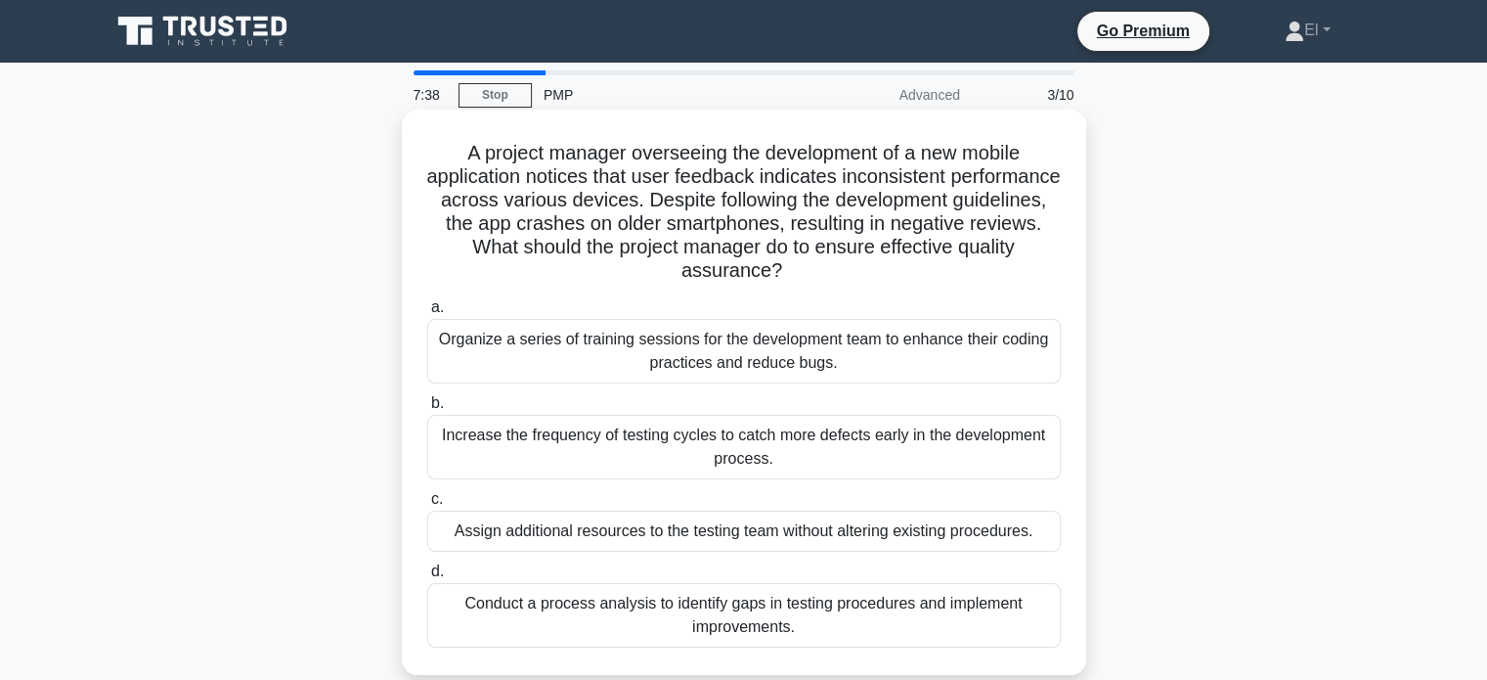
click at [844, 631] on div "Conduct a process analysis to identify gaps in testing procedures and implement…" at bounding box center [744, 615] width 634 height 65
click at [427, 578] on input "d. Conduct a process analysis to identify gaps in testing procedures and implem…" at bounding box center [427, 571] width 0 height 13
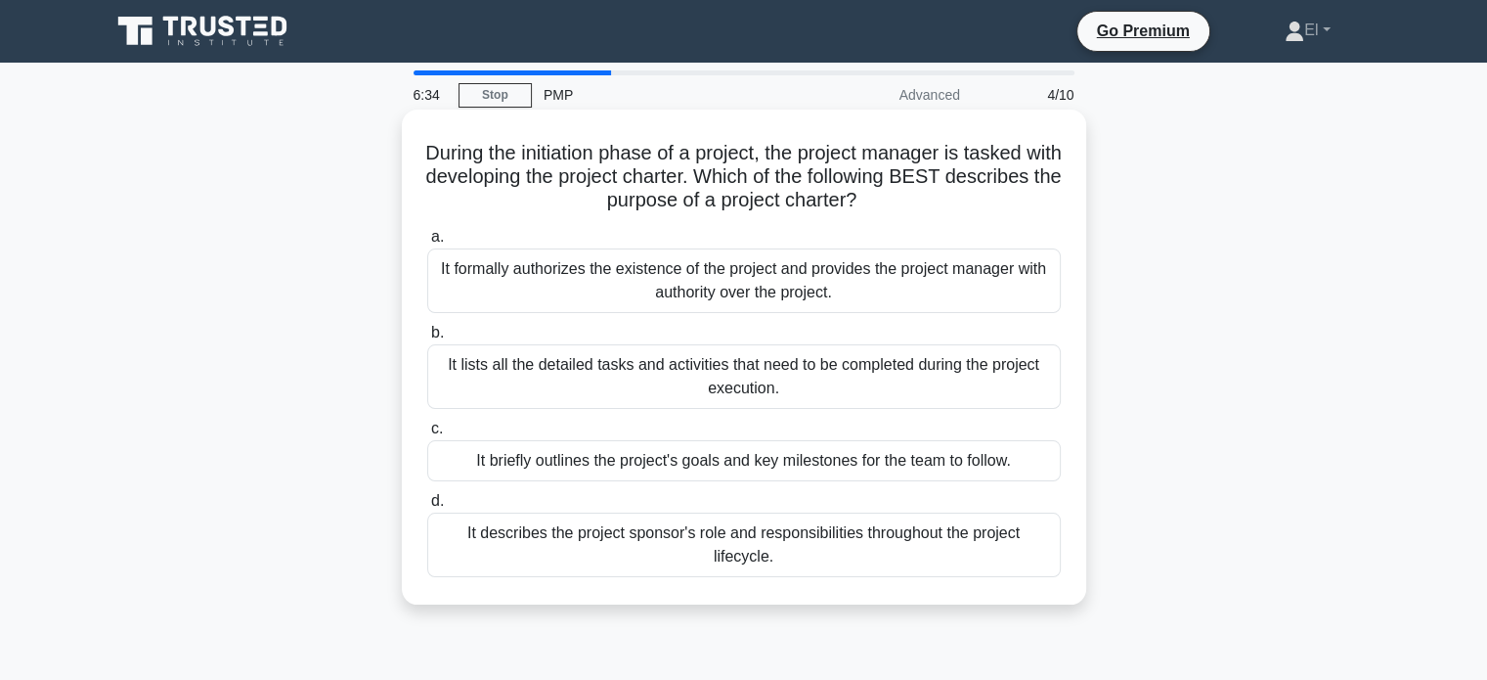
click at [673, 468] on div "It briefly outlines the project's goals and key milestones for the team to foll…" at bounding box center [744, 460] width 634 height 41
click at [427, 435] on input "c. It briefly outlines the project's goals and key milestones for the team to f…" at bounding box center [427, 428] width 0 height 13
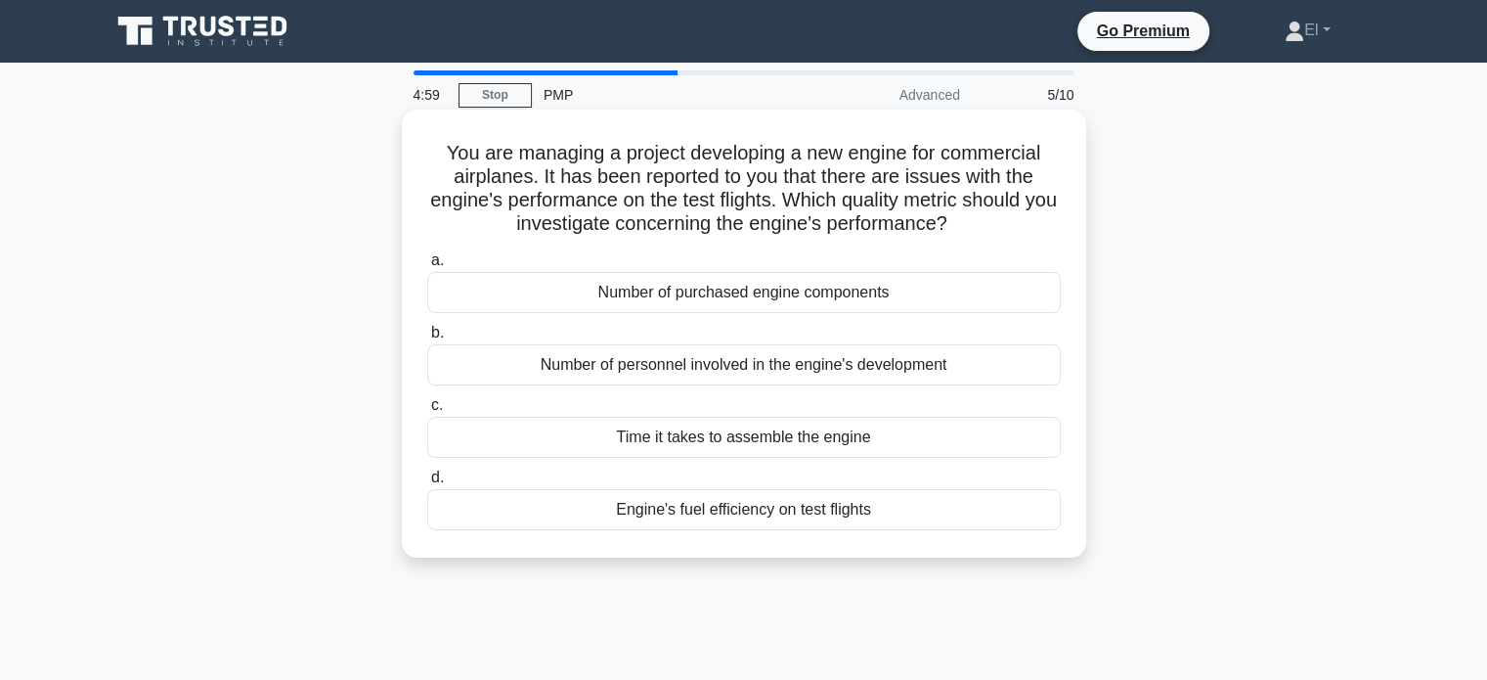
click at [894, 403] on label "c. Time it takes to assemble the engine" at bounding box center [744, 425] width 634 height 65
click at [427, 403] on input "c. Time it takes to assemble the engine" at bounding box center [427, 405] width 0 height 13
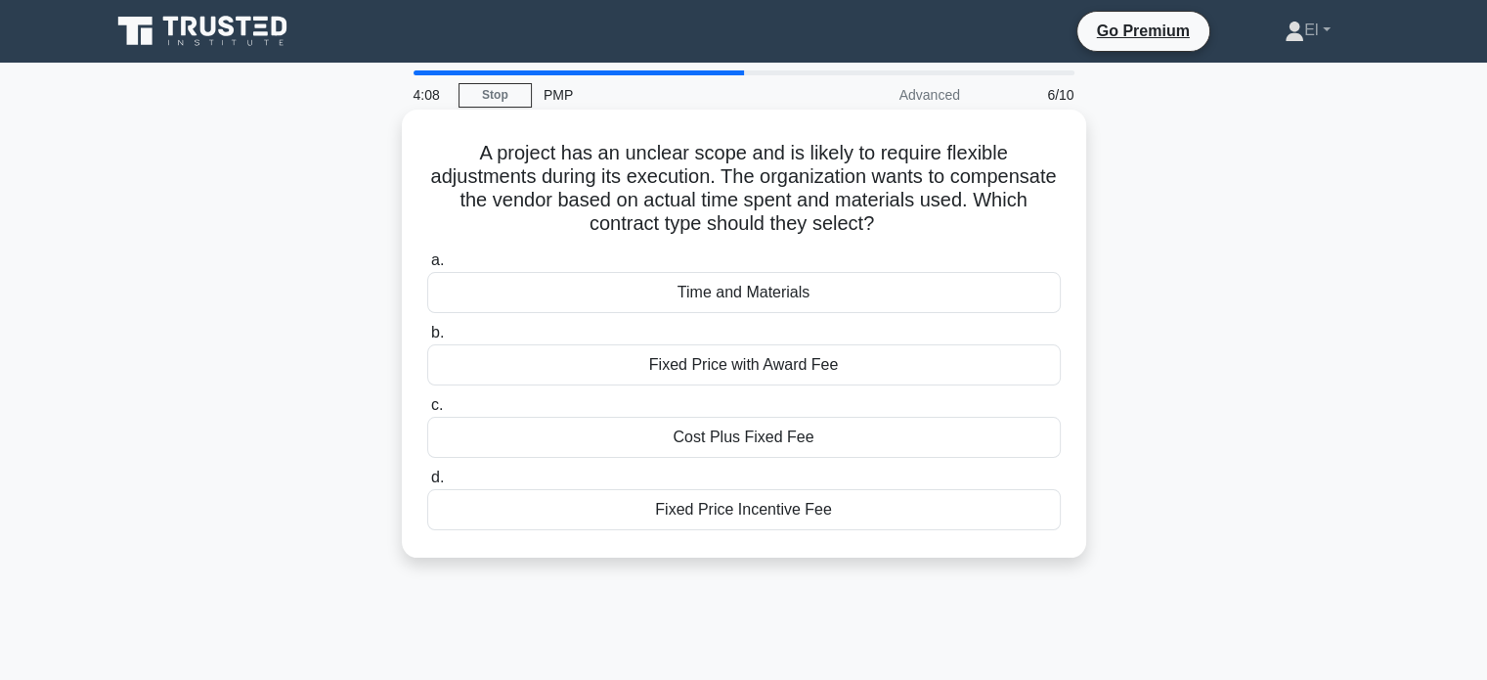
click at [835, 291] on div "Time and Materials" at bounding box center [744, 292] width 634 height 41
click at [427, 267] on input "a. Time and Materials" at bounding box center [427, 260] width 0 height 13
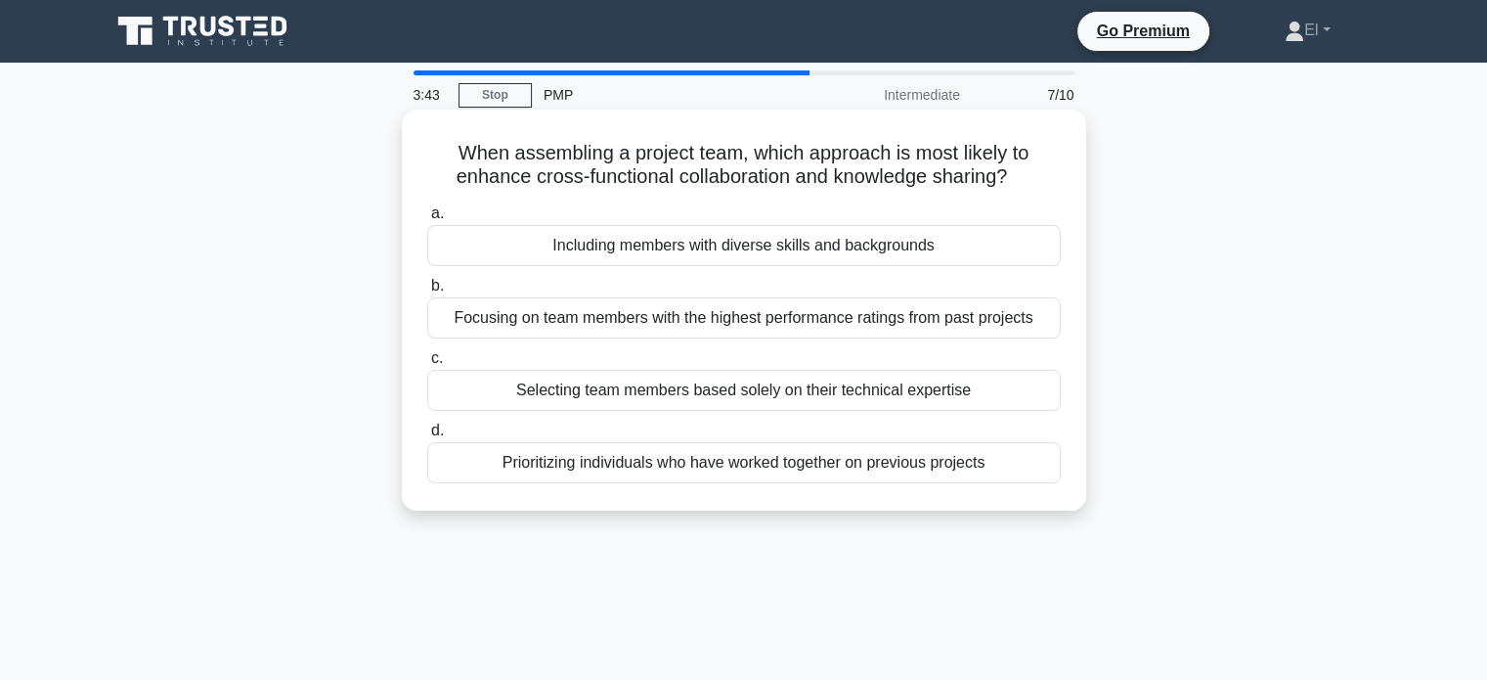
click at [804, 254] on div "Including members with diverse skills and backgrounds" at bounding box center [744, 245] width 634 height 41
click at [427, 220] on input "a. Including members with diverse skills and backgrounds" at bounding box center [427, 213] width 0 height 13
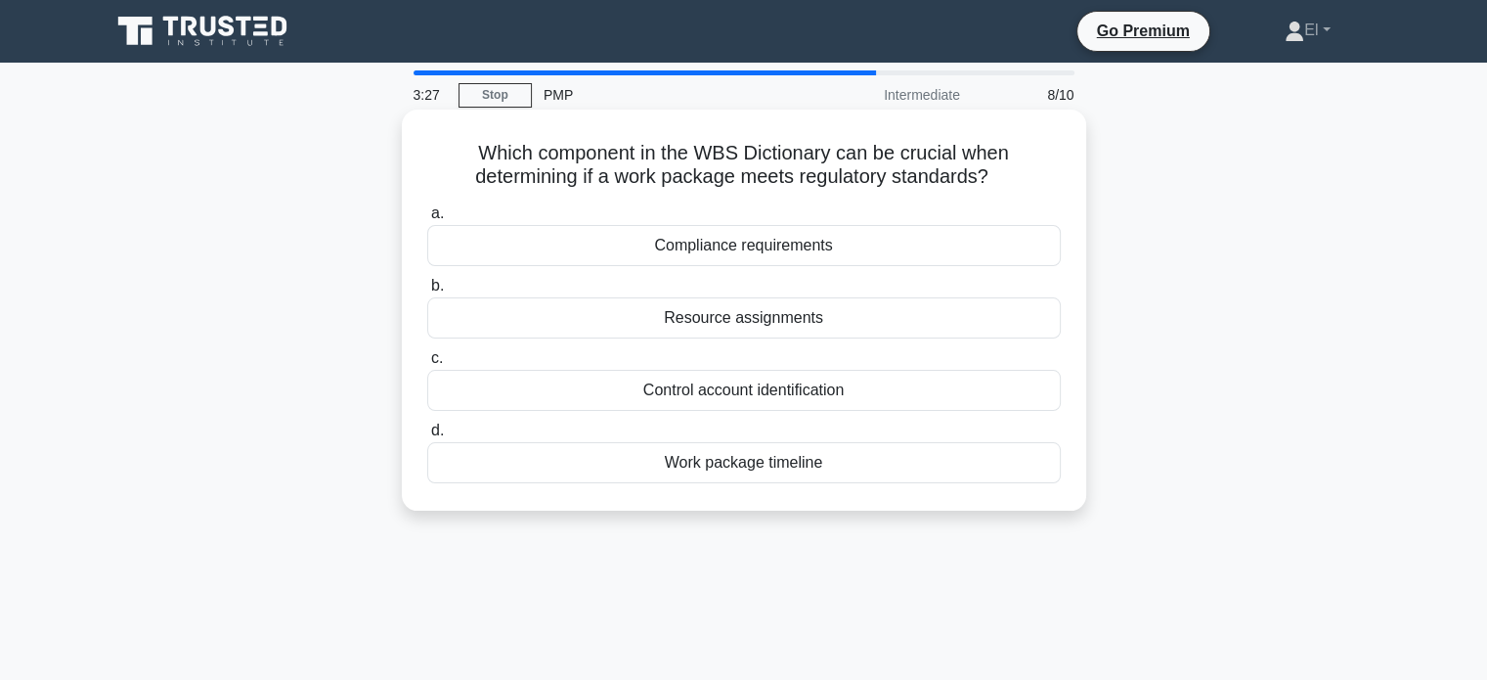
click at [793, 266] on div "Compliance requirements" at bounding box center [744, 245] width 634 height 41
click at [427, 220] on input "a. Compliance requirements" at bounding box center [427, 213] width 0 height 13
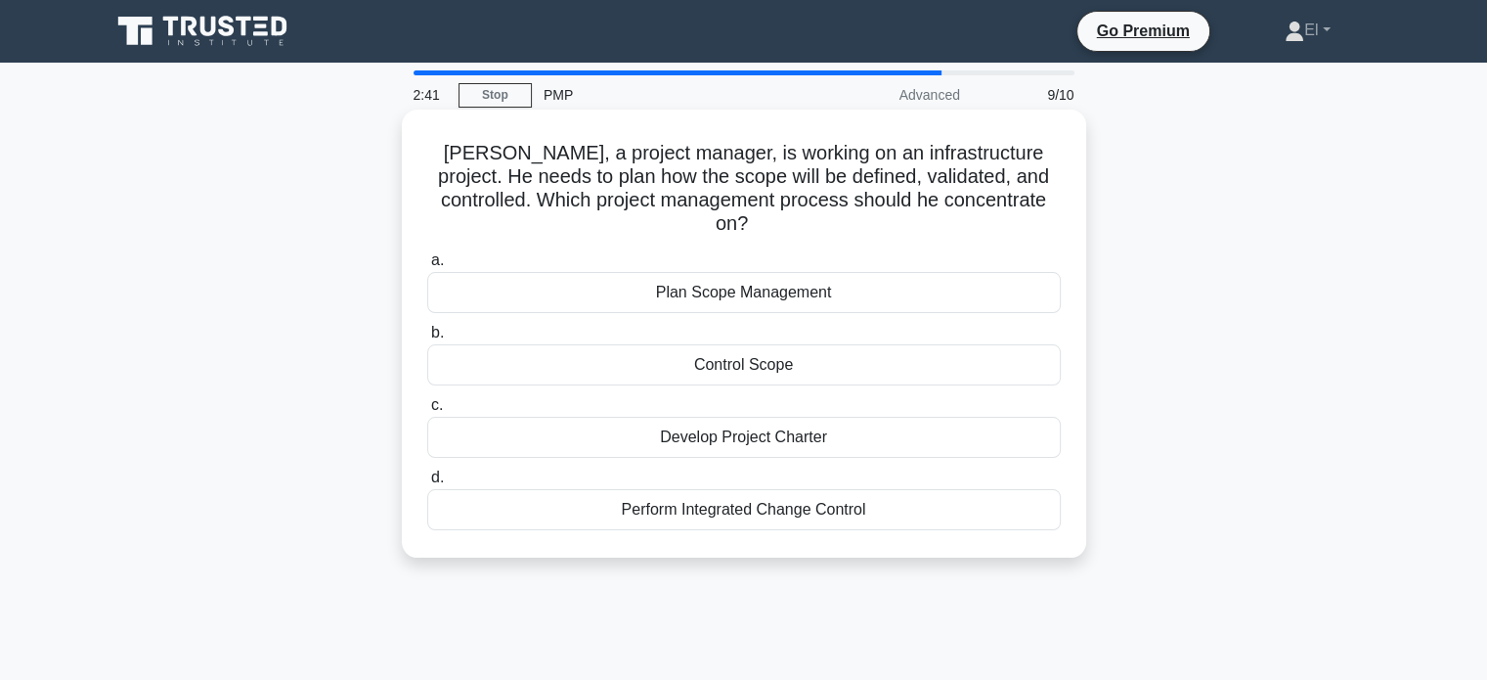
click at [797, 275] on div "Plan Scope Management" at bounding box center [744, 292] width 634 height 41
click at [427, 267] on input "a. Plan Scope Management" at bounding box center [427, 260] width 0 height 13
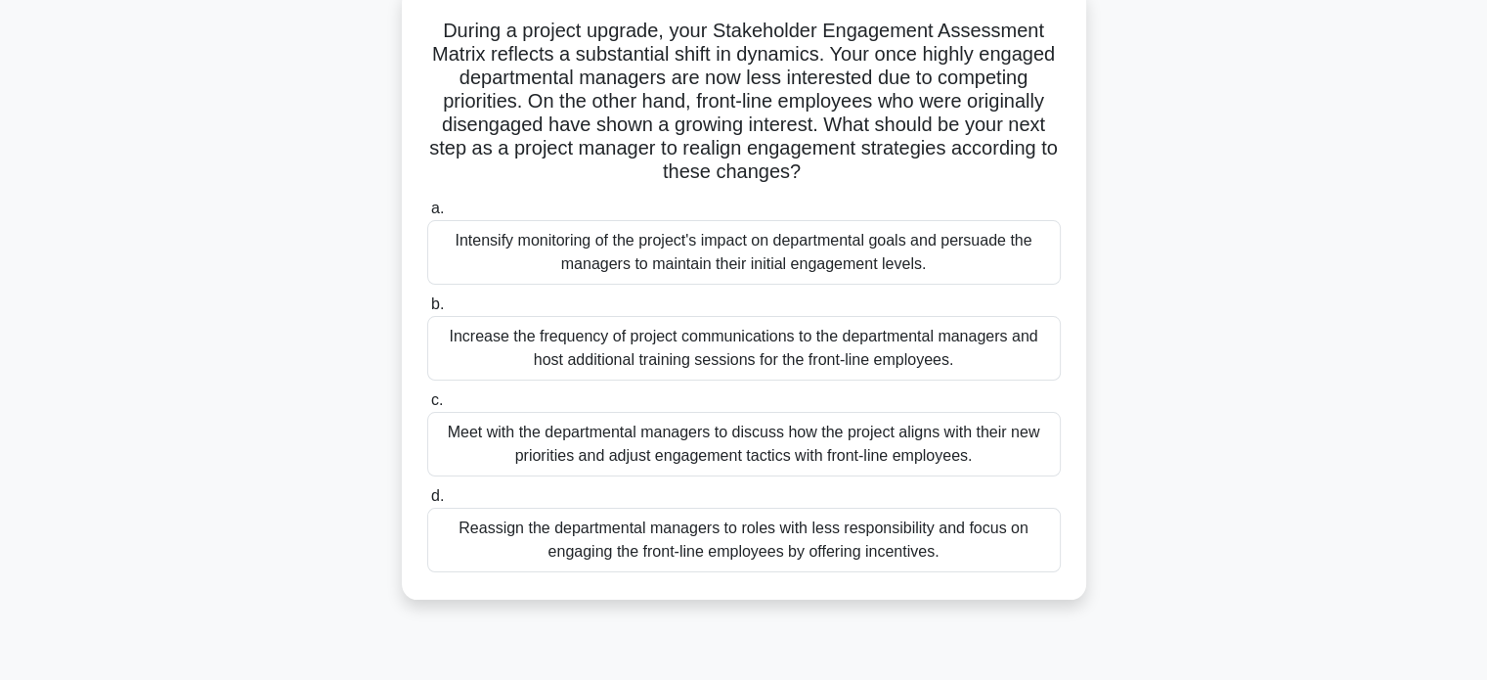
scroll to position [123, 0]
click at [698, 438] on div "Meet with the departmental managers to discuss how the project aligns with thei…" at bounding box center [744, 443] width 634 height 65
click at [427, 406] on input "c. Meet with the departmental managers to discuss how the project aligns with t…" at bounding box center [427, 399] width 0 height 13
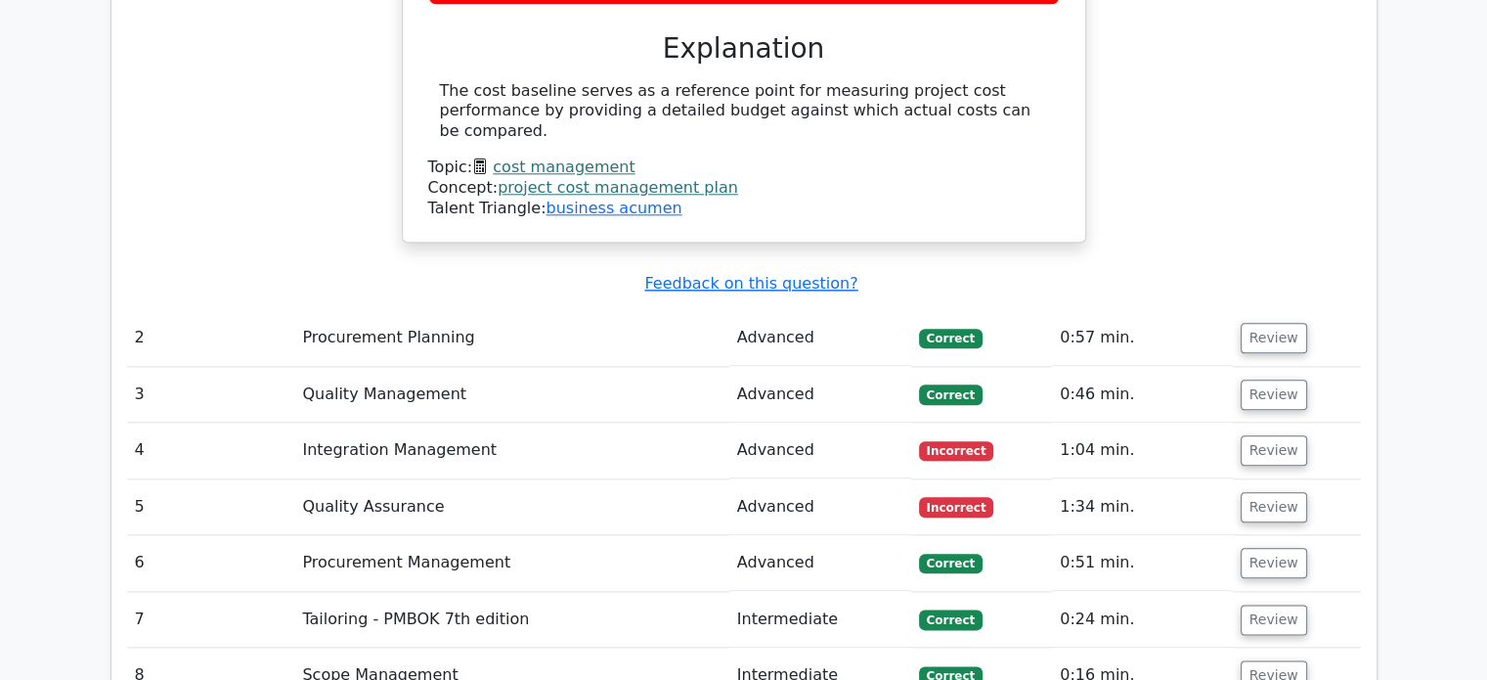
scroll to position [2212, 0]
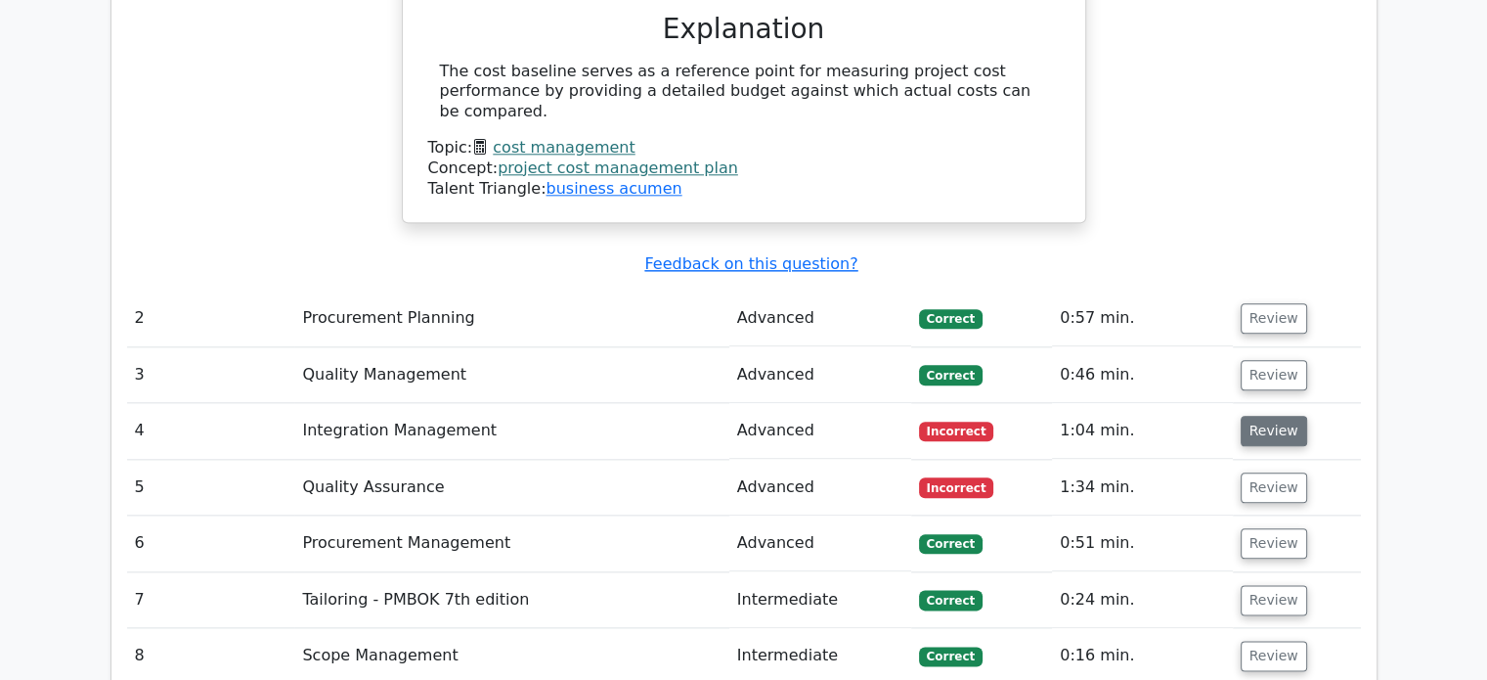
click at [1263, 416] on button "Review" at bounding box center [1274, 431] width 66 height 30
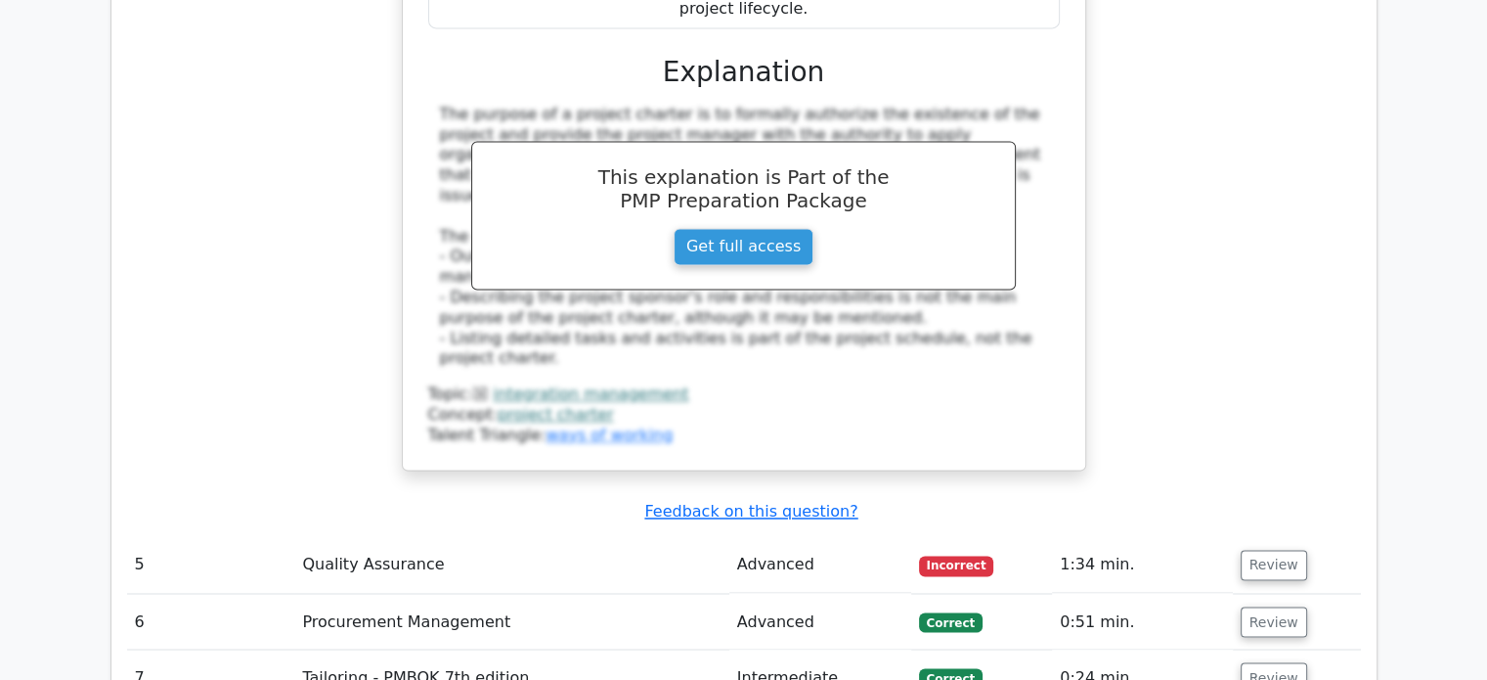
scroll to position [3116, 0]
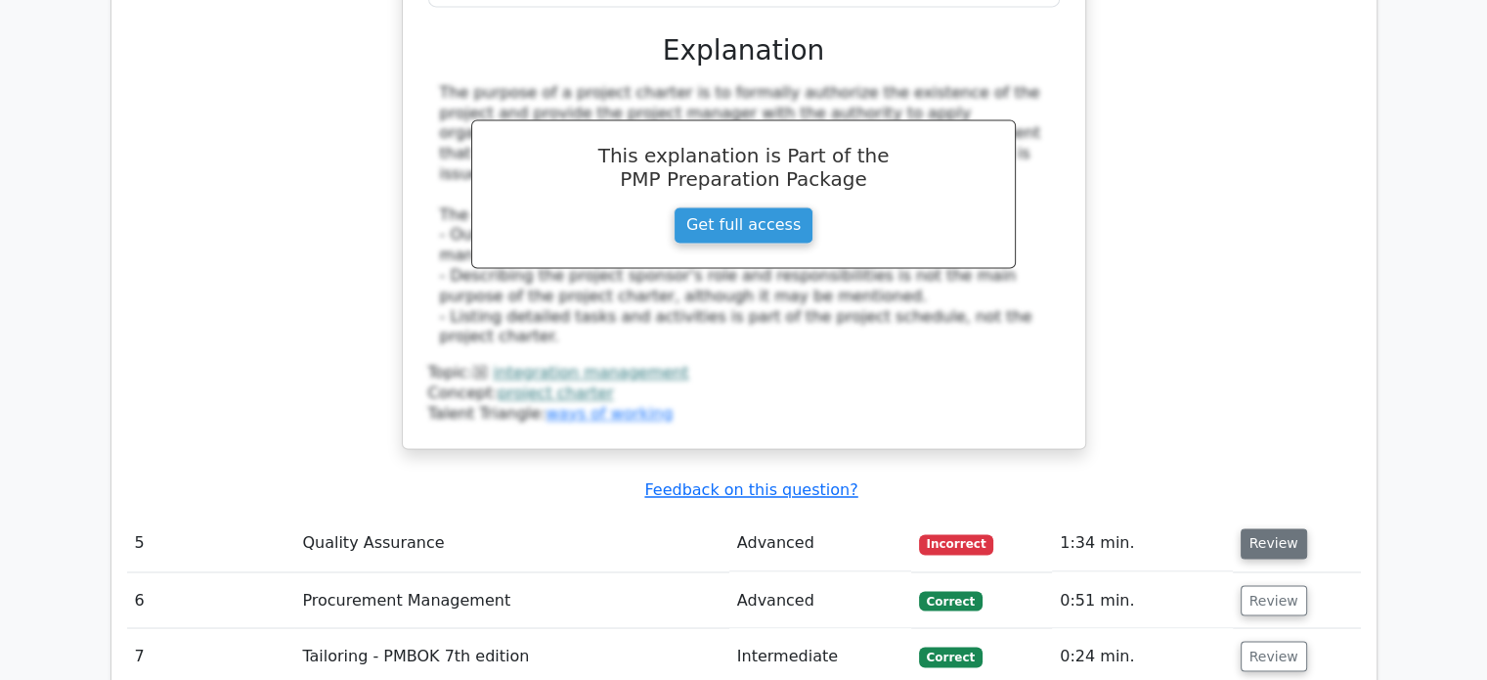
click at [1271, 528] on button "Review" at bounding box center [1274, 543] width 66 height 30
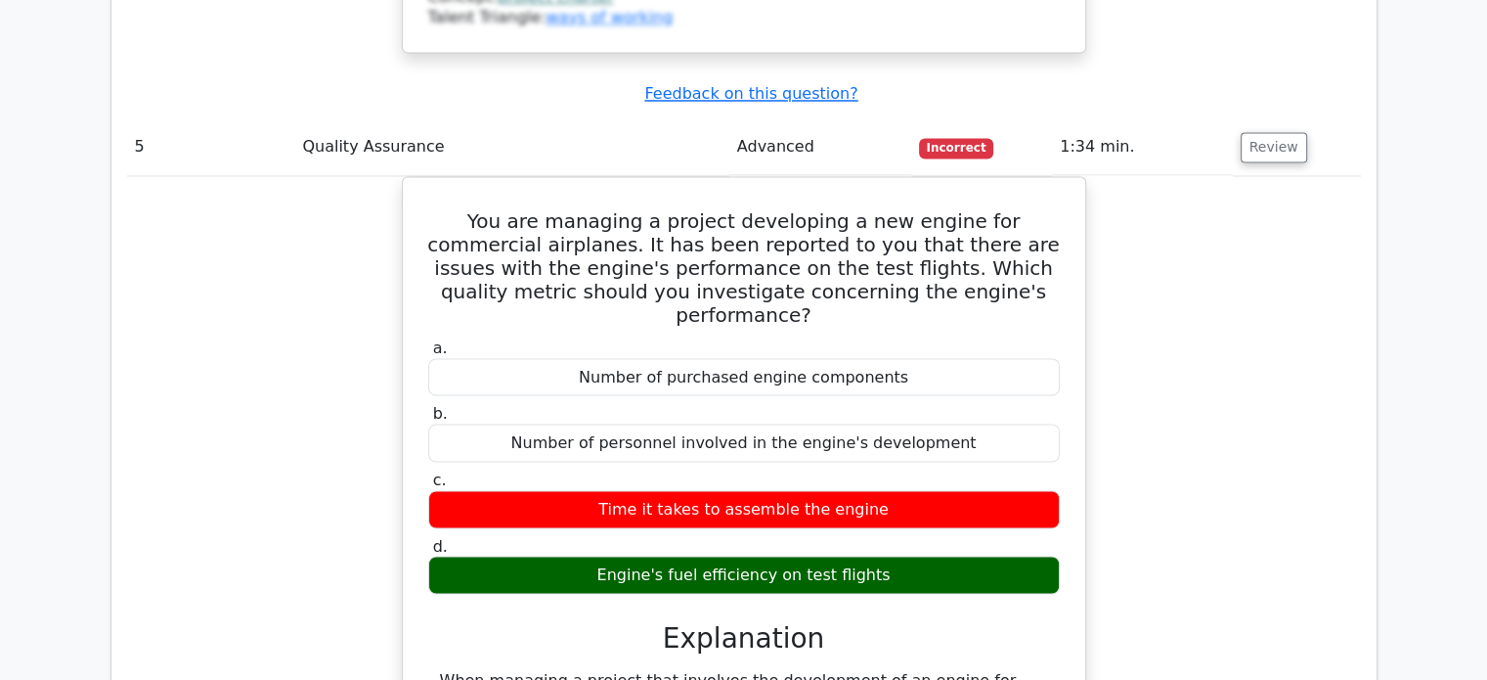
scroll to position [3520, 0]
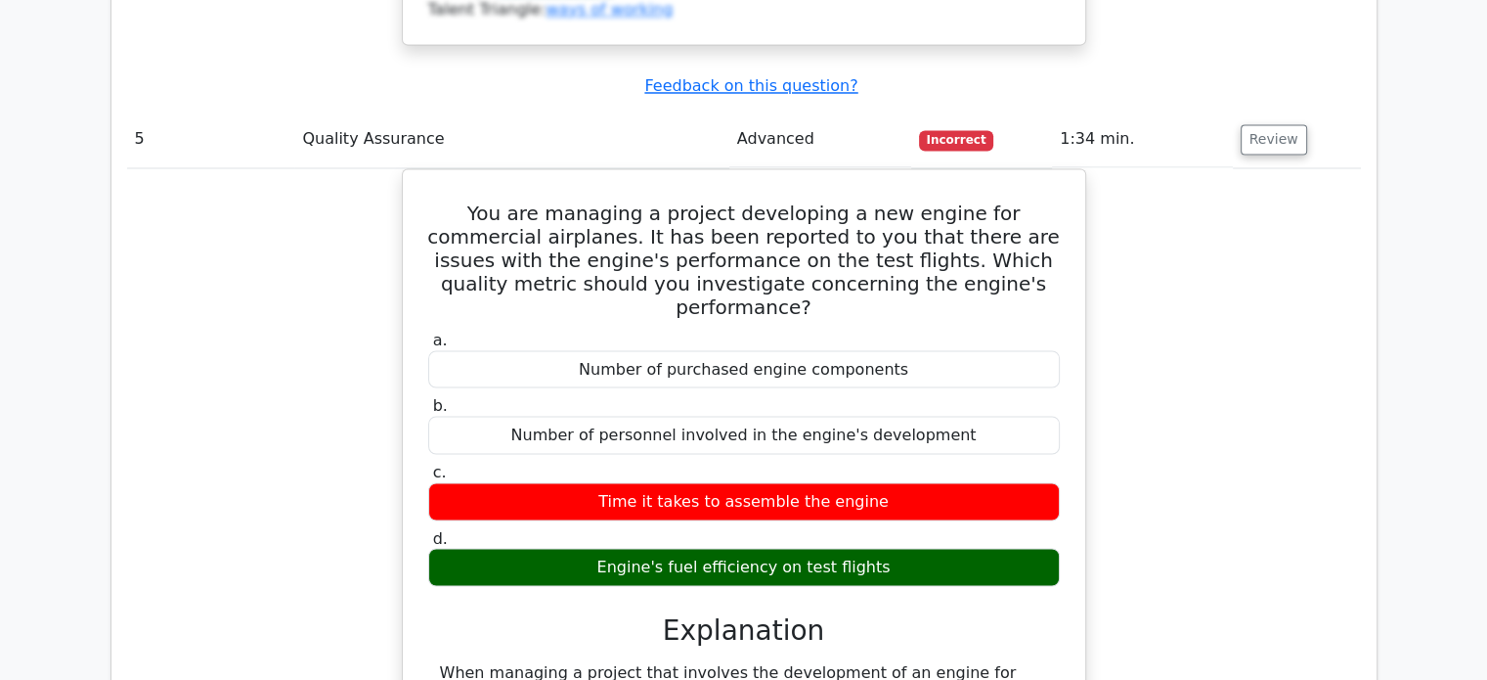
click at [1274, 402] on div "You are managing a project developing a new engine for commercial airplanes. It…" at bounding box center [744, 589] width 1234 height 842
